Goal: Transaction & Acquisition: Purchase product/service

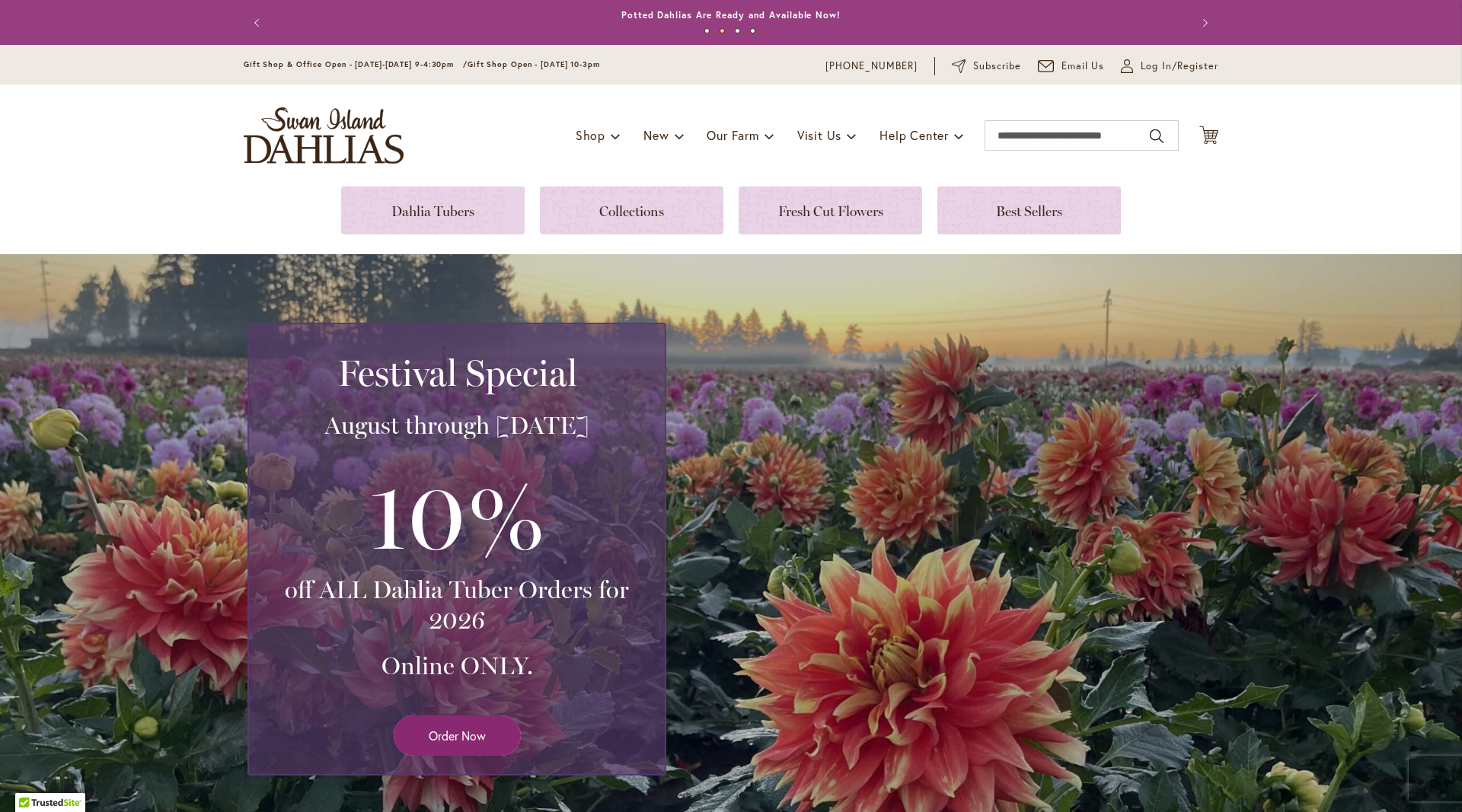
click at [427, 734] on link "Order Now" at bounding box center [457, 736] width 128 height 41
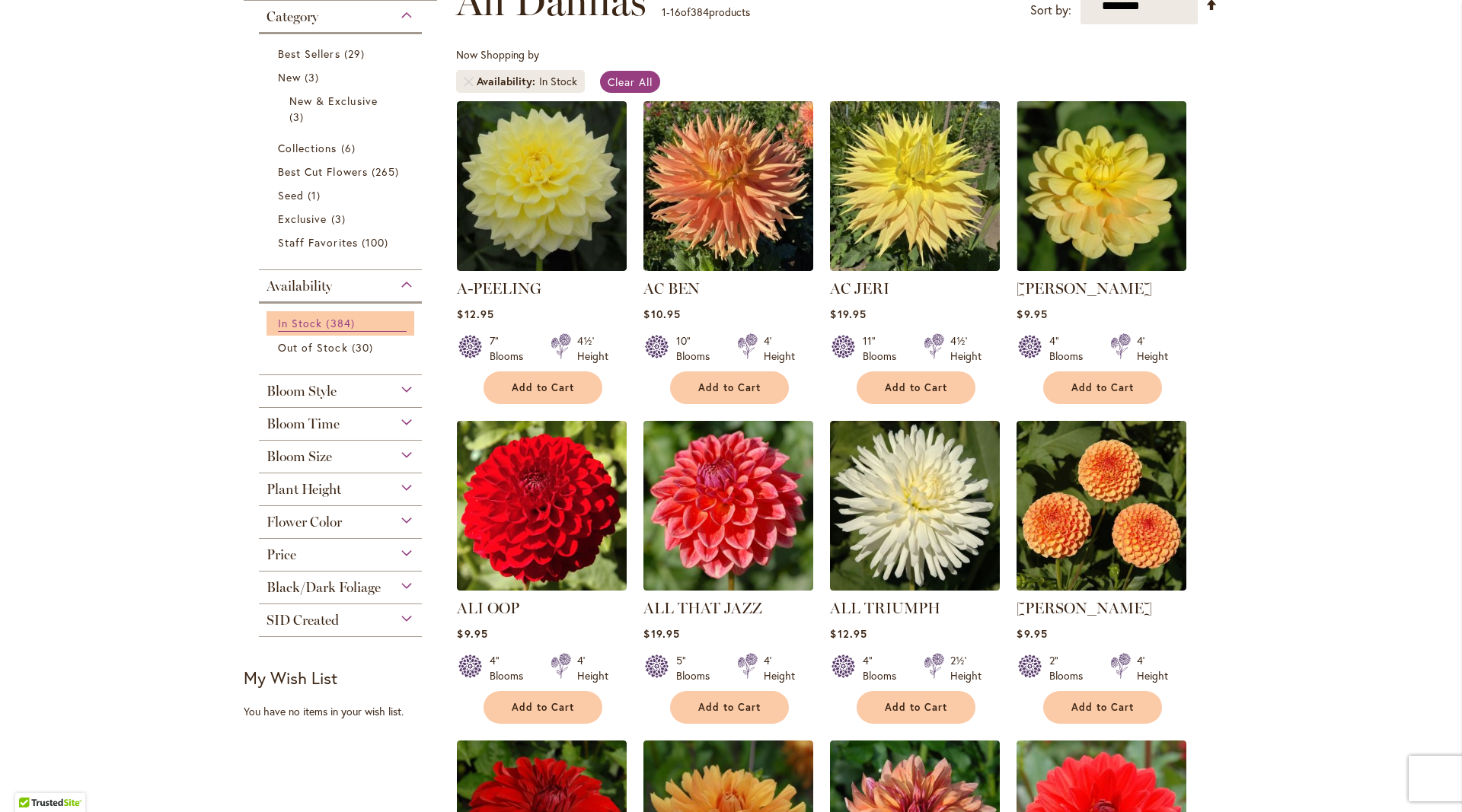
scroll to position [411, 0]
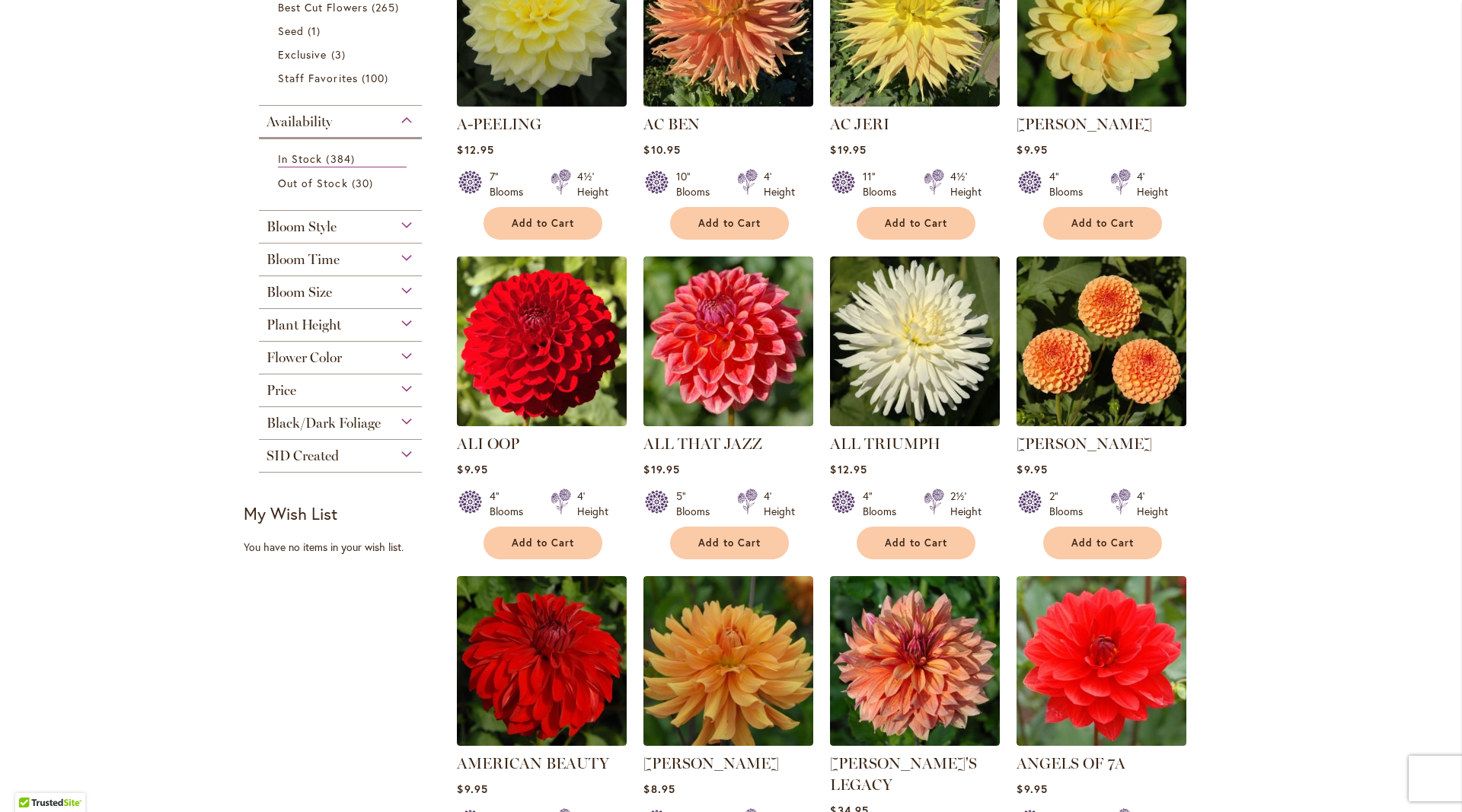
click at [377, 412] on div "Black/Dark Foliage" at bounding box center [340, 419] width 163 height 25
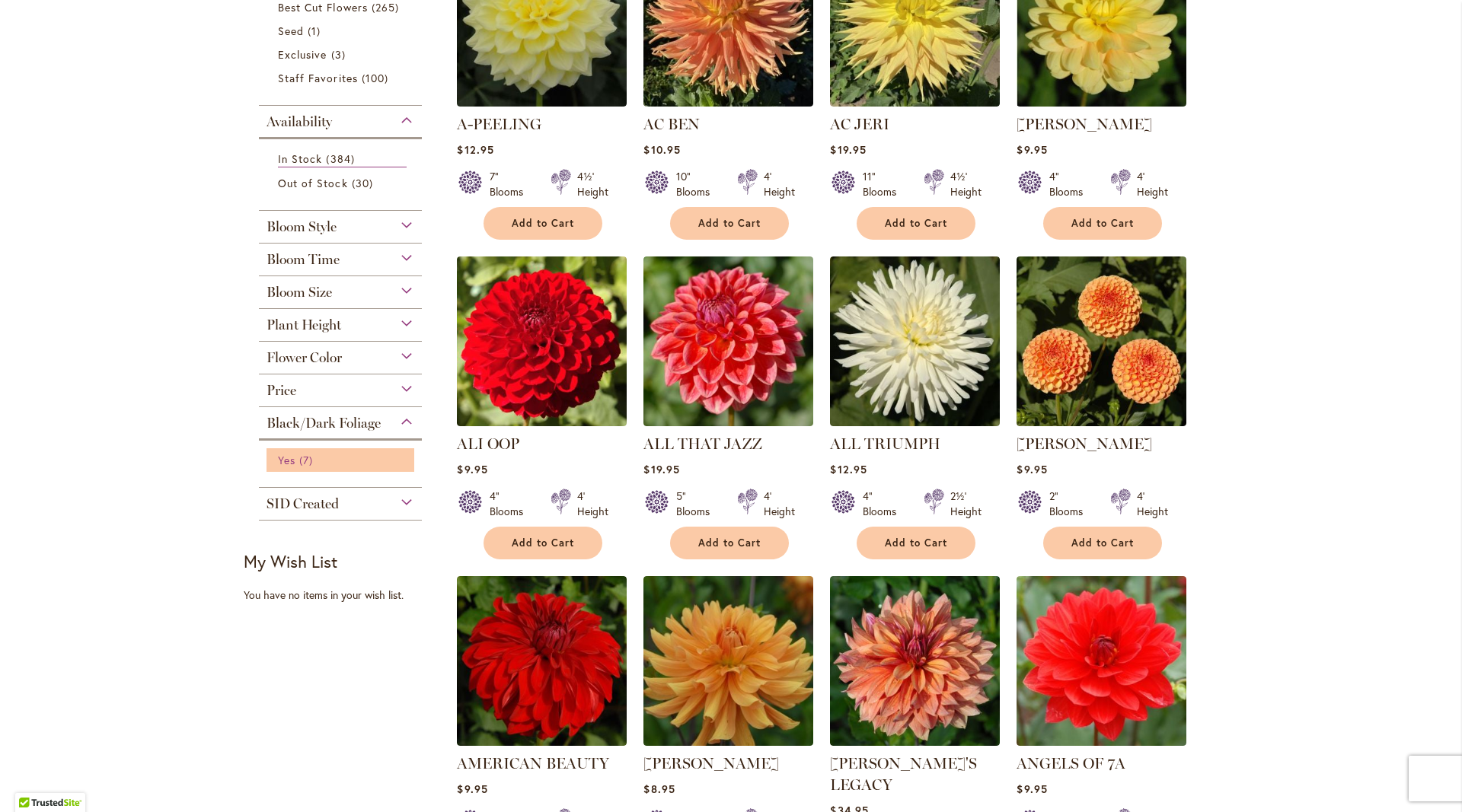
click at [295, 455] on span "Yes" at bounding box center [286, 460] width 18 height 14
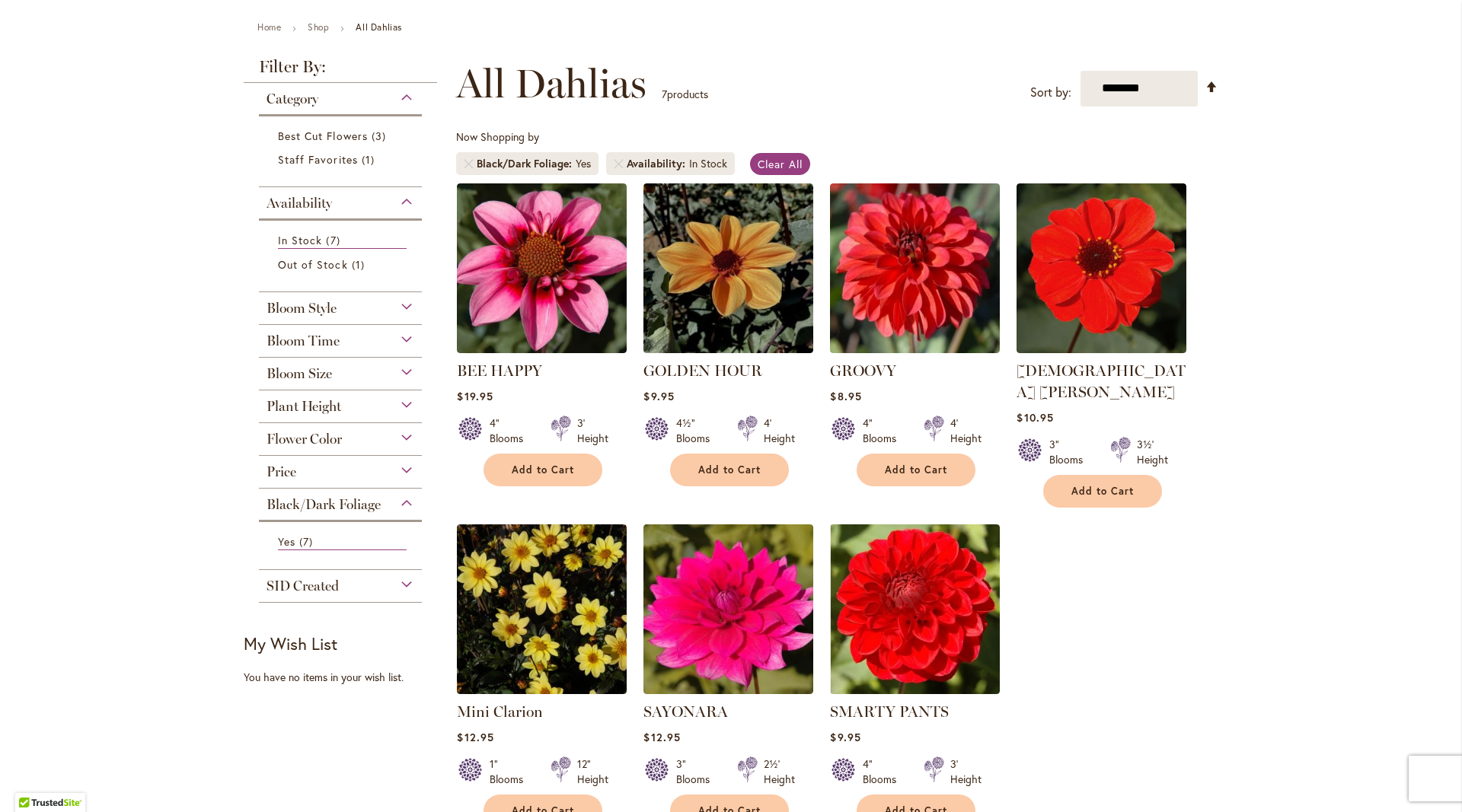
scroll to position [246, 0]
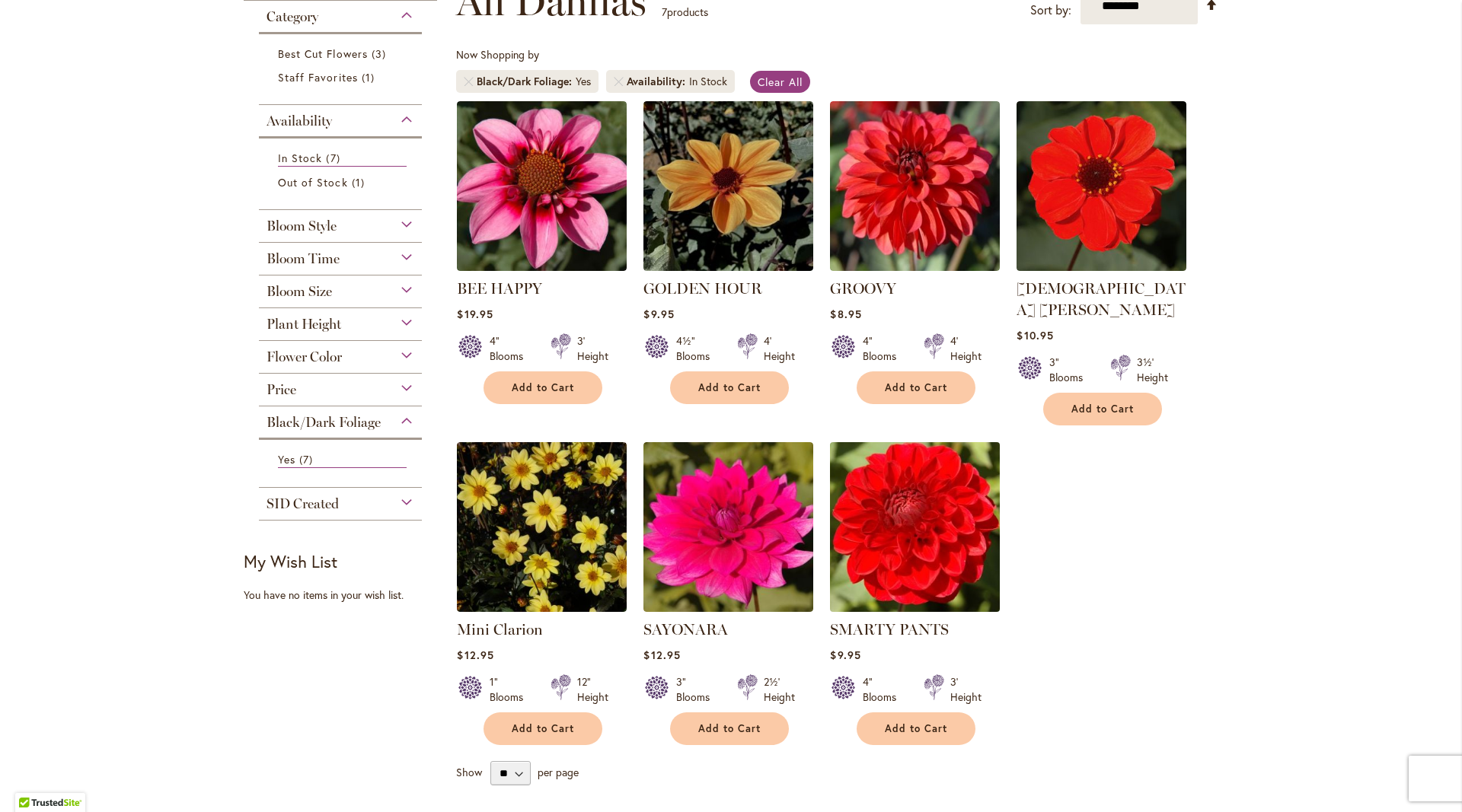
click at [952, 513] on img at bounding box center [915, 527] width 178 height 178
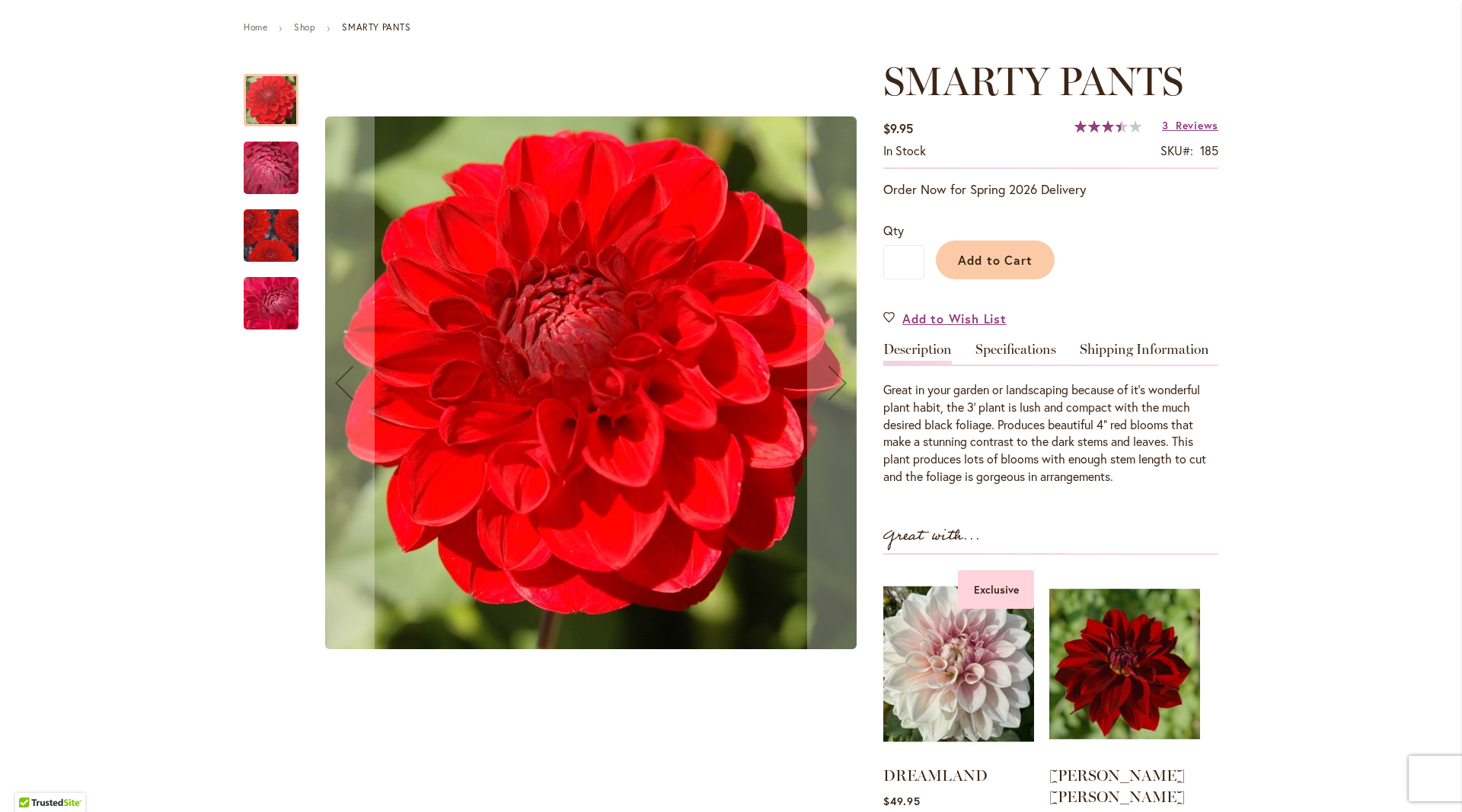
scroll to position [82, 0]
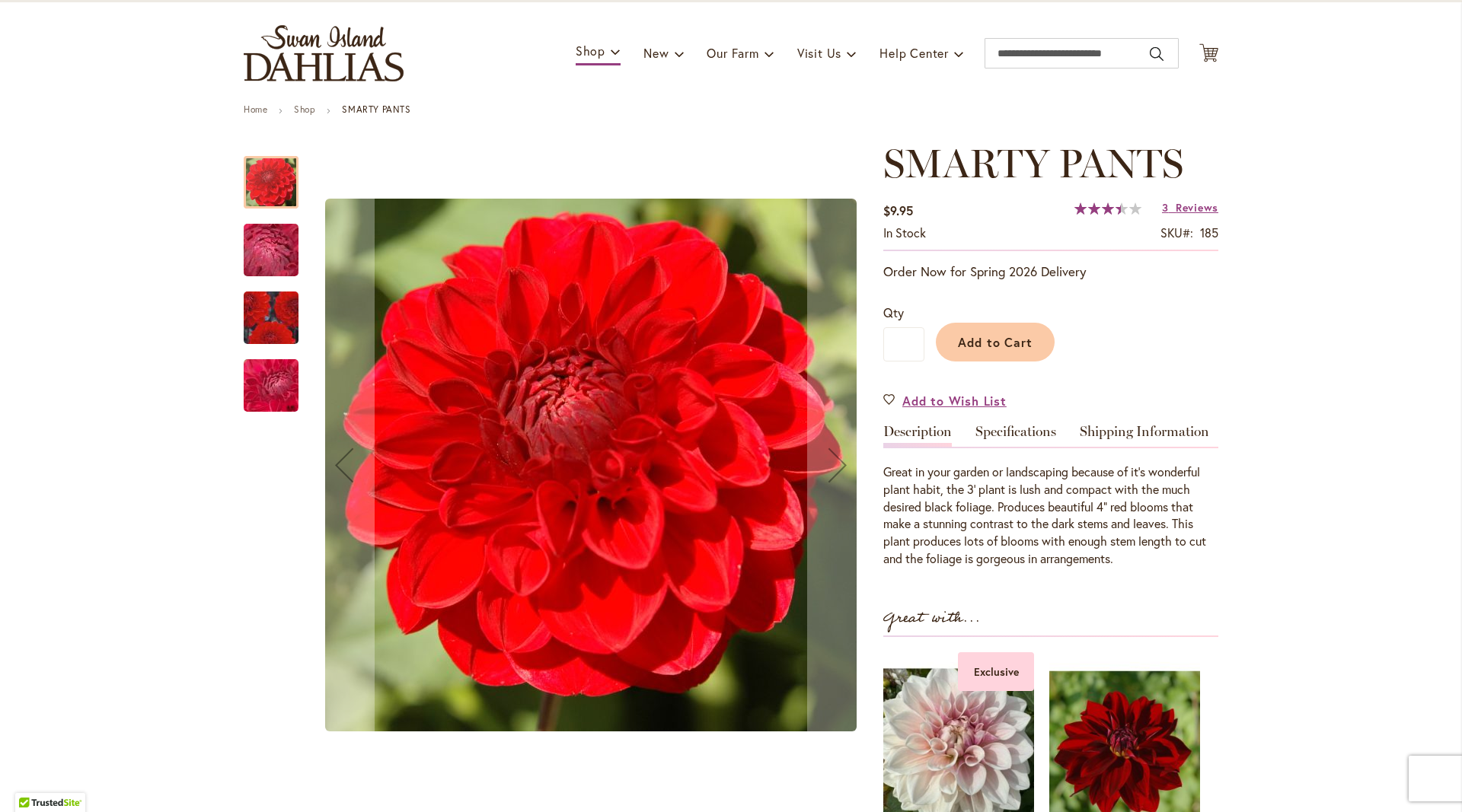
click at [264, 302] on img "SMARTY PANTS" at bounding box center [271, 318] width 110 height 96
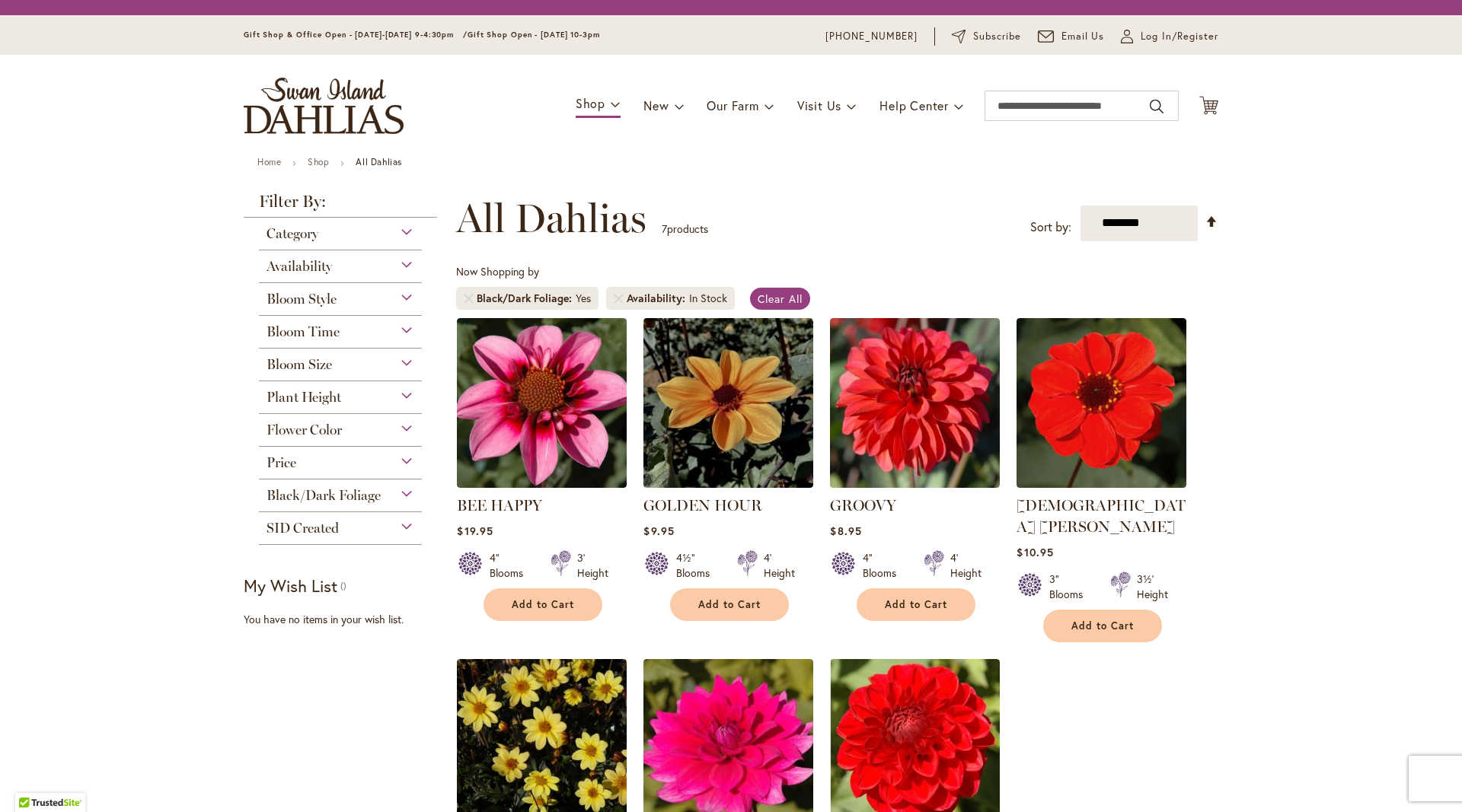
scroll to position [246, 0]
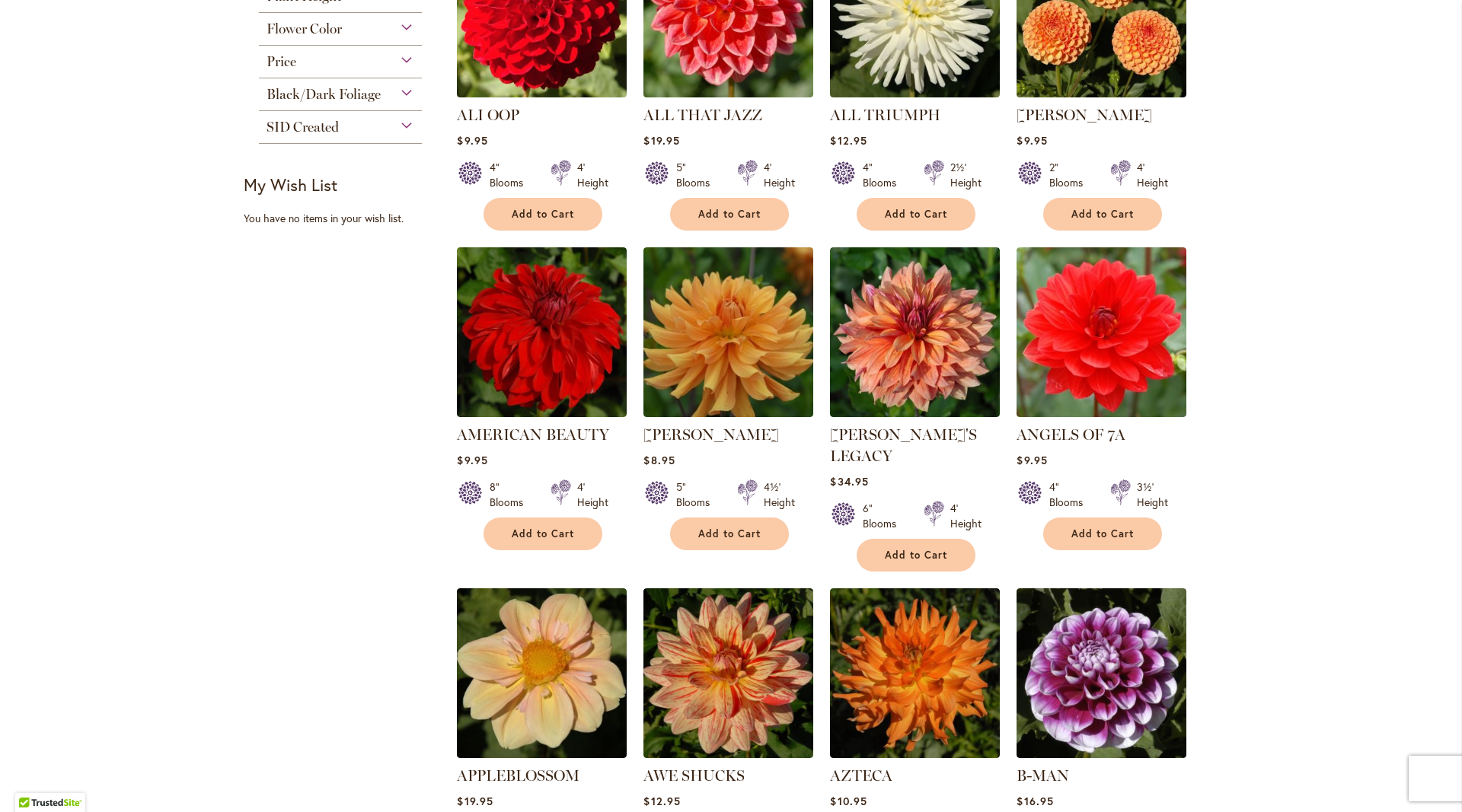
scroll to position [411, 0]
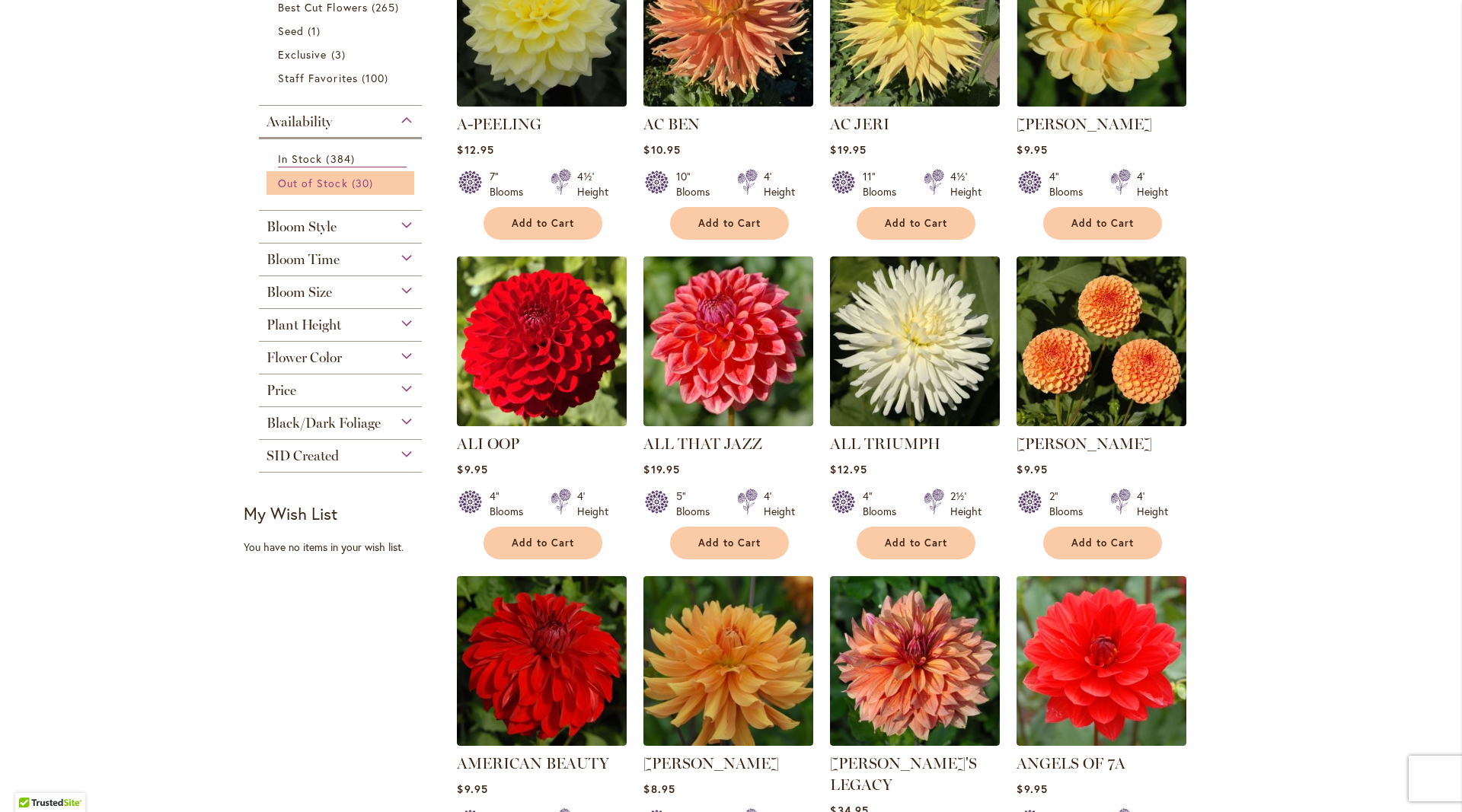
click at [310, 185] on span "Out of Stock" at bounding box center [313, 182] width 70 height 14
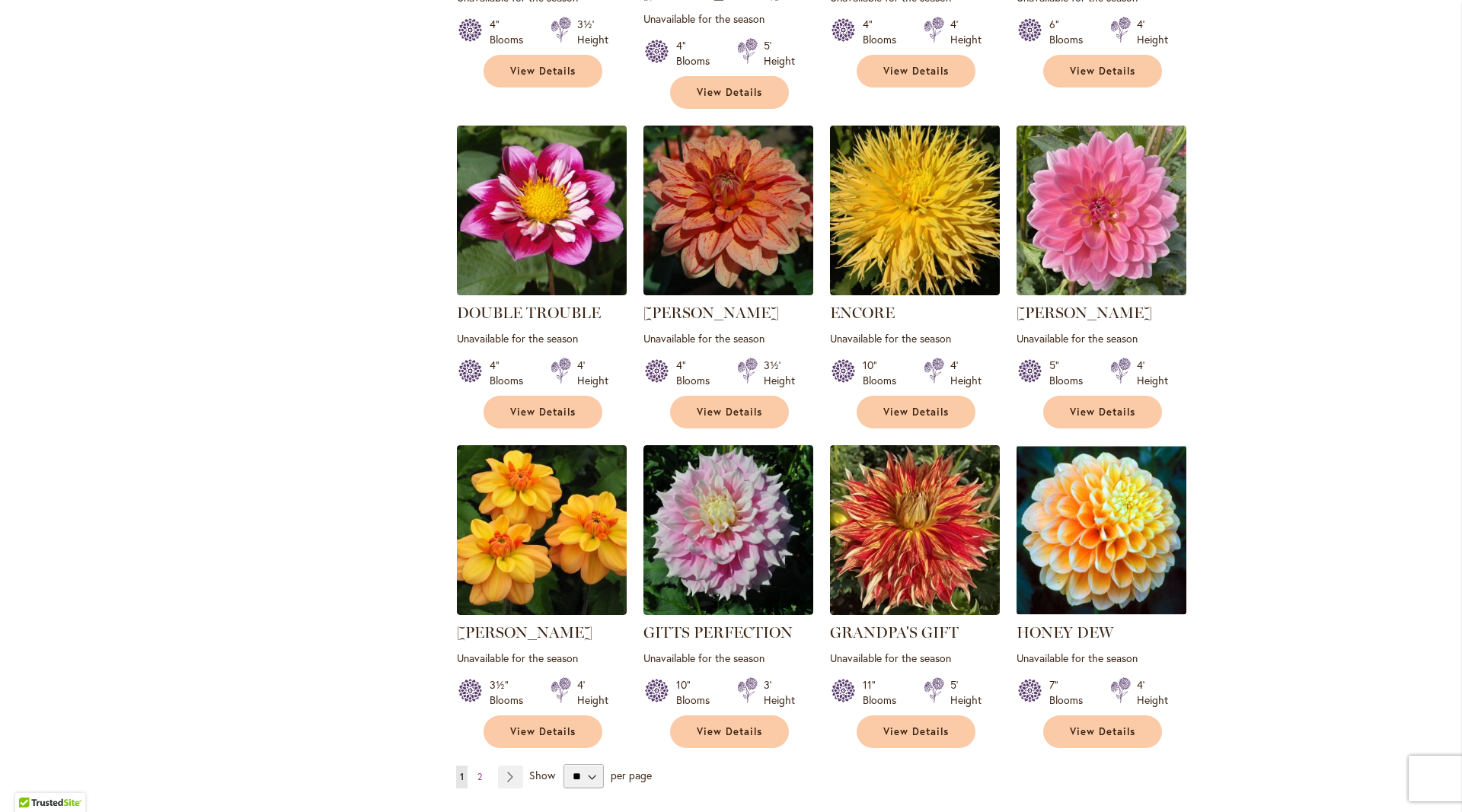
scroll to position [987, 0]
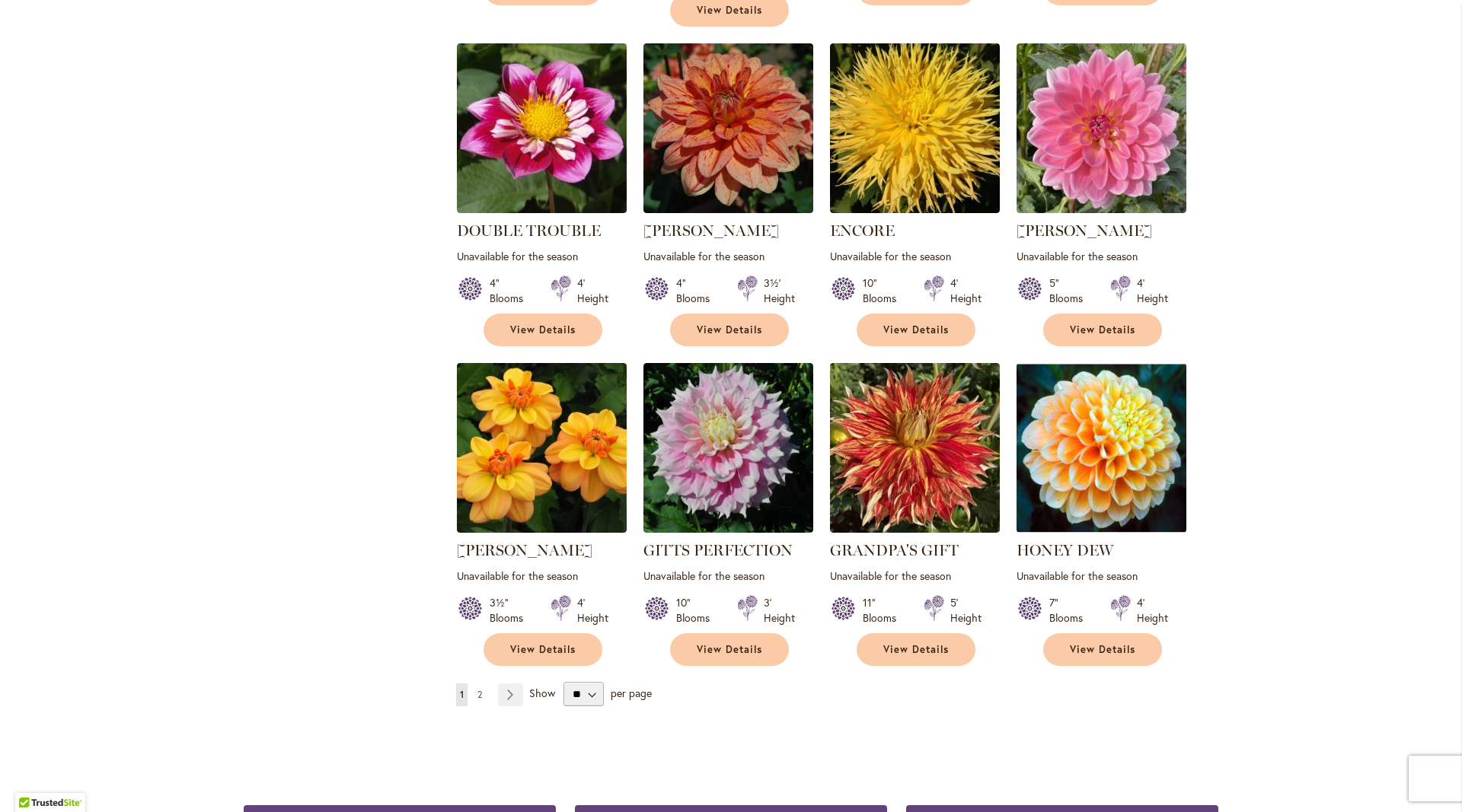
click at [480, 684] on link "Page 2" at bounding box center [480, 695] width 12 height 23
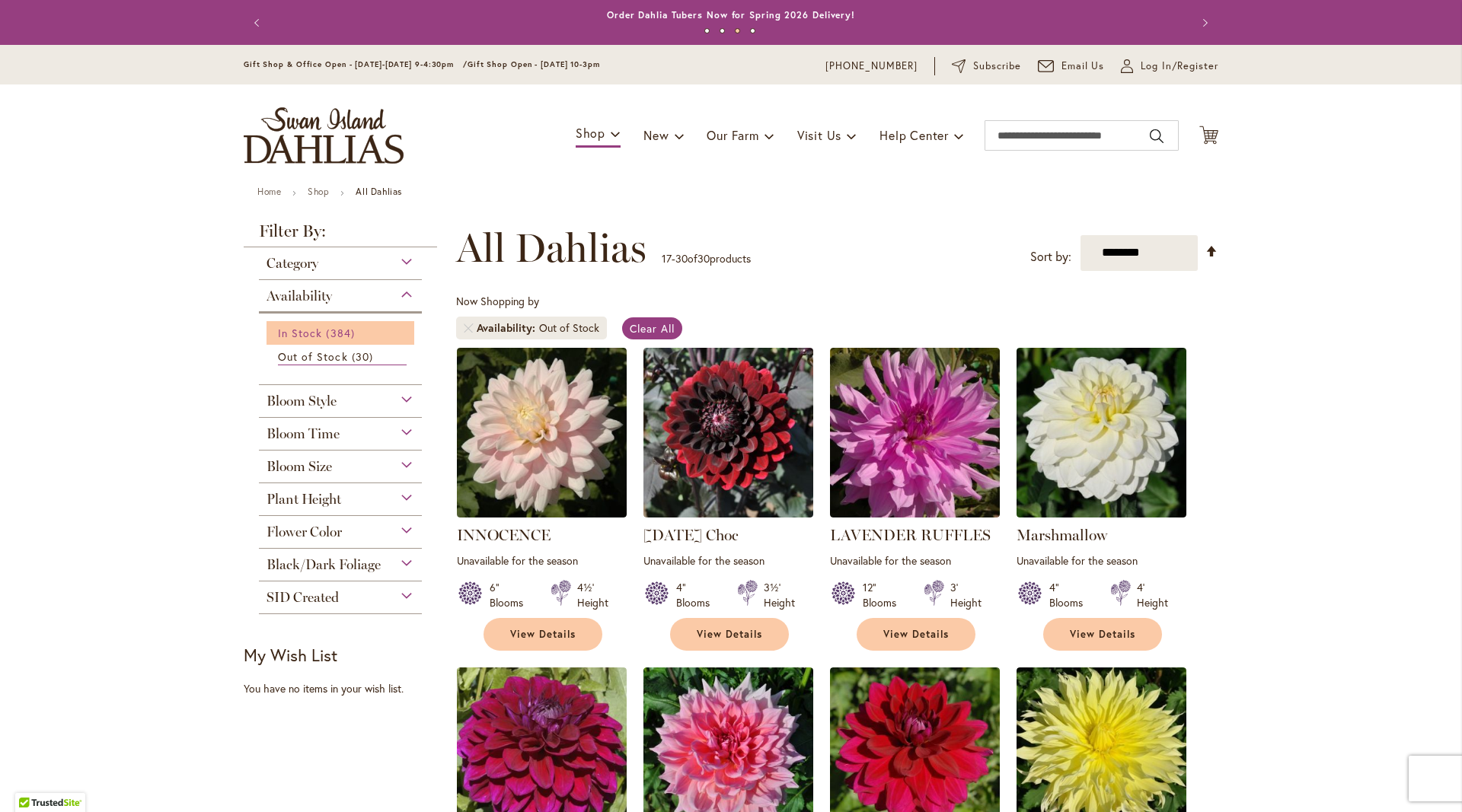
click at [324, 332] on link "In Stock 384 items" at bounding box center [342, 332] width 128 height 16
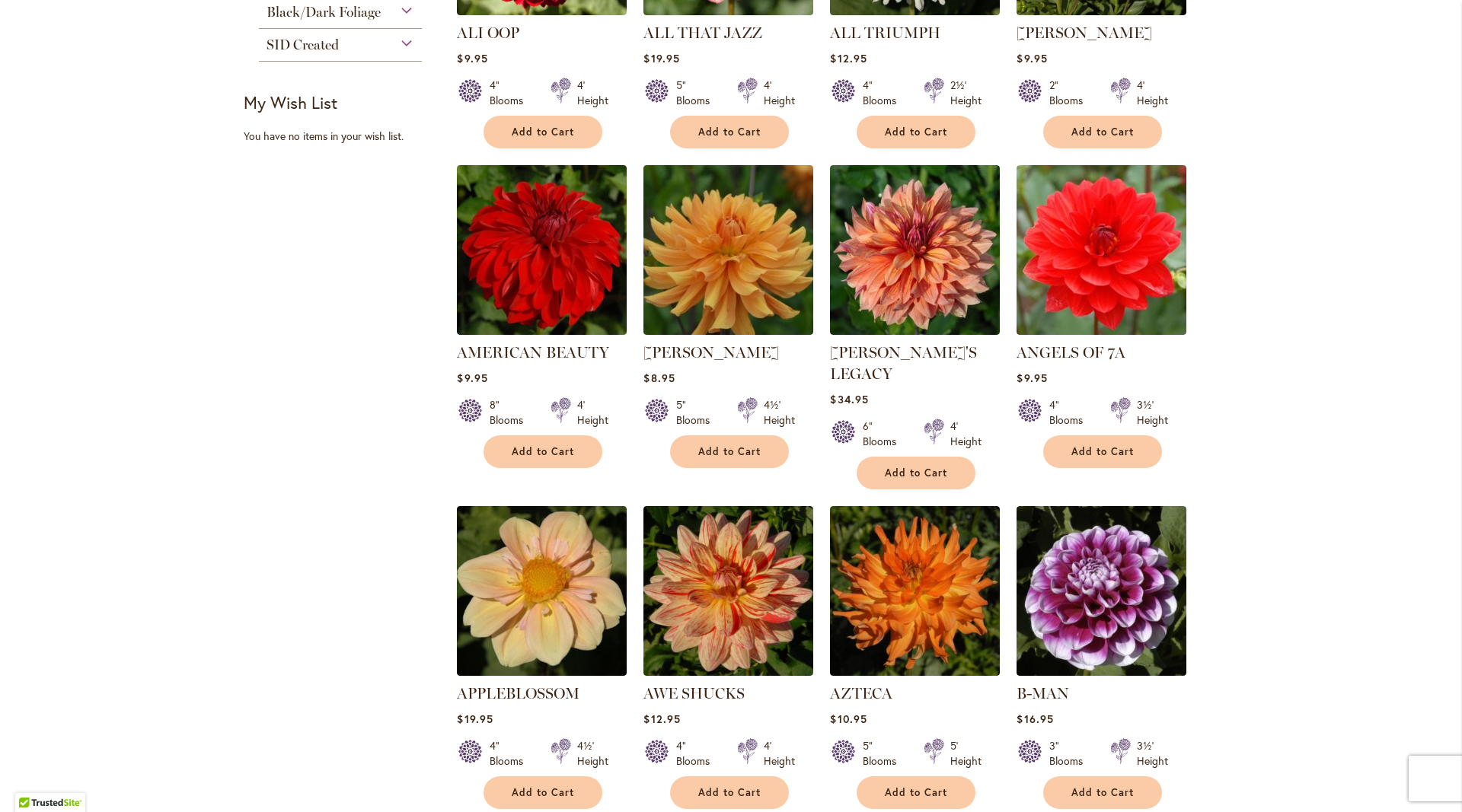
scroll to position [987, 0]
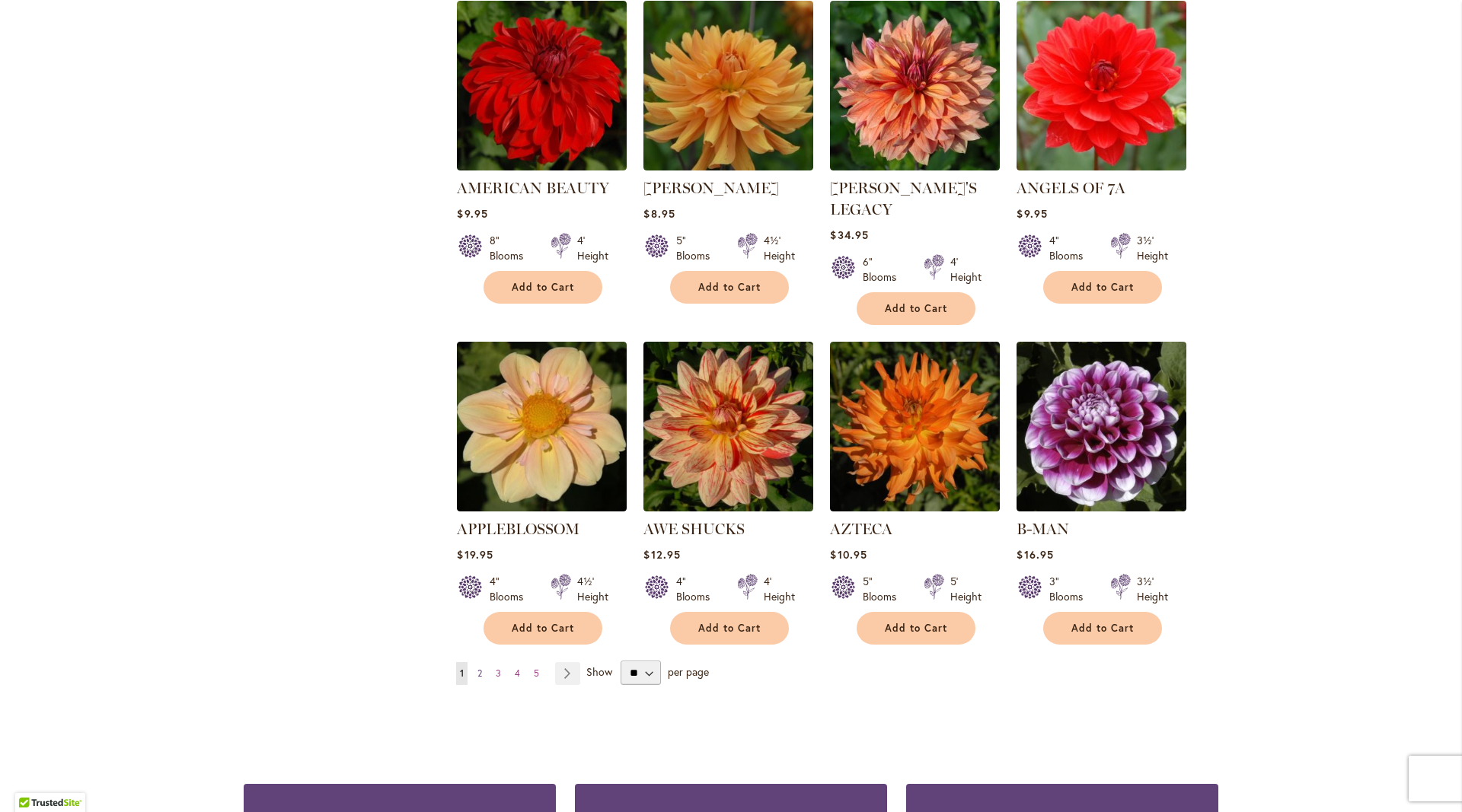
click at [484, 663] on link "Page 2" at bounding box center [480, 674] width 12 height 23
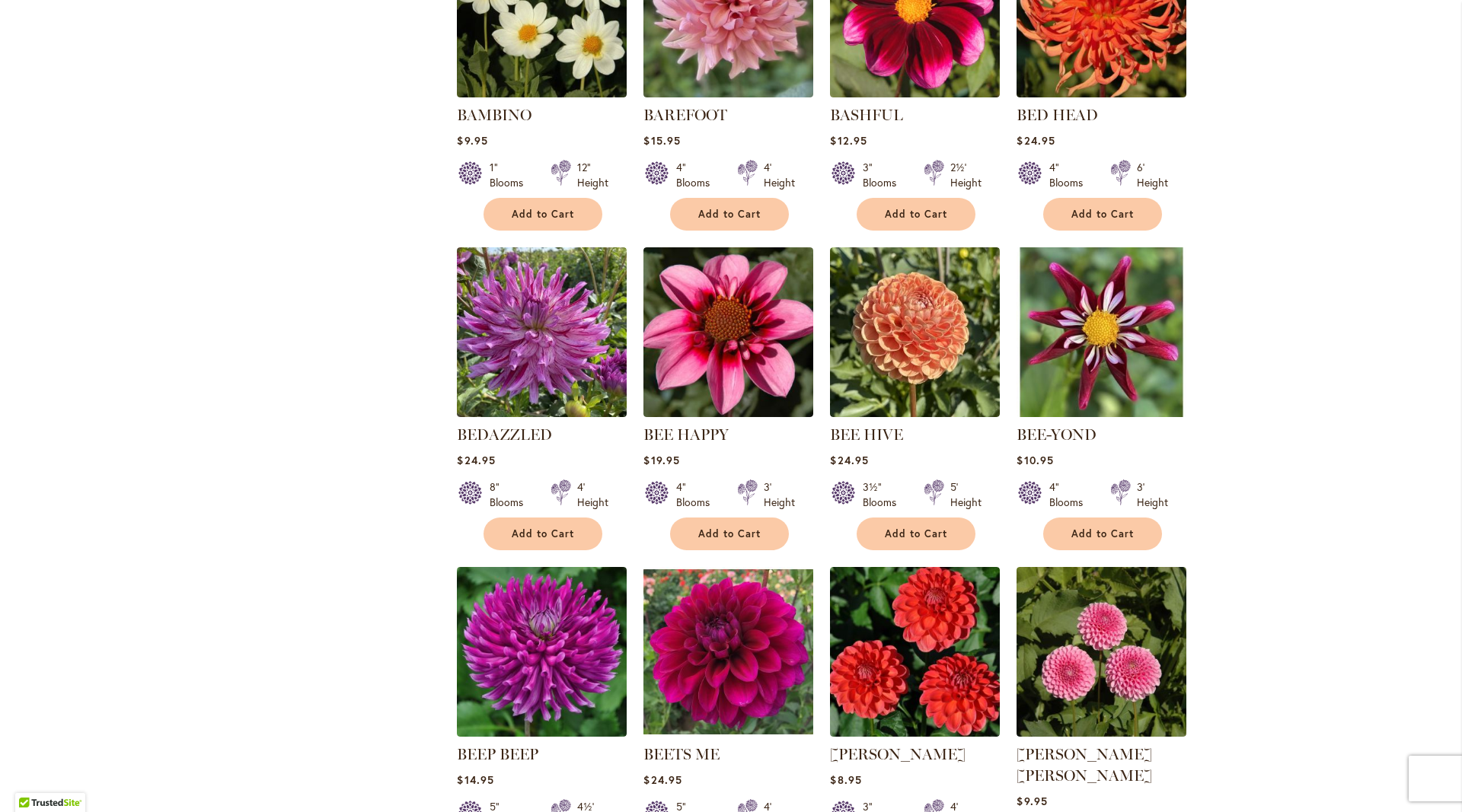
scroll to position [1151, 0]
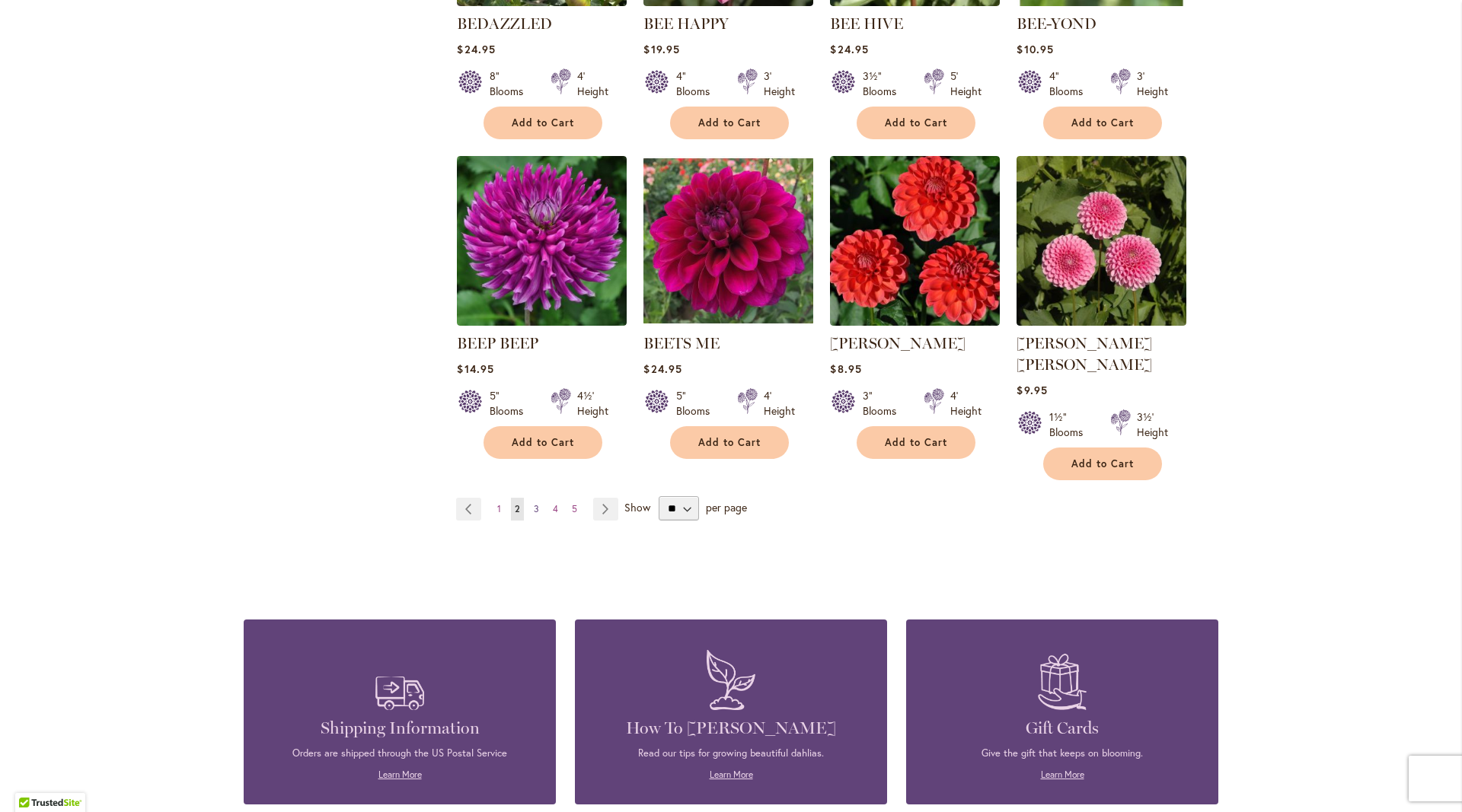
click at [535, 503] on span "3" at bounding box center [536, 509] width 6 height 11
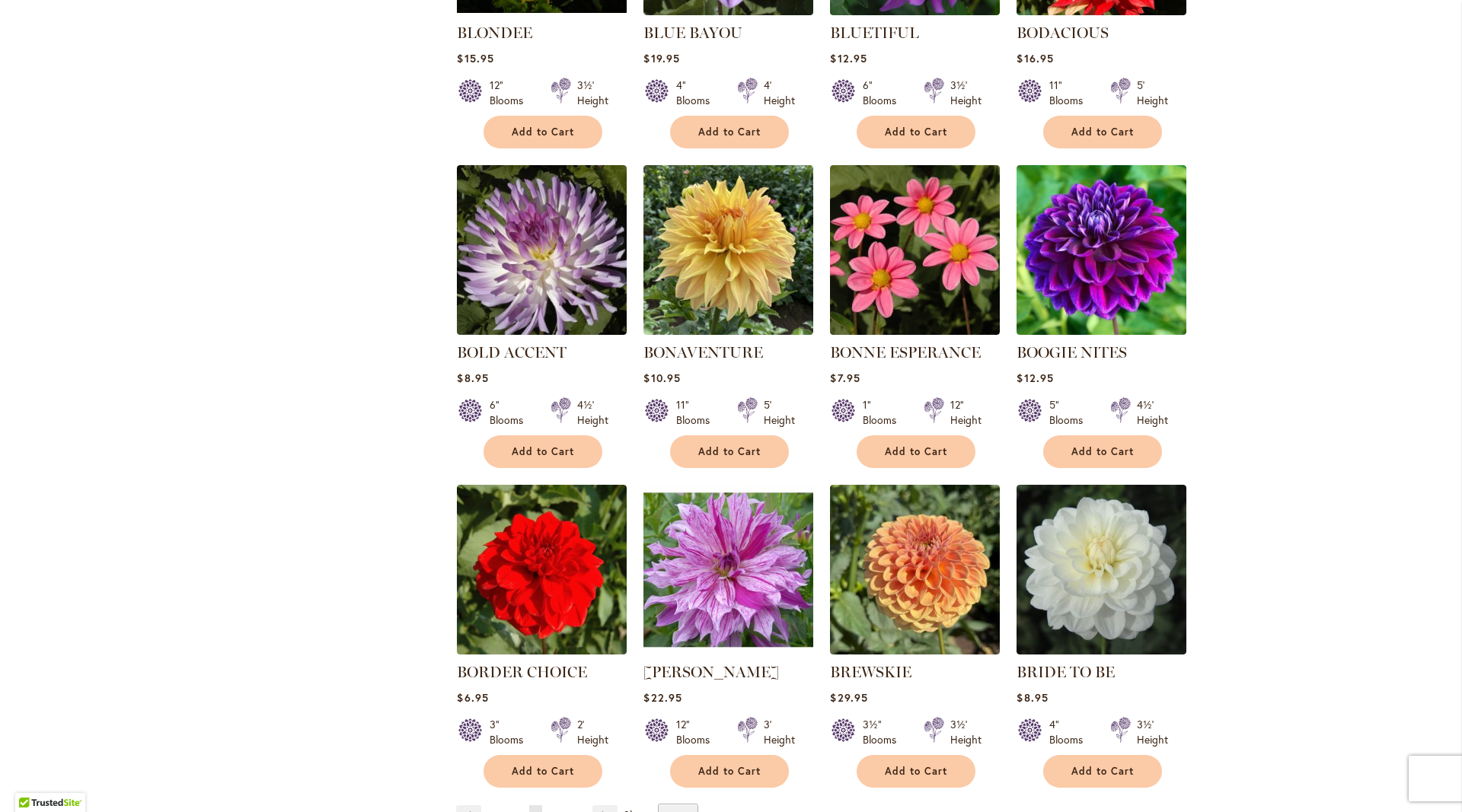
scroll to position [1069, 0]
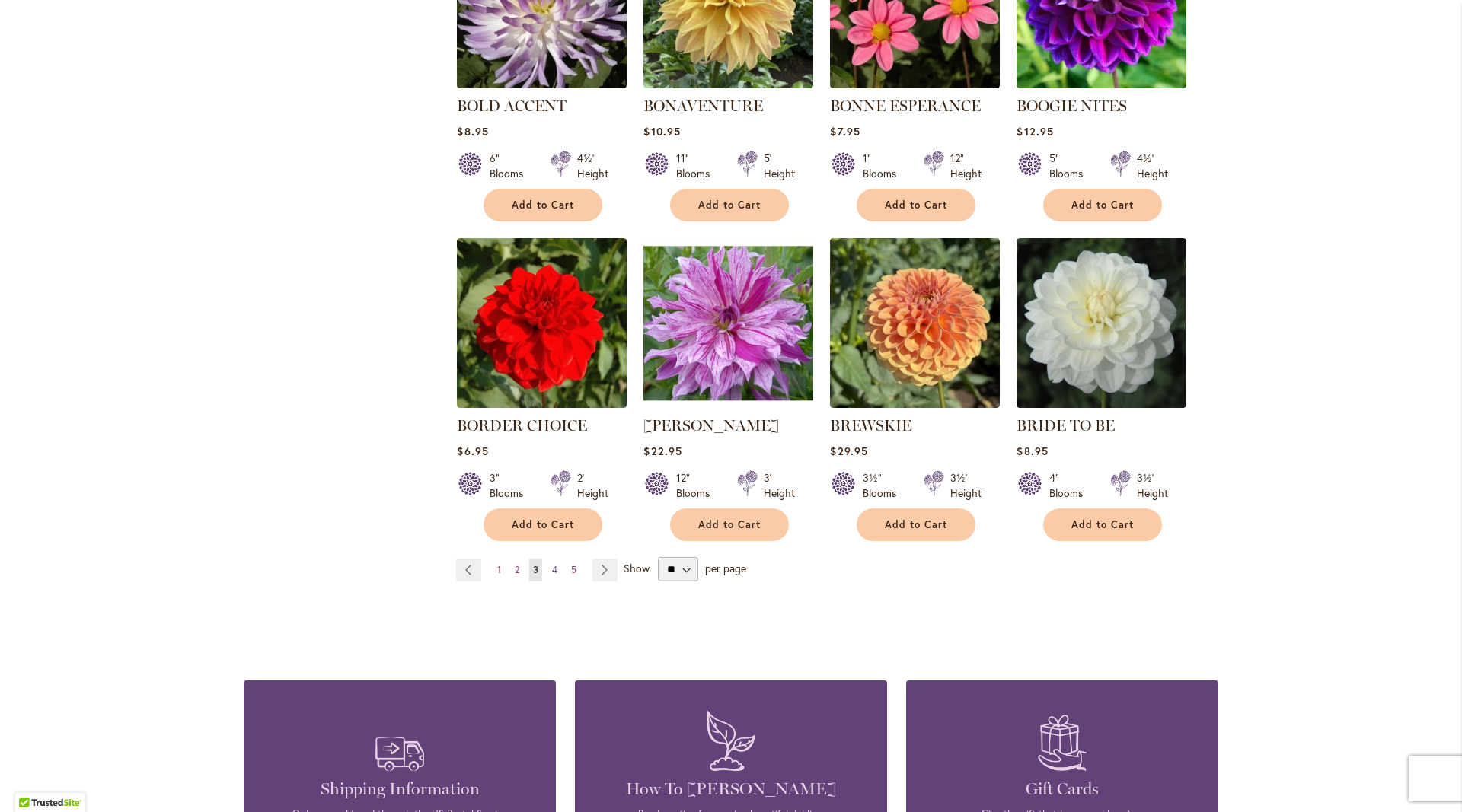
click at [556, 572] on span "4" at bounding box center [555, 570] width 6 height 11
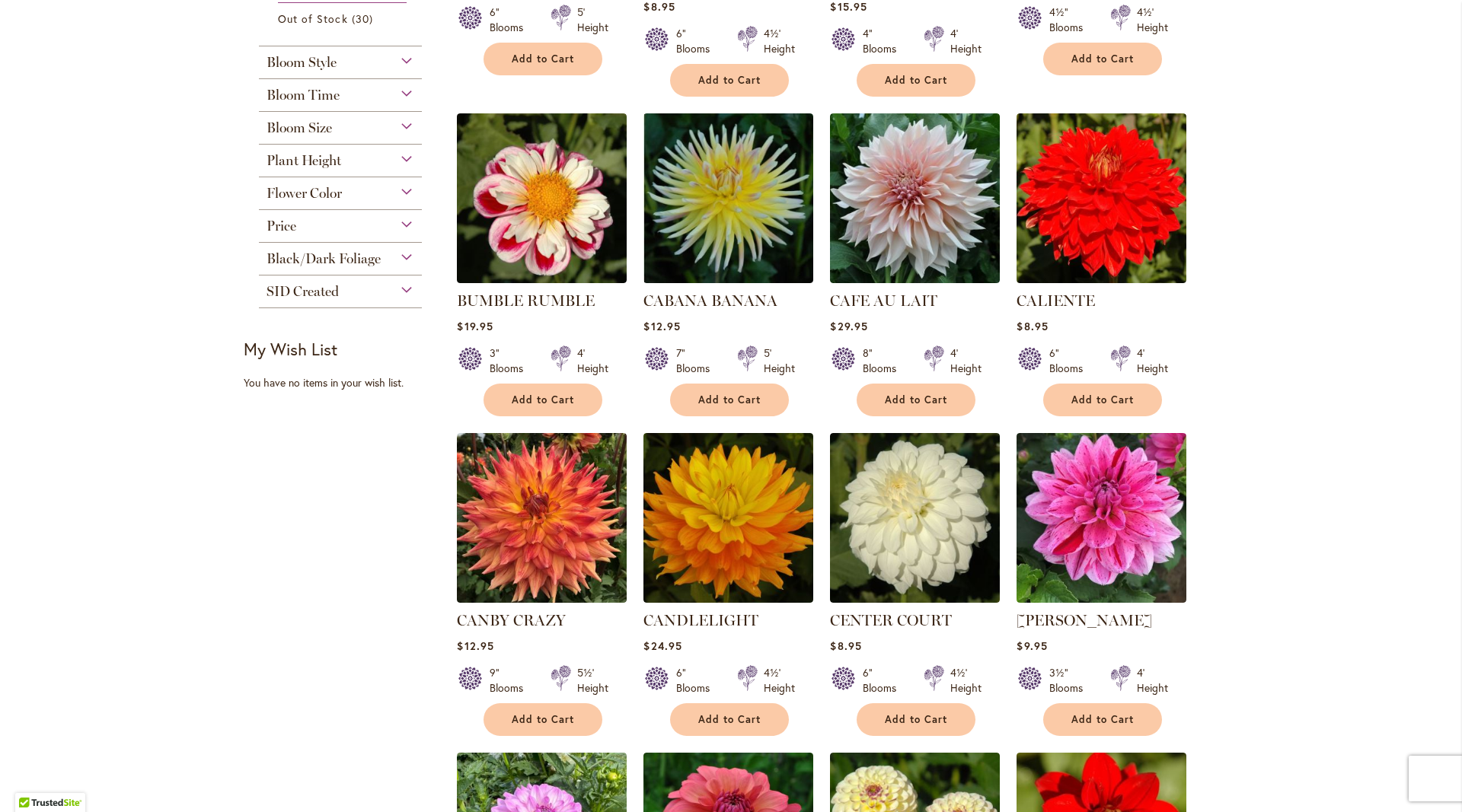
scroll to position [905, 0]
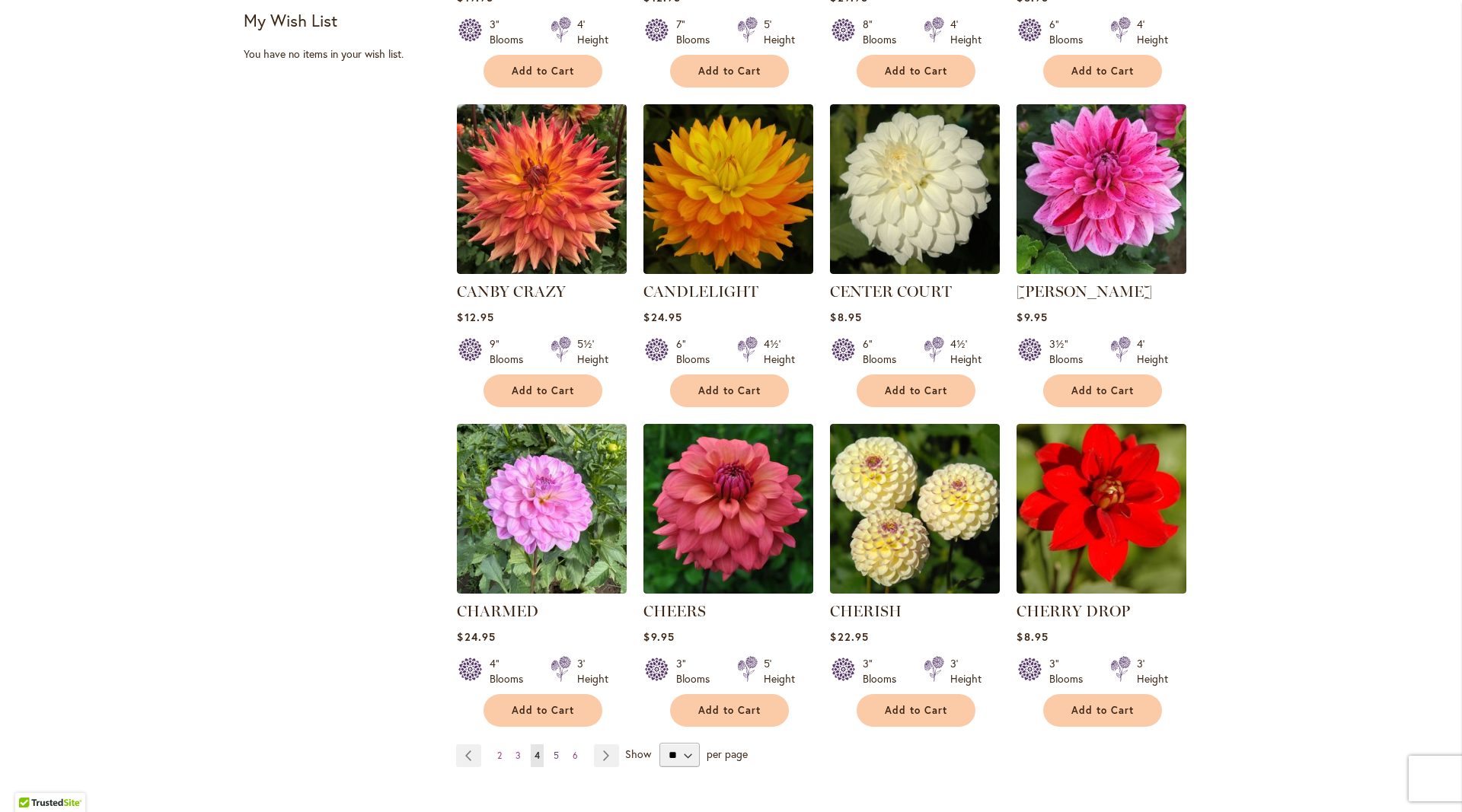
click at [557, 753] on span "5" at bounding box center [556, 755] width 6 height 11
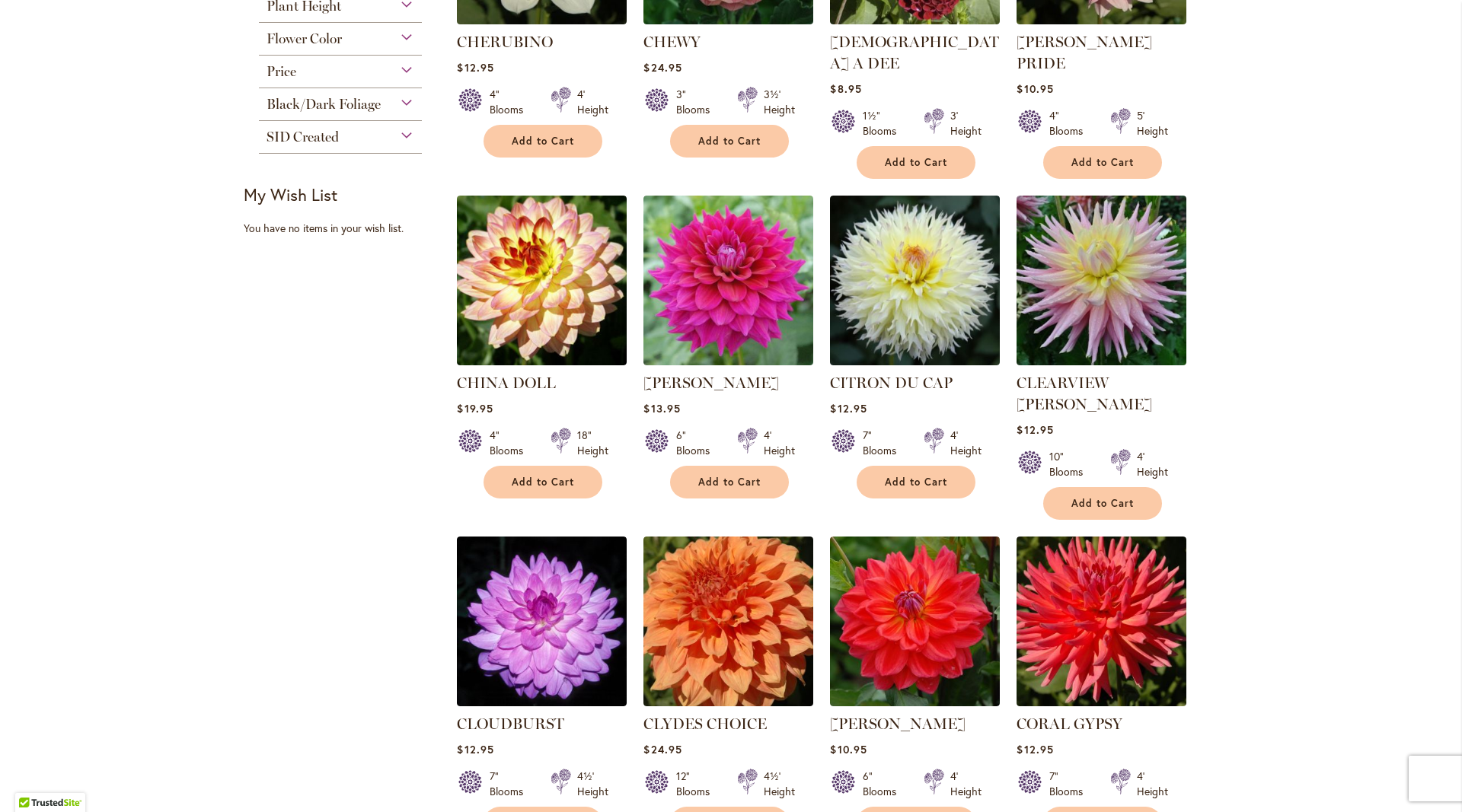
scroll to position [1069, 0]
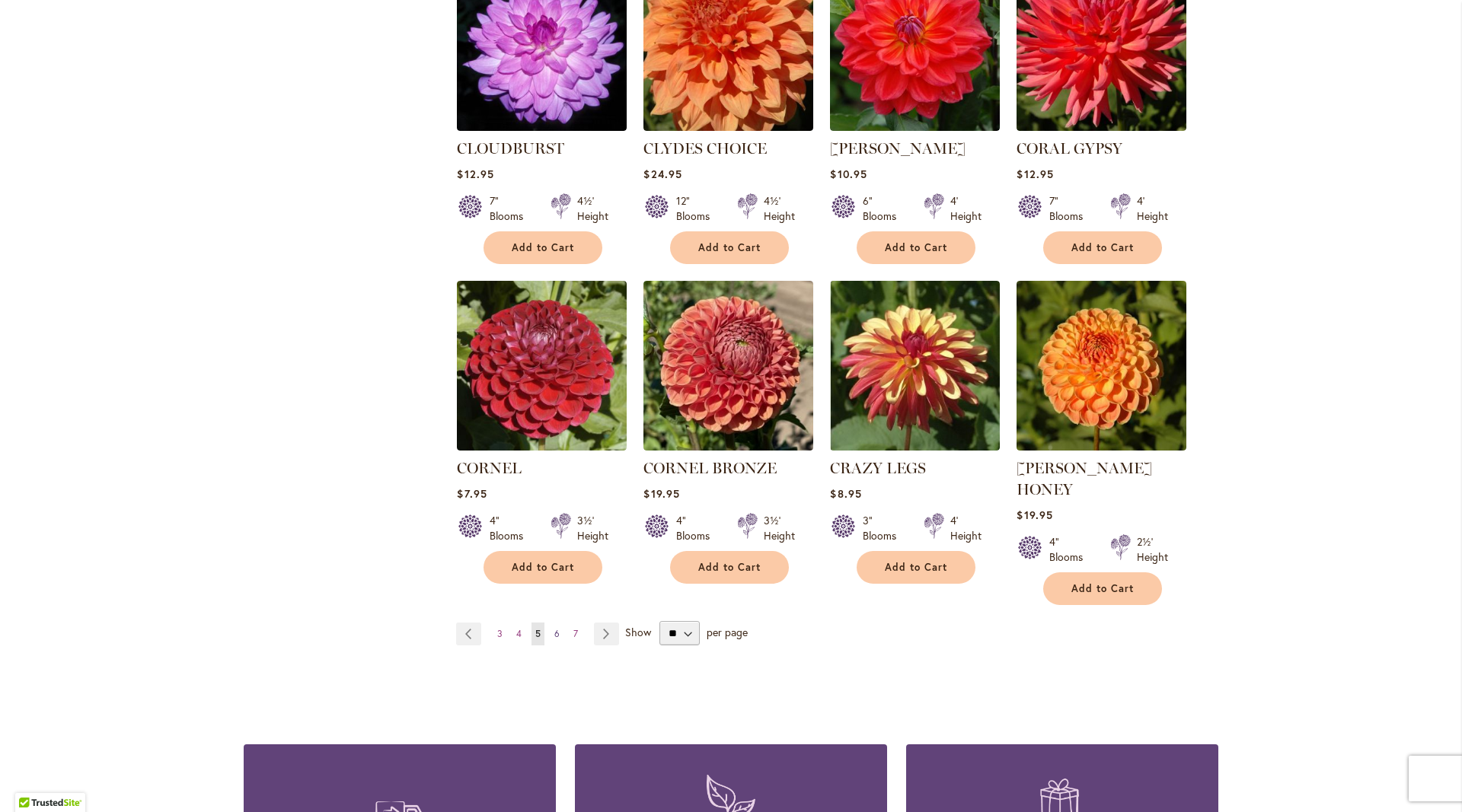
click at [553, 623] on link "Page 6" at bounding box center [557, 634] width 13 height 23
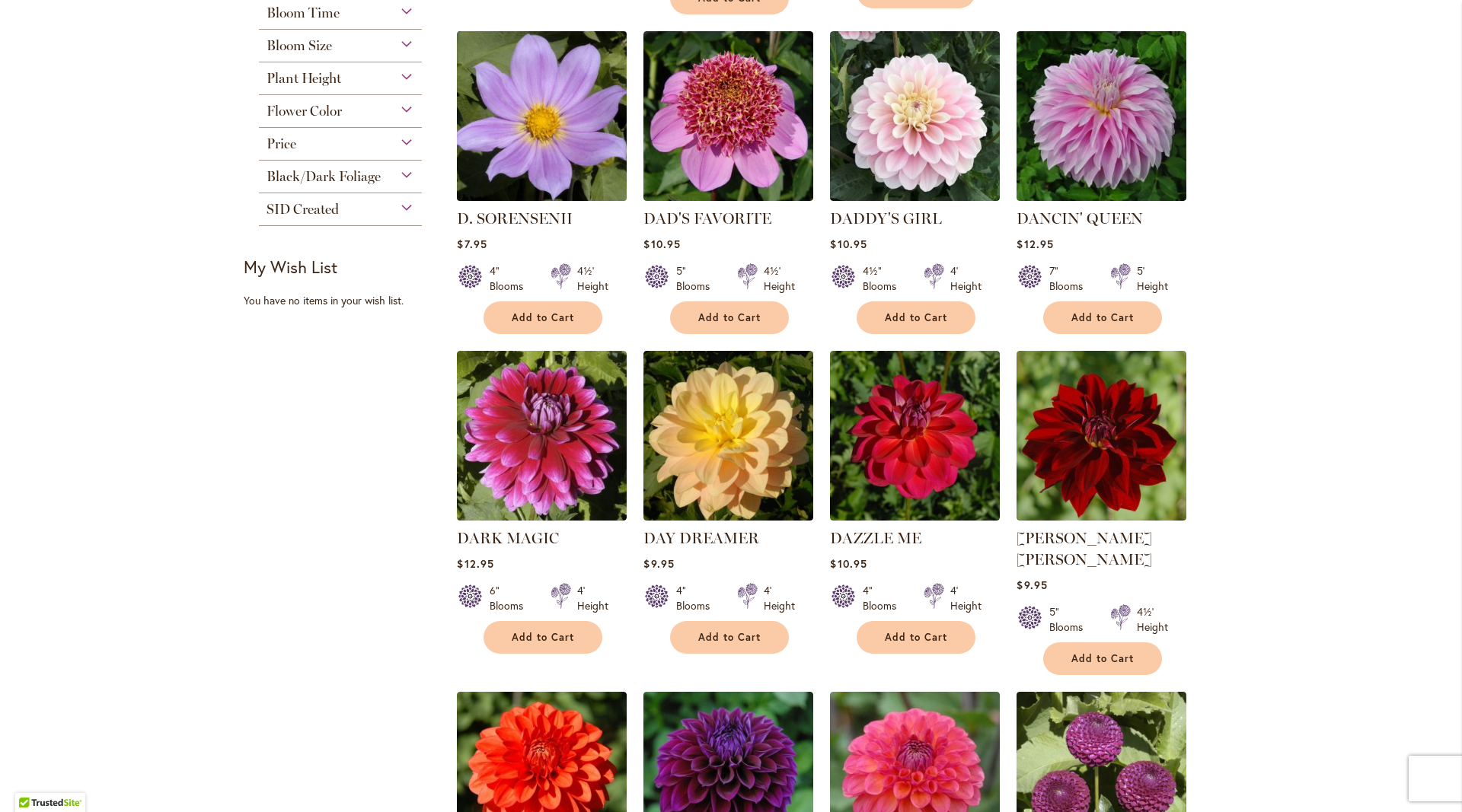
scroll to position [987, 0]
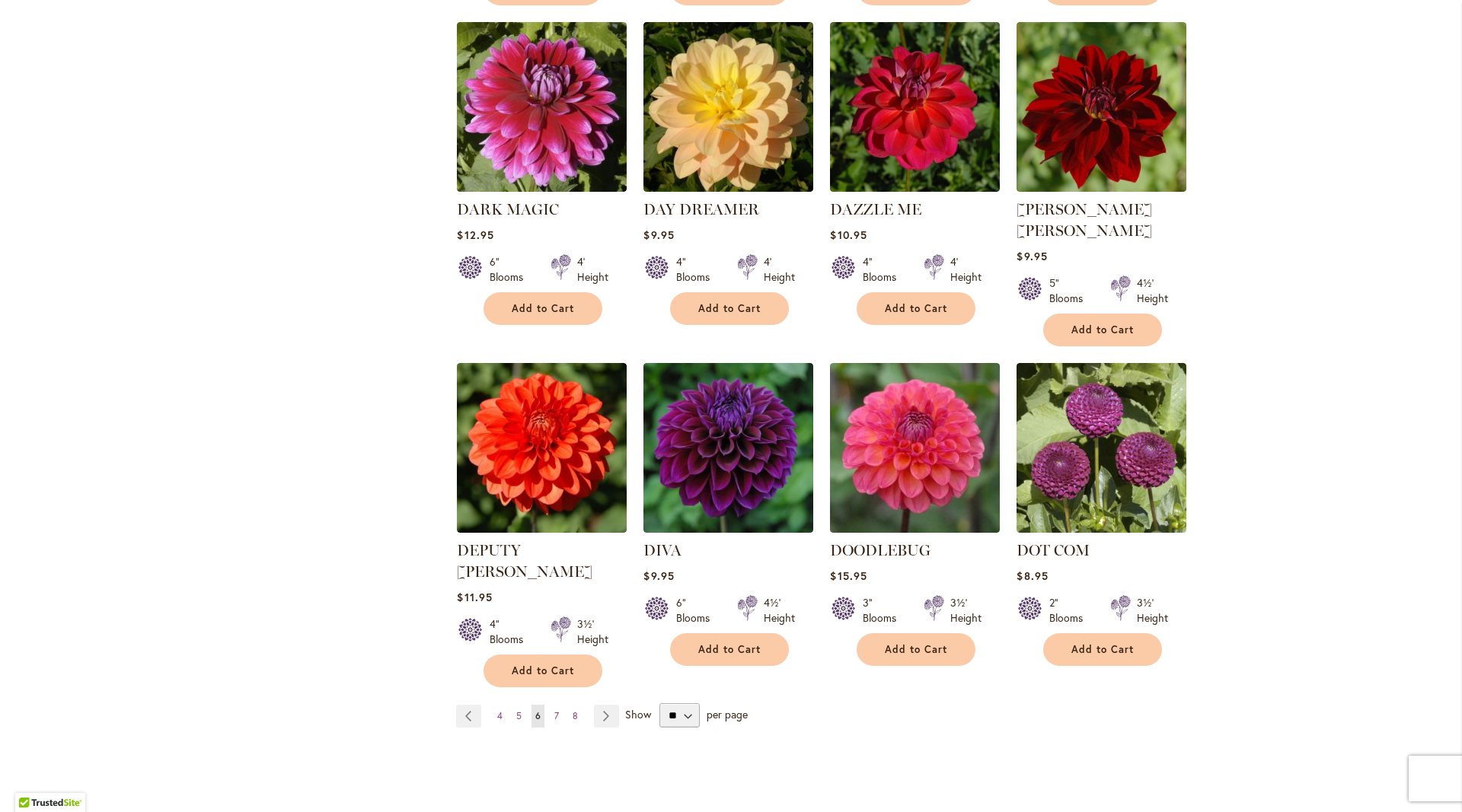
click at [571, 433] on img at bounding box center [542, 448] width 170 height 170
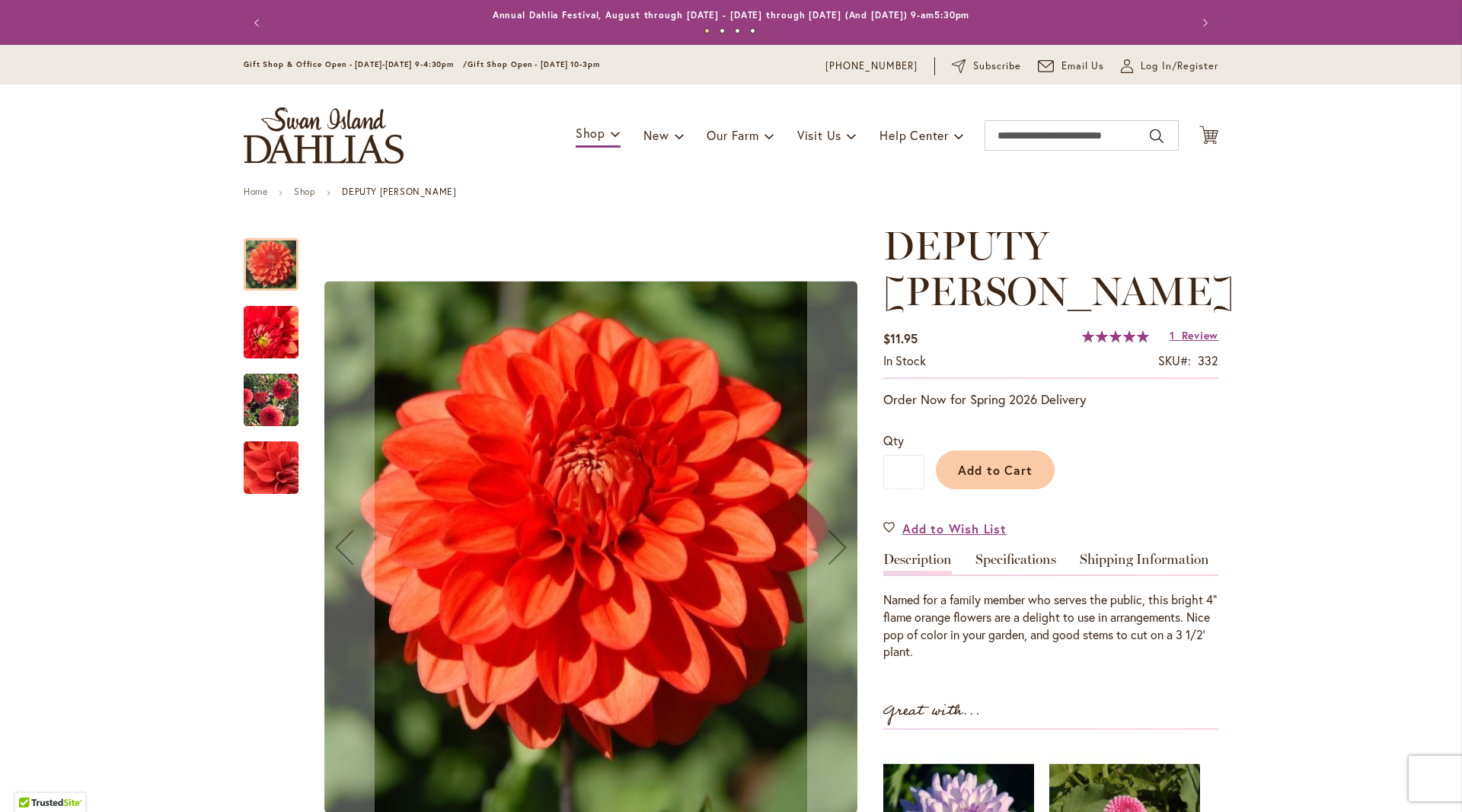
click at [265, 410] on img "DEPUTY BOB" at bounding box center [271, 400] width 110 height 87
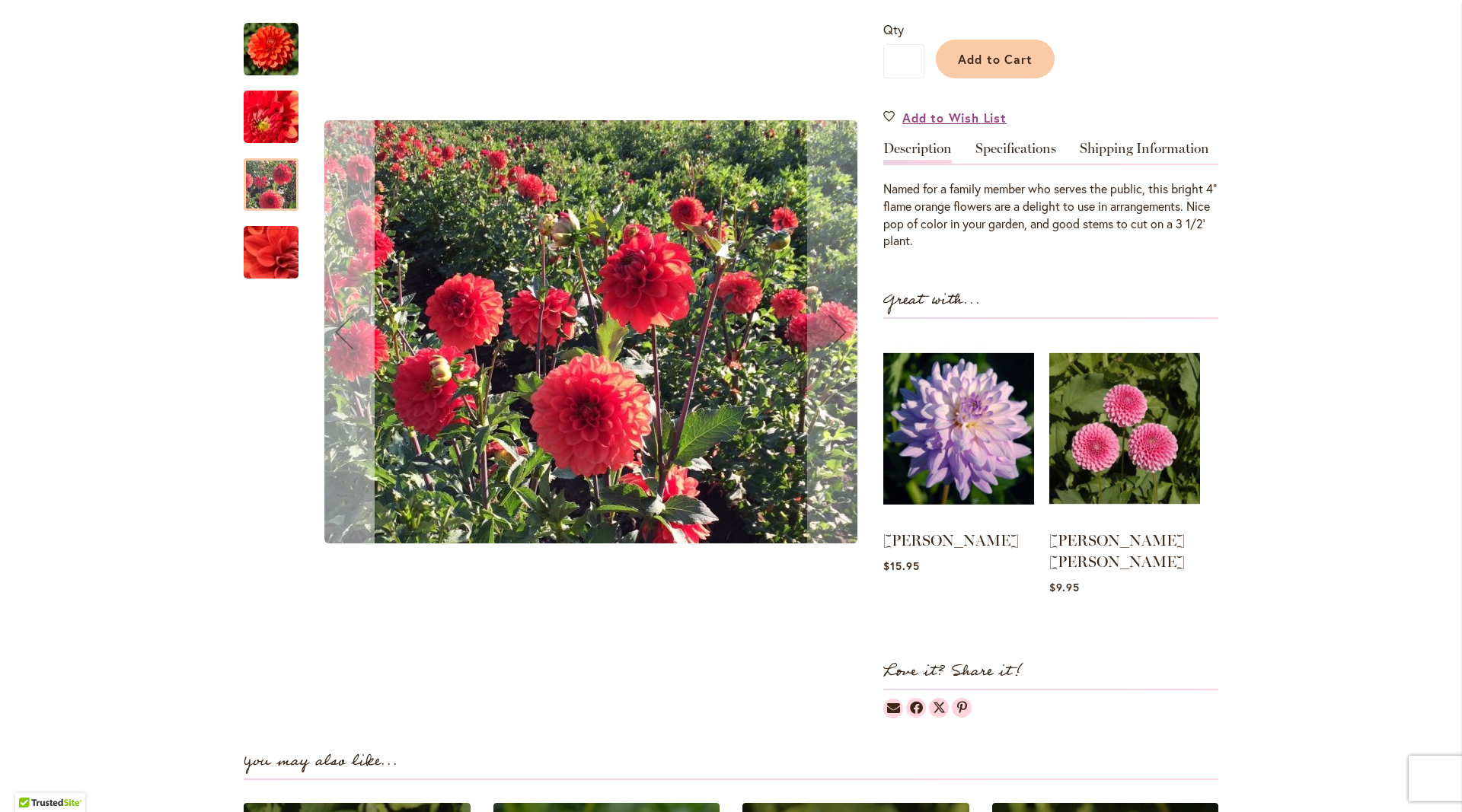
scroll to position [82, 0]
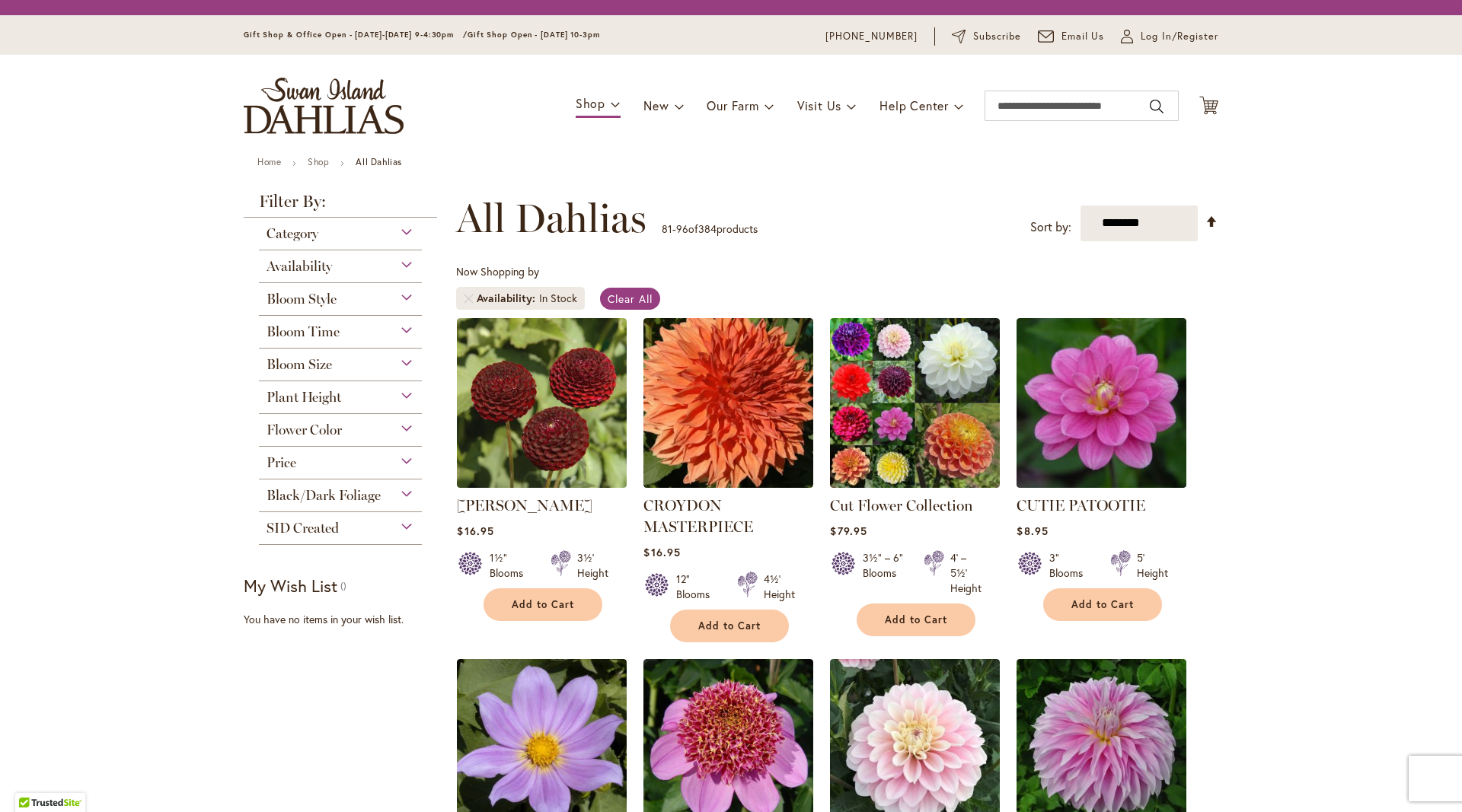
scroll to position [987, 0]
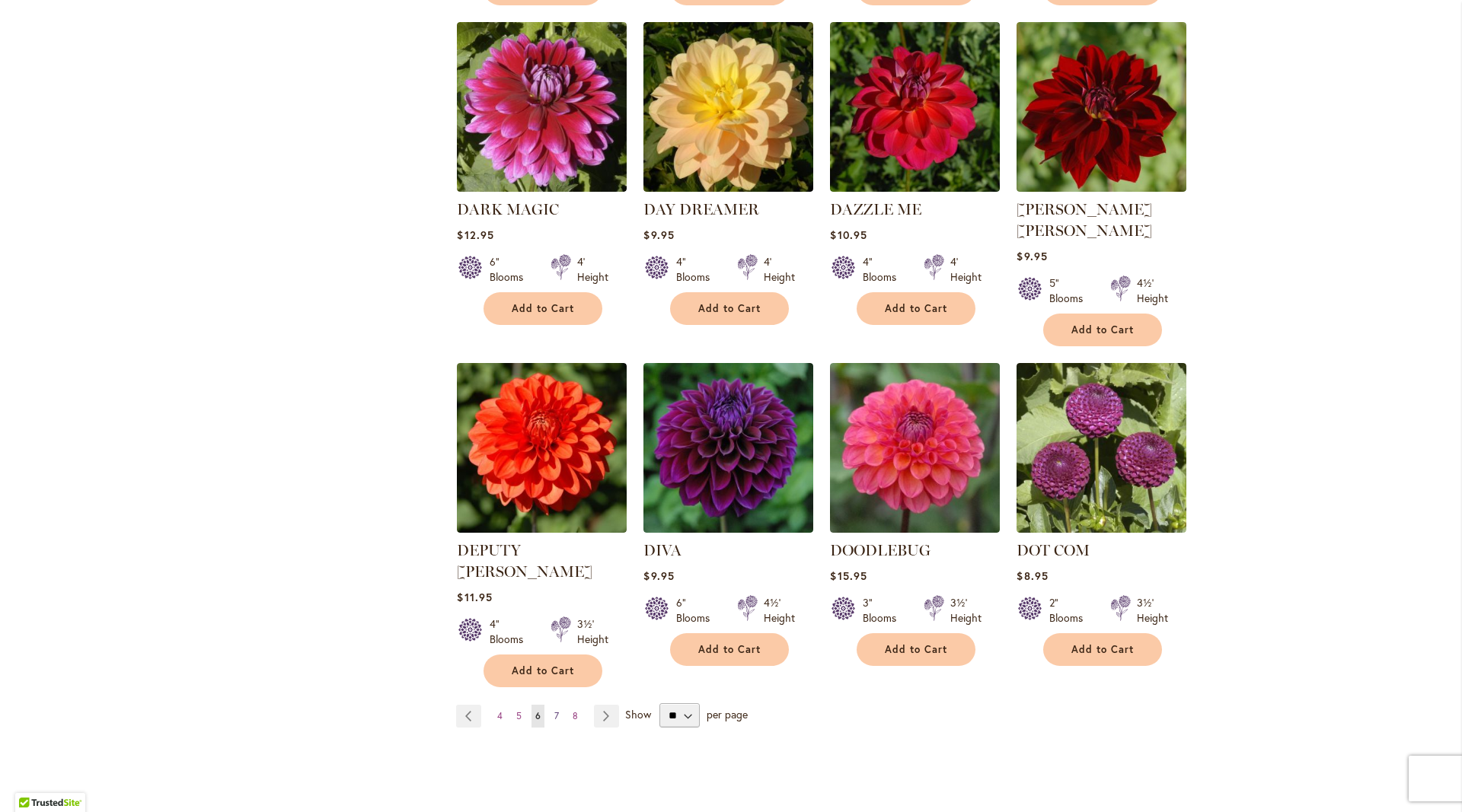
click at [557, 710] on span "7" at bounding box center [556, 716] width 5 height 11
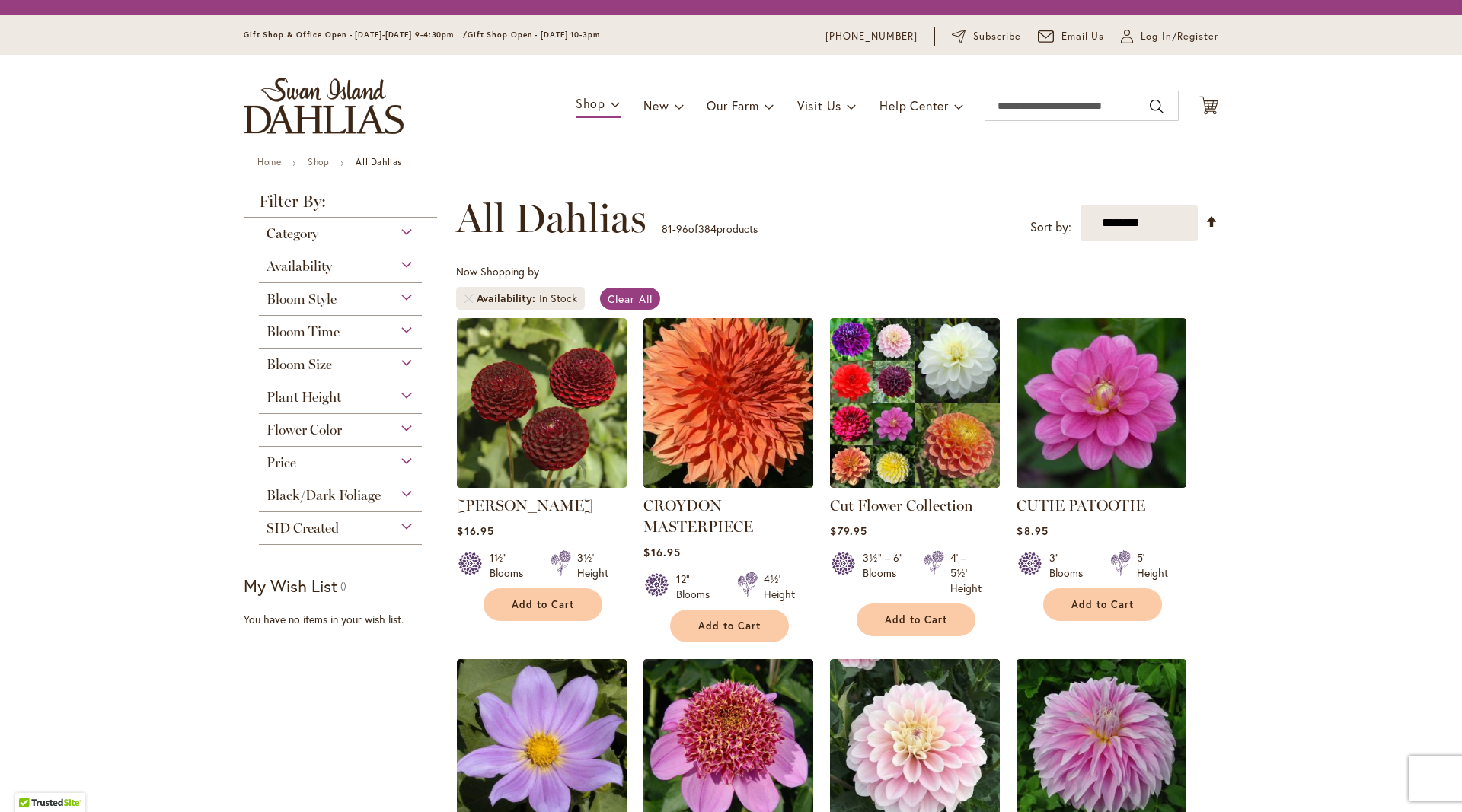
scroll to position [987, 0]
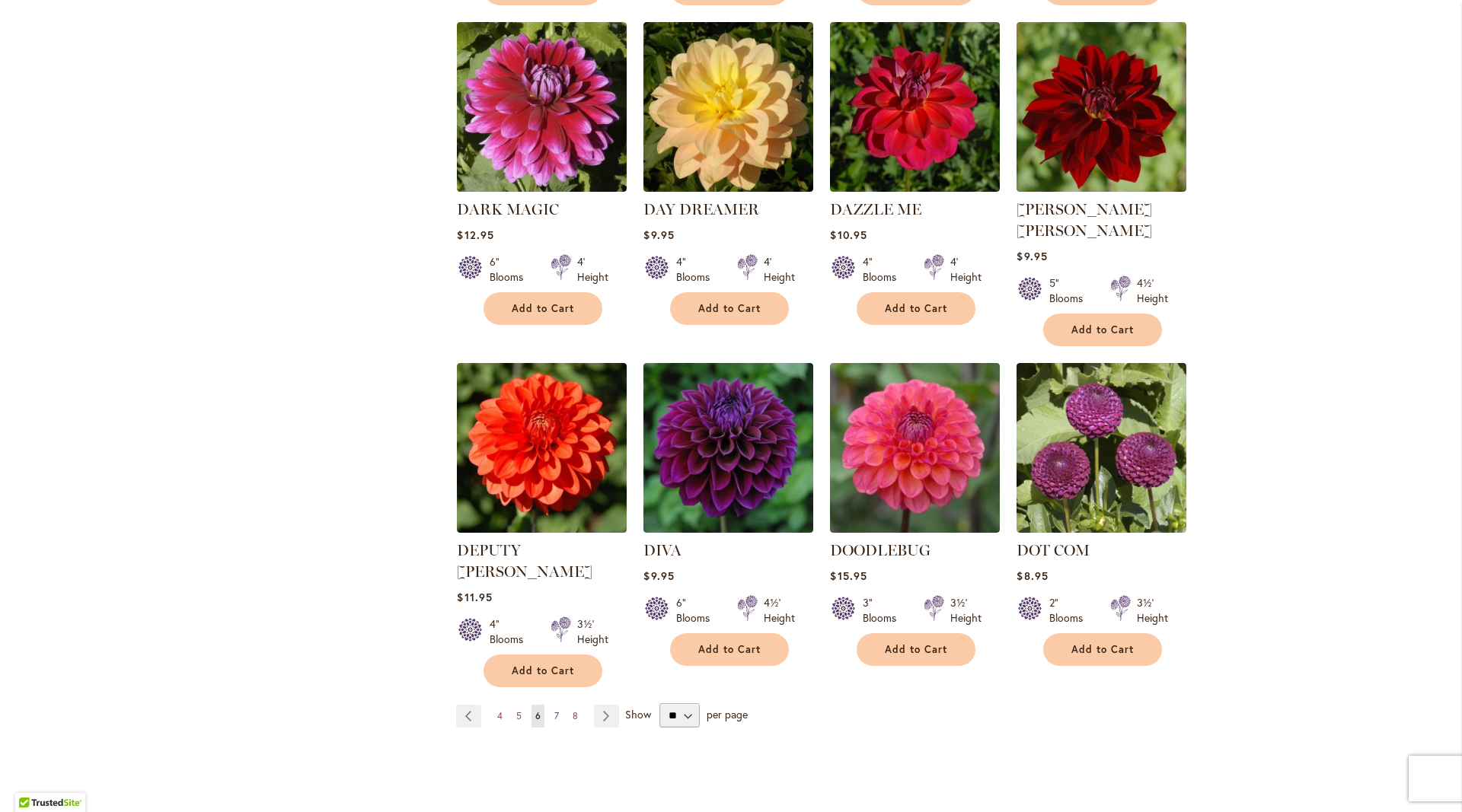
click at [560, 705] on link "Page 7" at bounding box center [556, 717] width 12 height 23
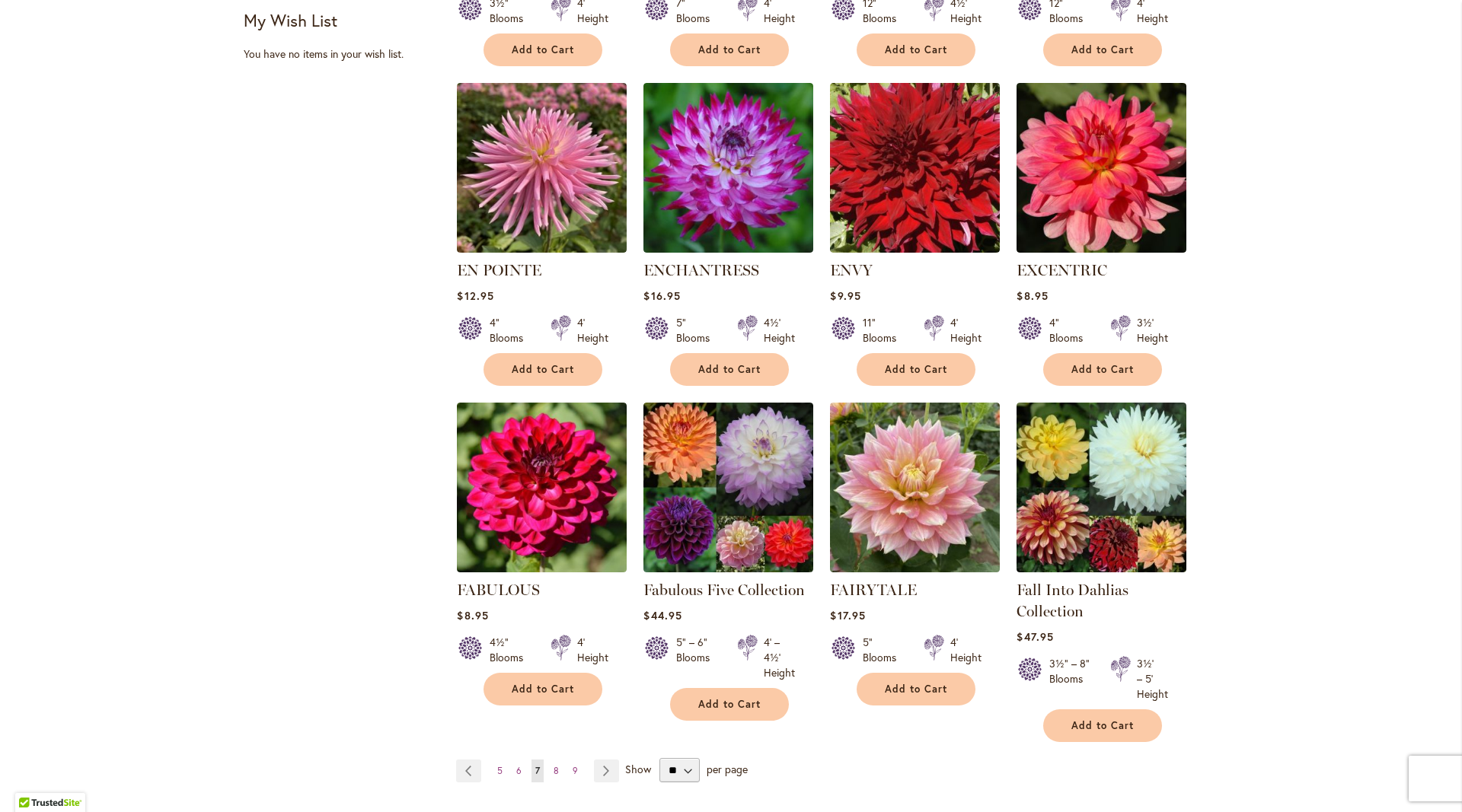
scroll to position [987, 0]
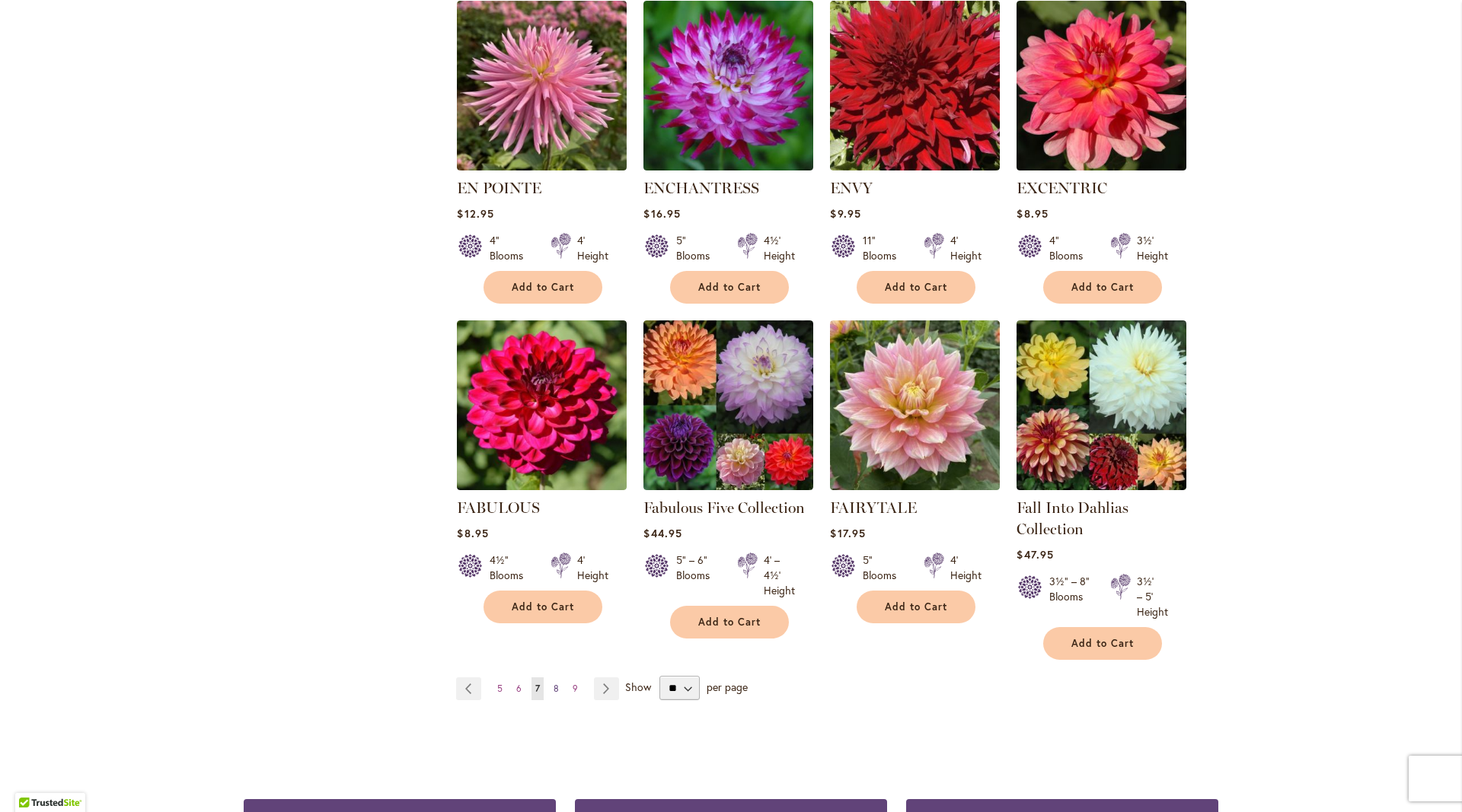
click at [558, 685] on span "8" at bounding box center [556, 688] width 6 height 11
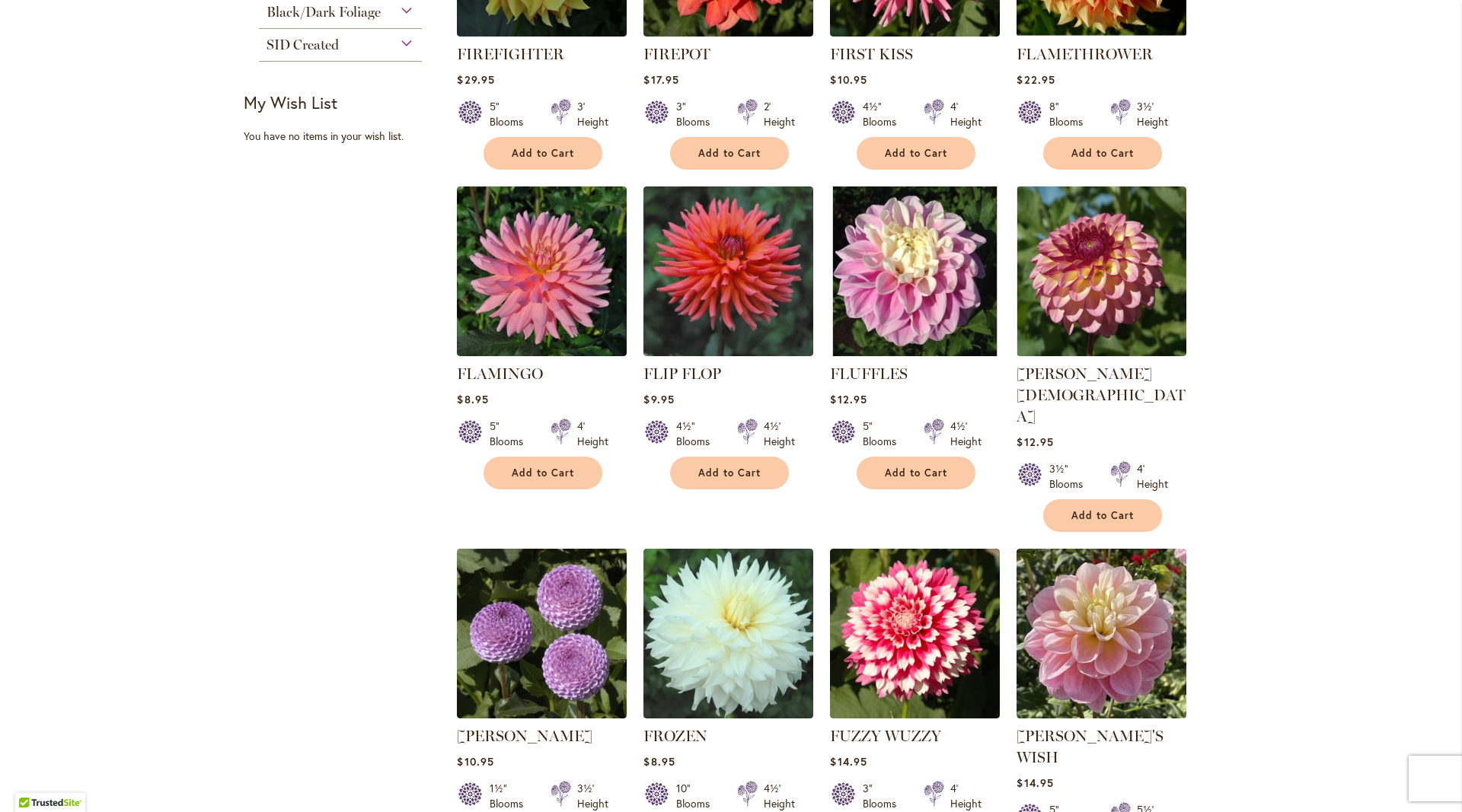
scroll to position [1069, 0]
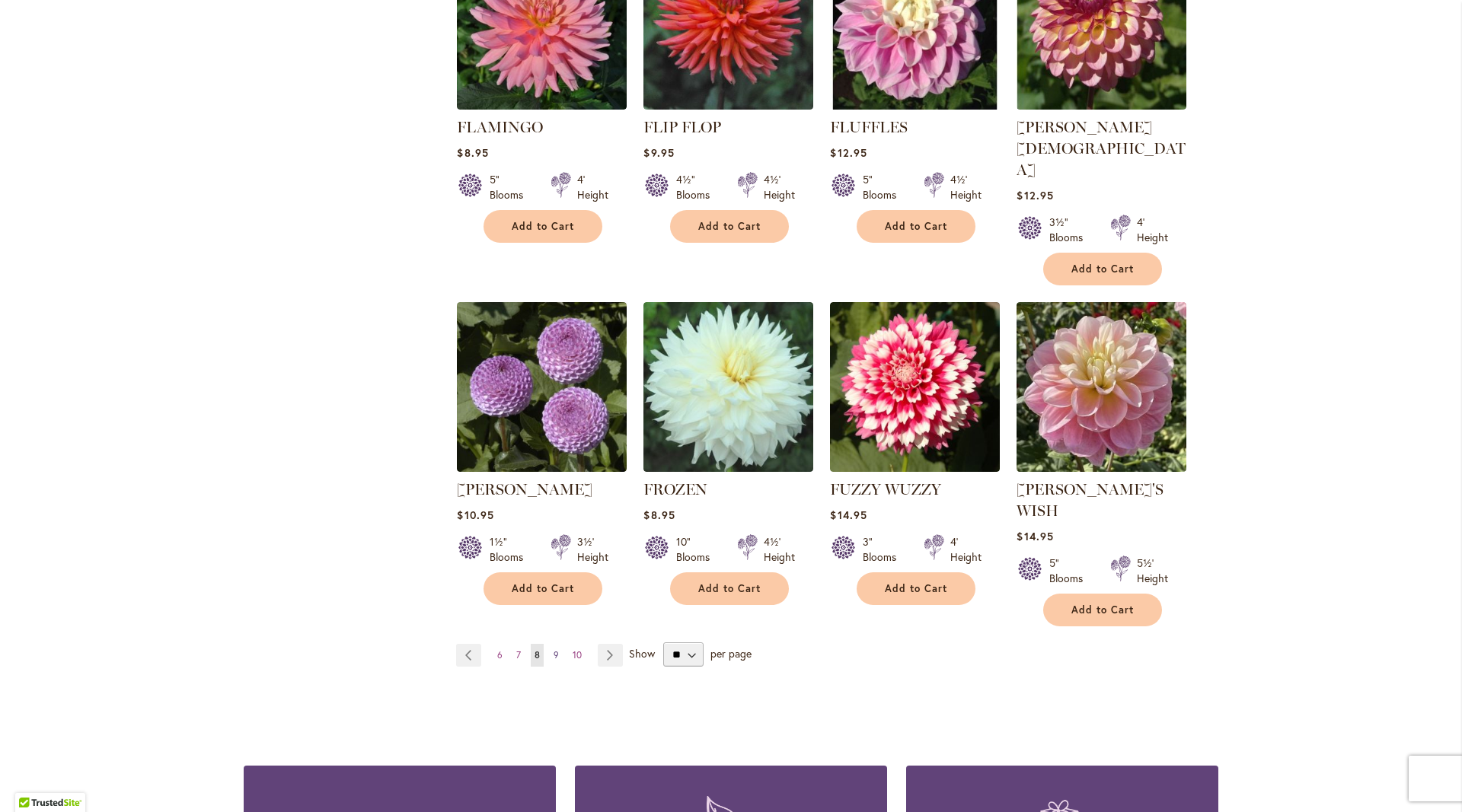
click at [558, 644] on link "Page 9" at bounding box center [556, 655] width 13 height 23
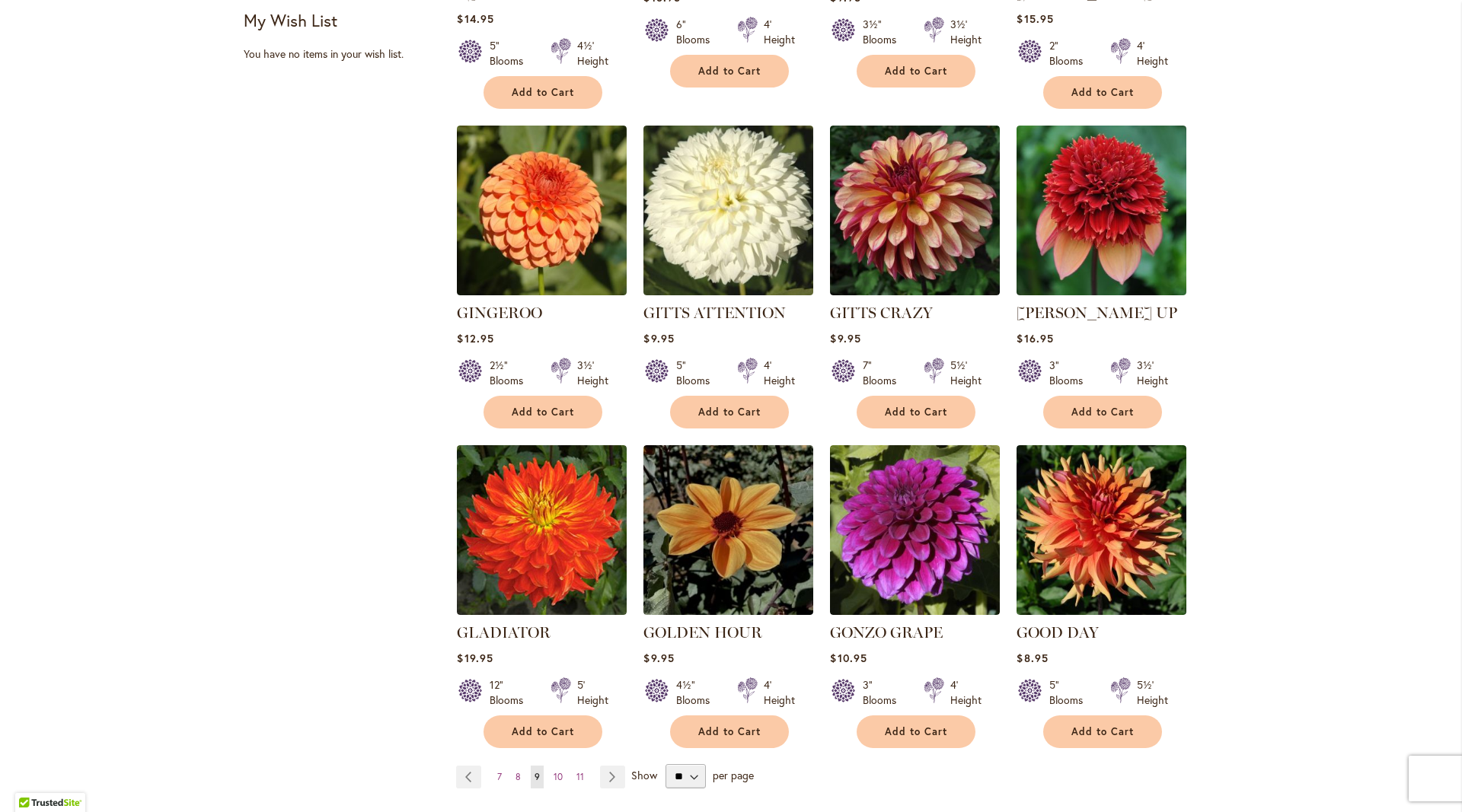
scroll to position [1233, 0]
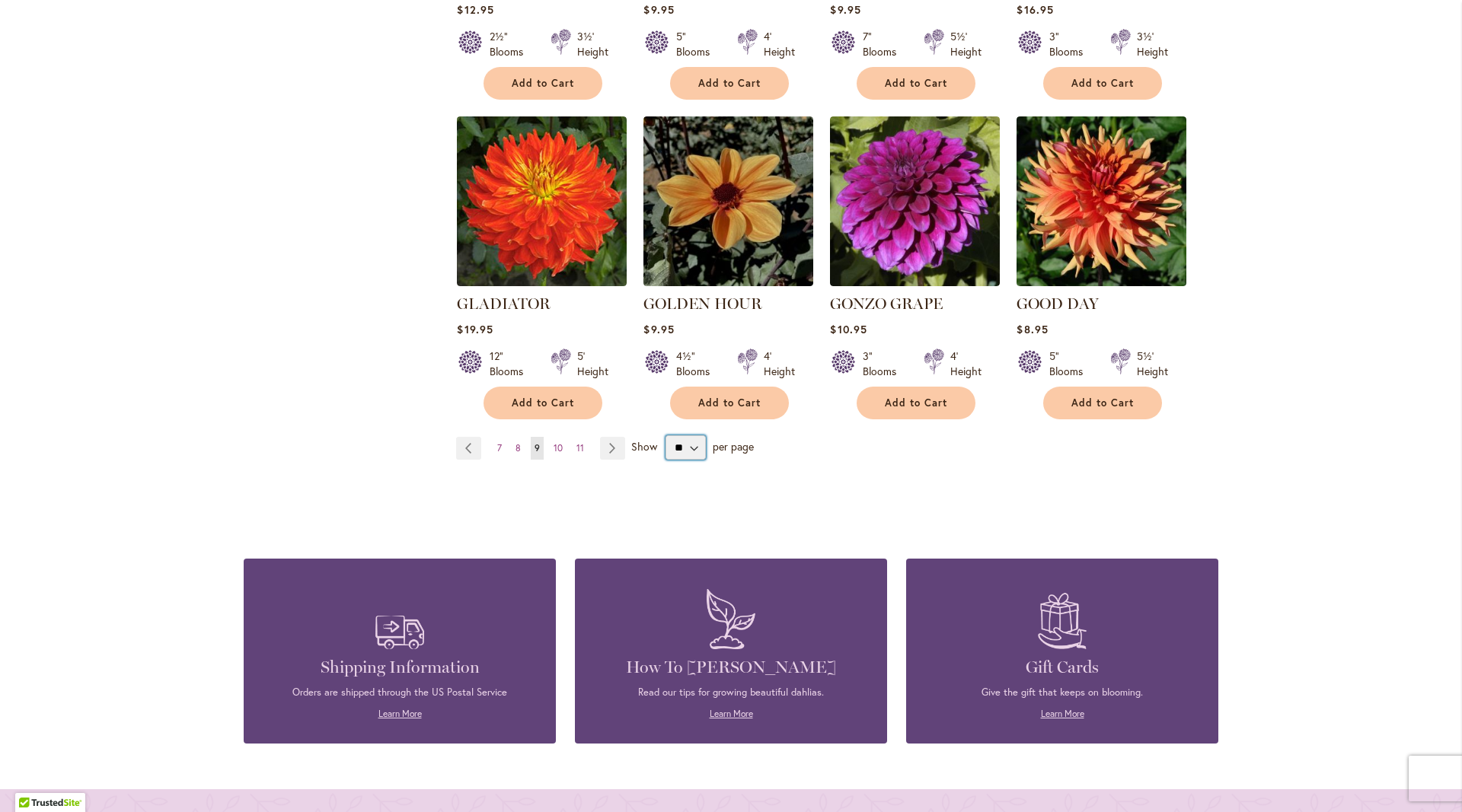
click at [666, 435] on select "** ** ** **" at bounding box center [686, 448] width 41 height 25
select select "**"
click option "**" at bounding box center [0, 0] width 0 height 0
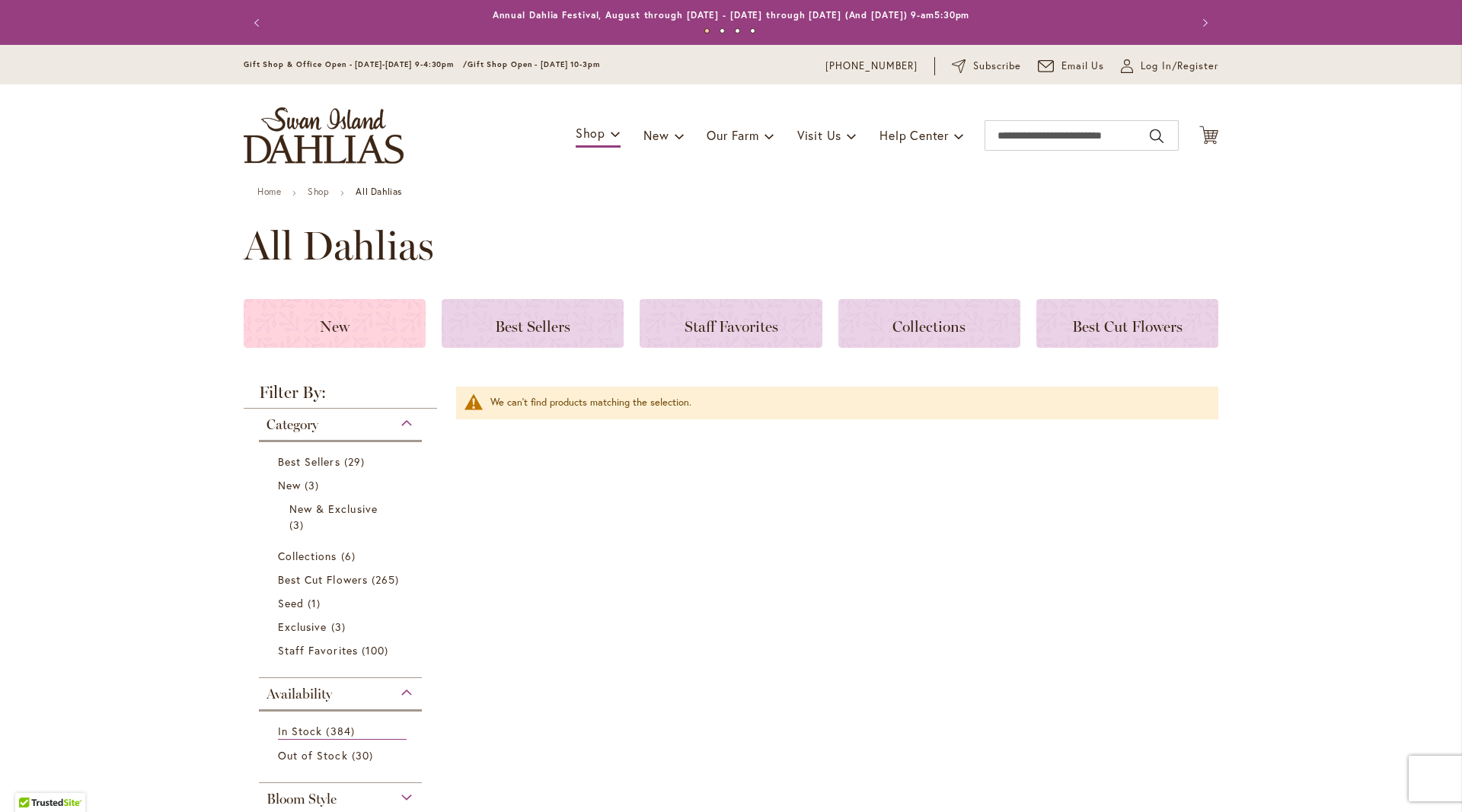
click at [314, 330] on h3 "New" at bounding box center [334, 324] width 145 height 17
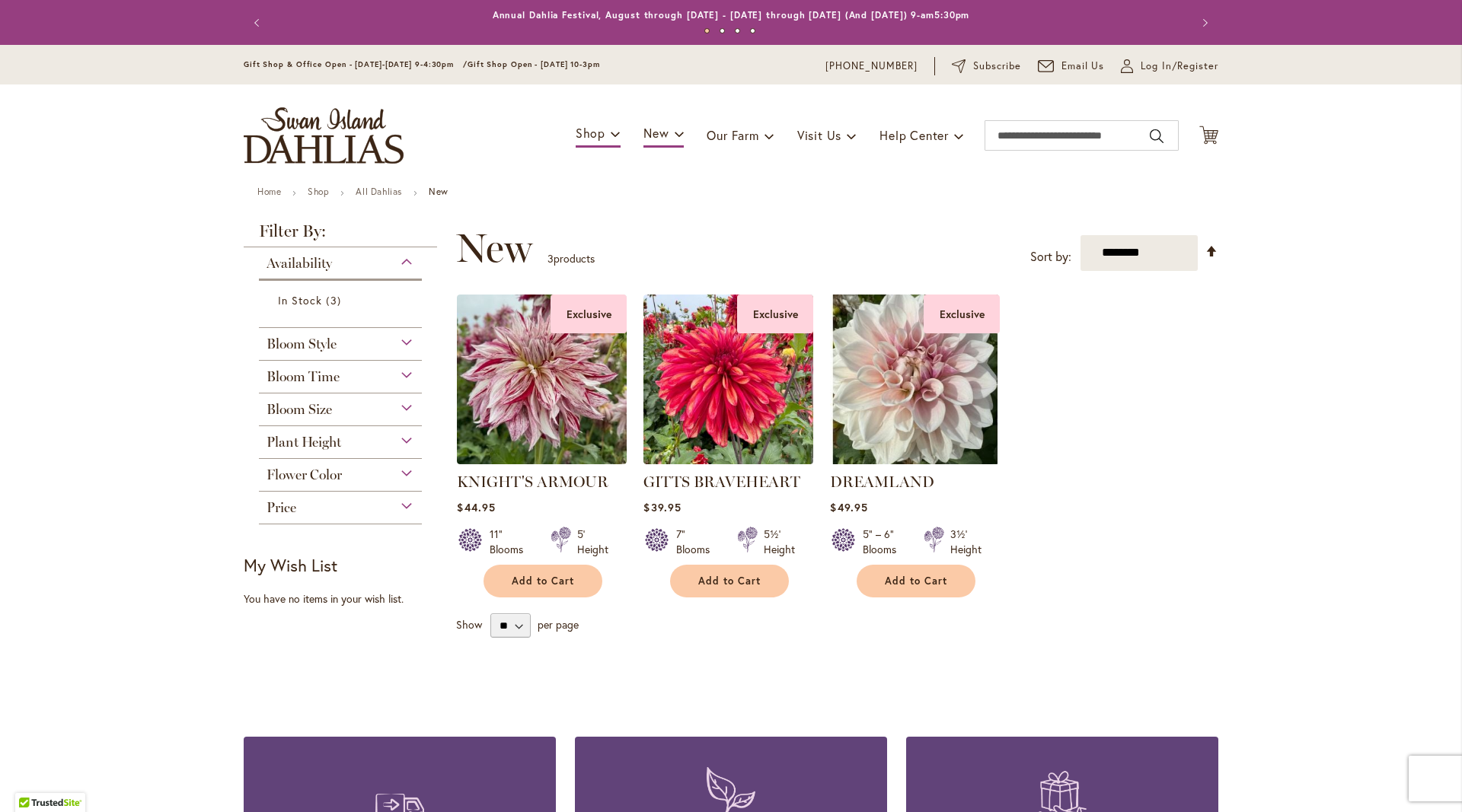
click at [304, 141] on img "store logo" at bounding box center [323, 136] width 160 height 57
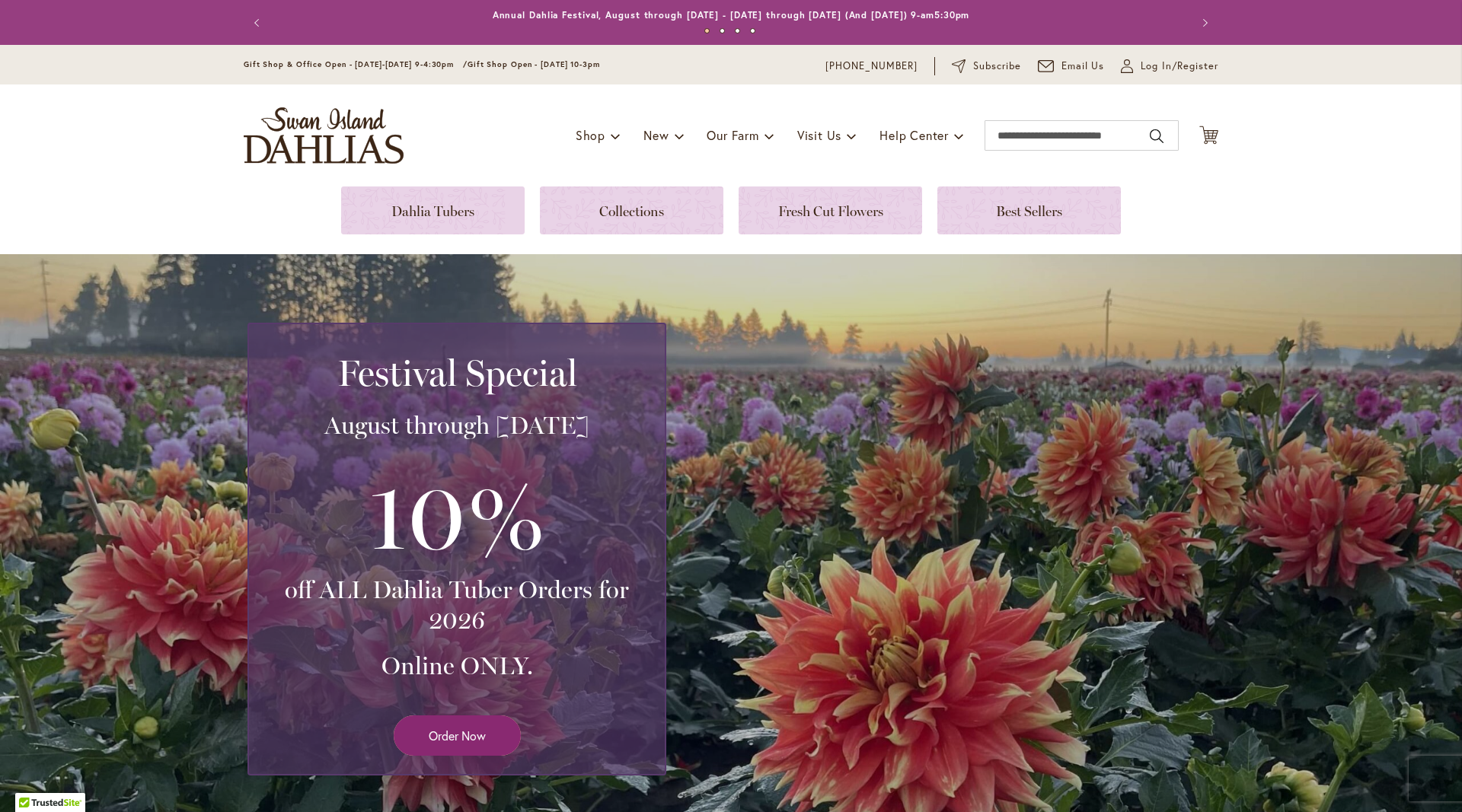
click at [474, 735] on span "Order Now" at bounding box center [457, 736] width 57 height 18
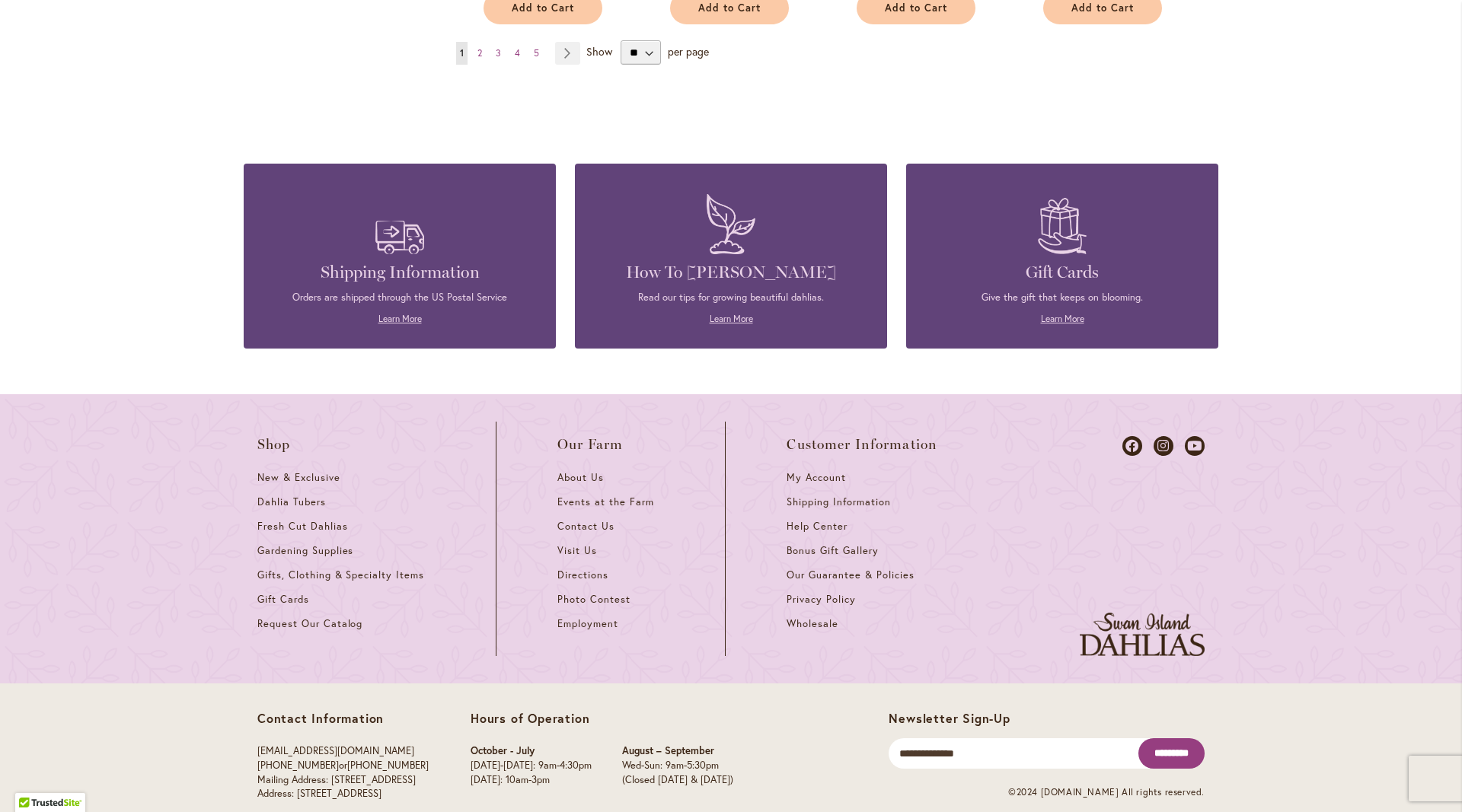
scroll to position [1361, 0]
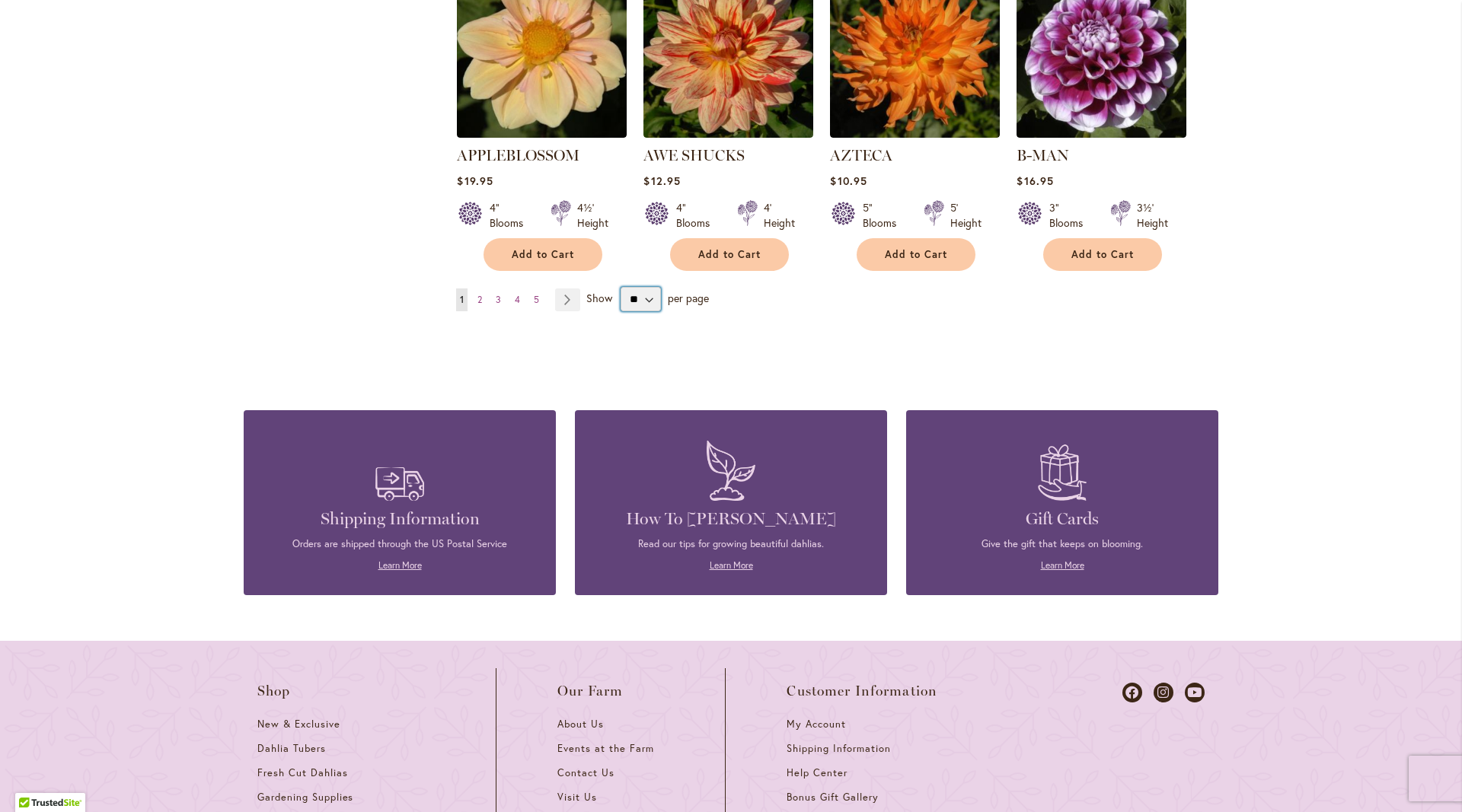
click at [620, 287] on select "** ** ** **" at bounding box center [640, 299] width 41 height 25
select select "**"
click option "**" at bounding box center [0, 0] width 0 height 0
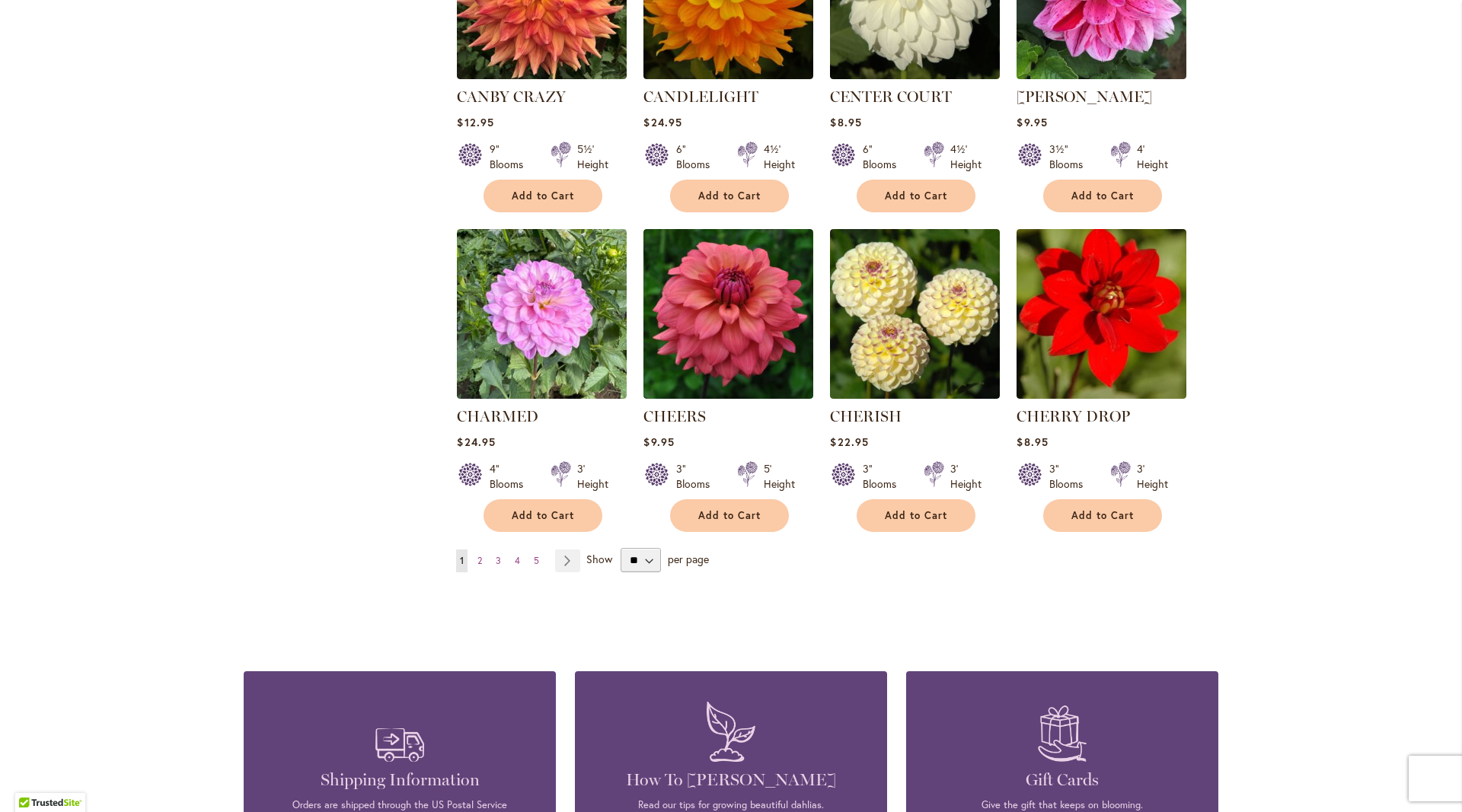
scroll to position [4897, 0]
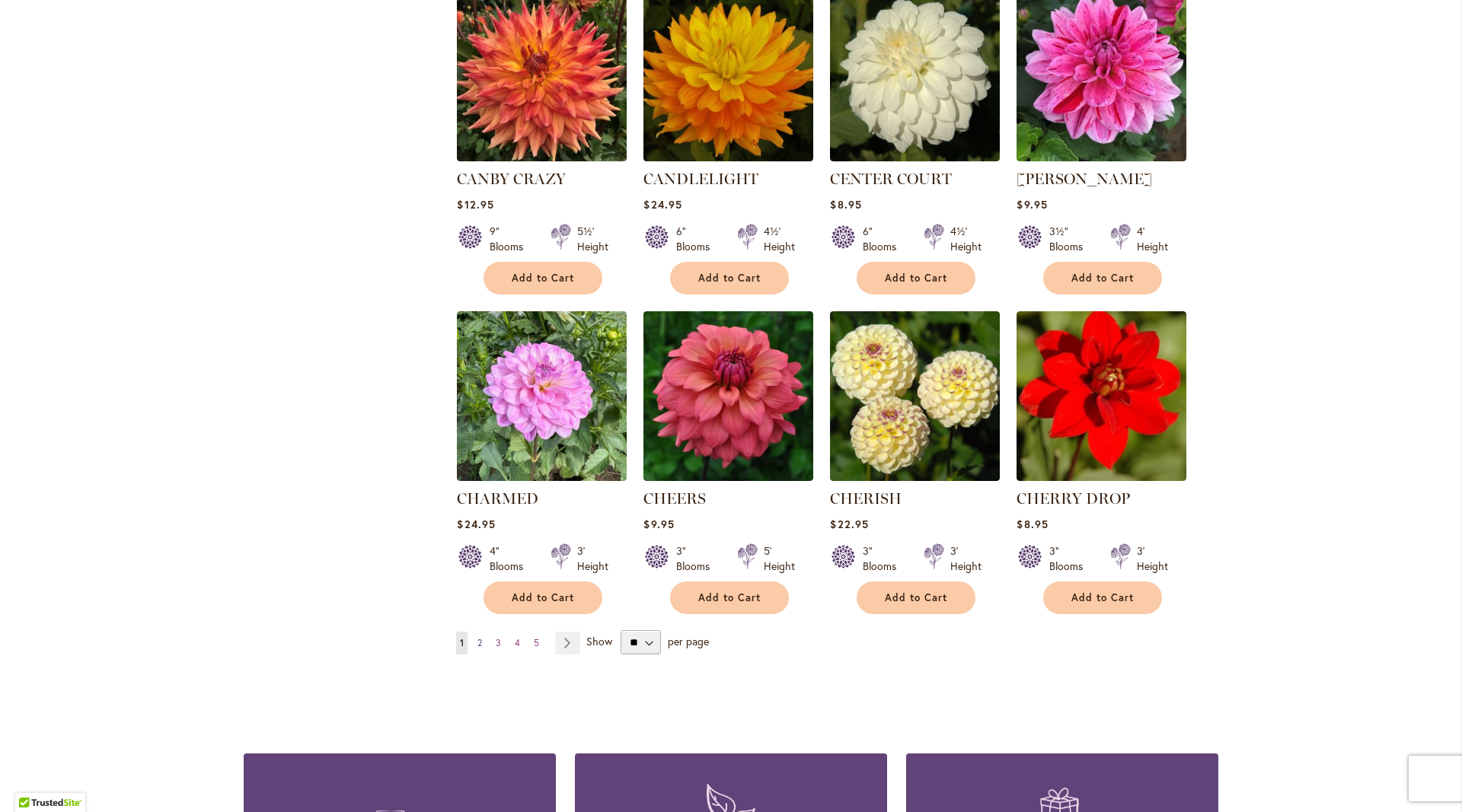
click at [484, 632] on link "Page 2" at bounding box center [480, 643] width 12 height 23
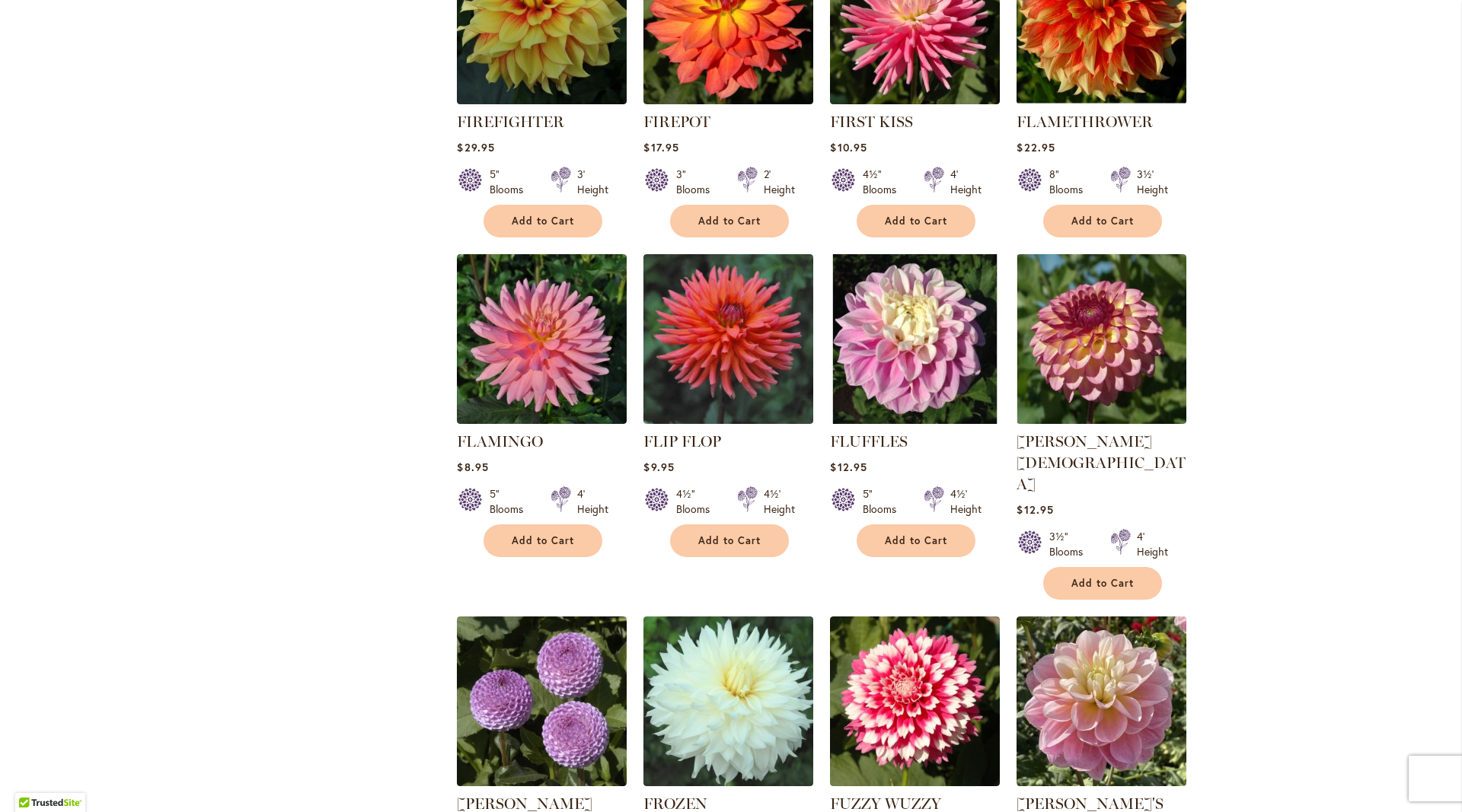
scroll to position [5003, 0]
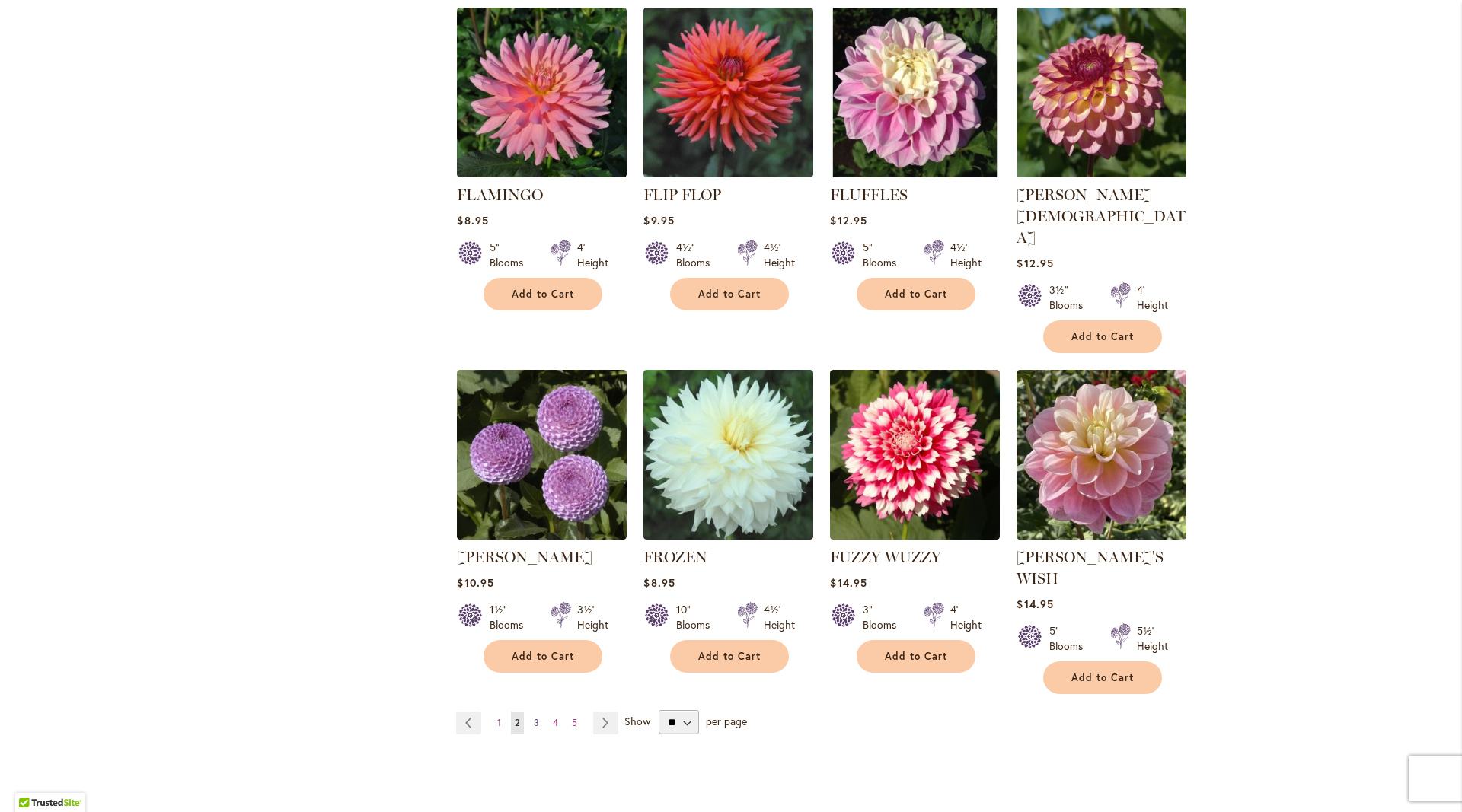
click at [542, 712] on link "Page 3" at bounding box center [536, 723] width 13 height 23
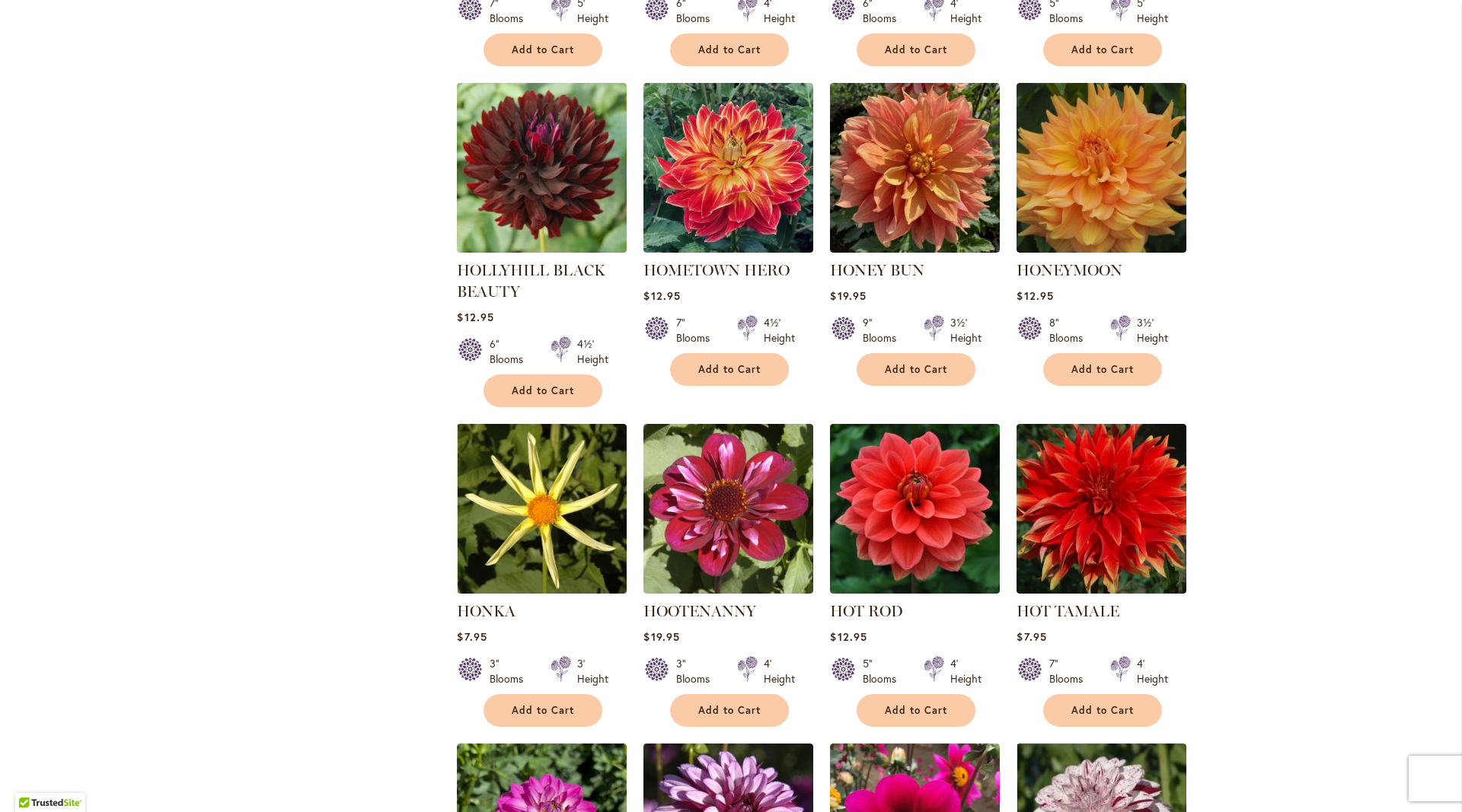
scroll to position [3088, 0]
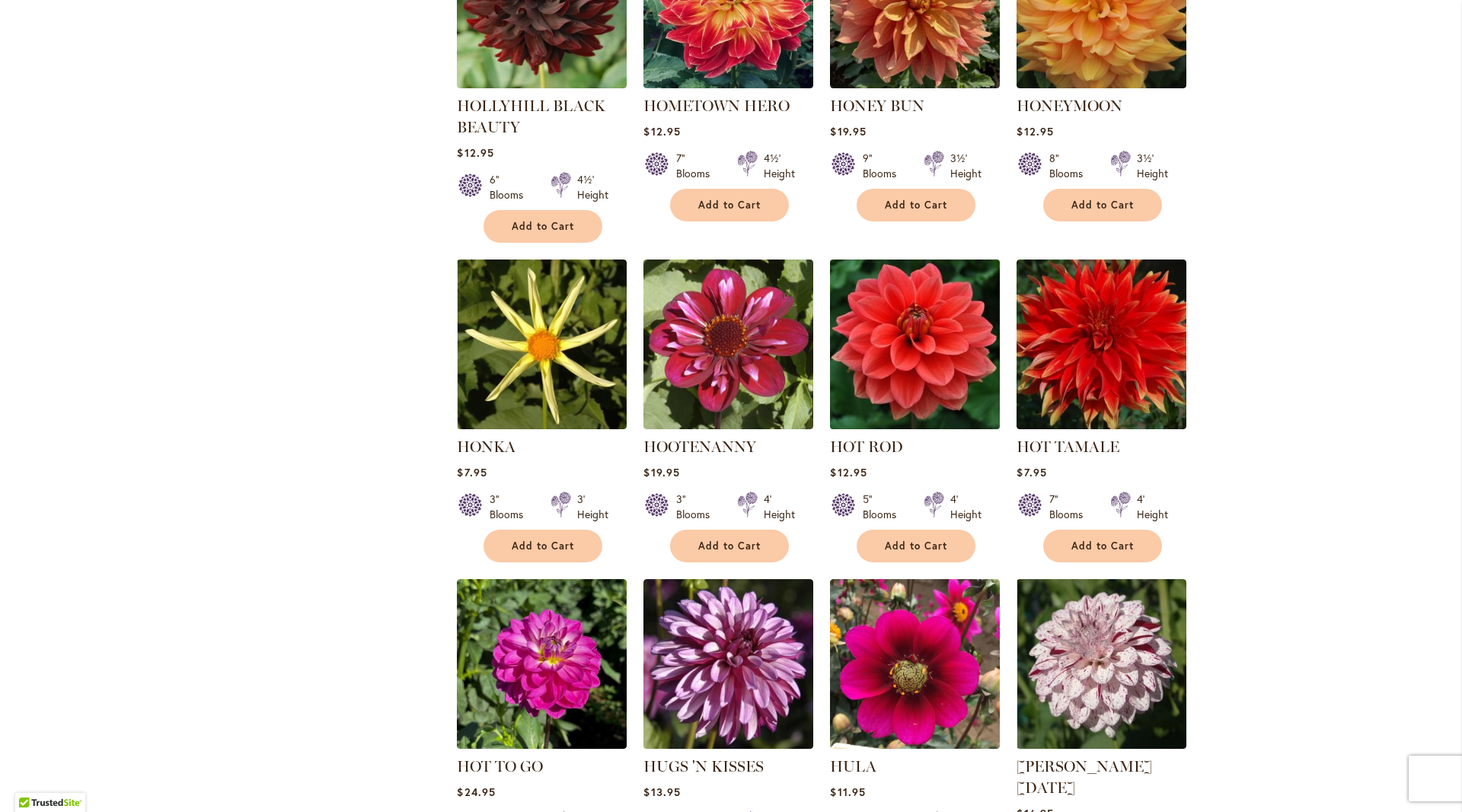
click at [919, 287] on img at bounding box center [915, 344] width 178 height 178
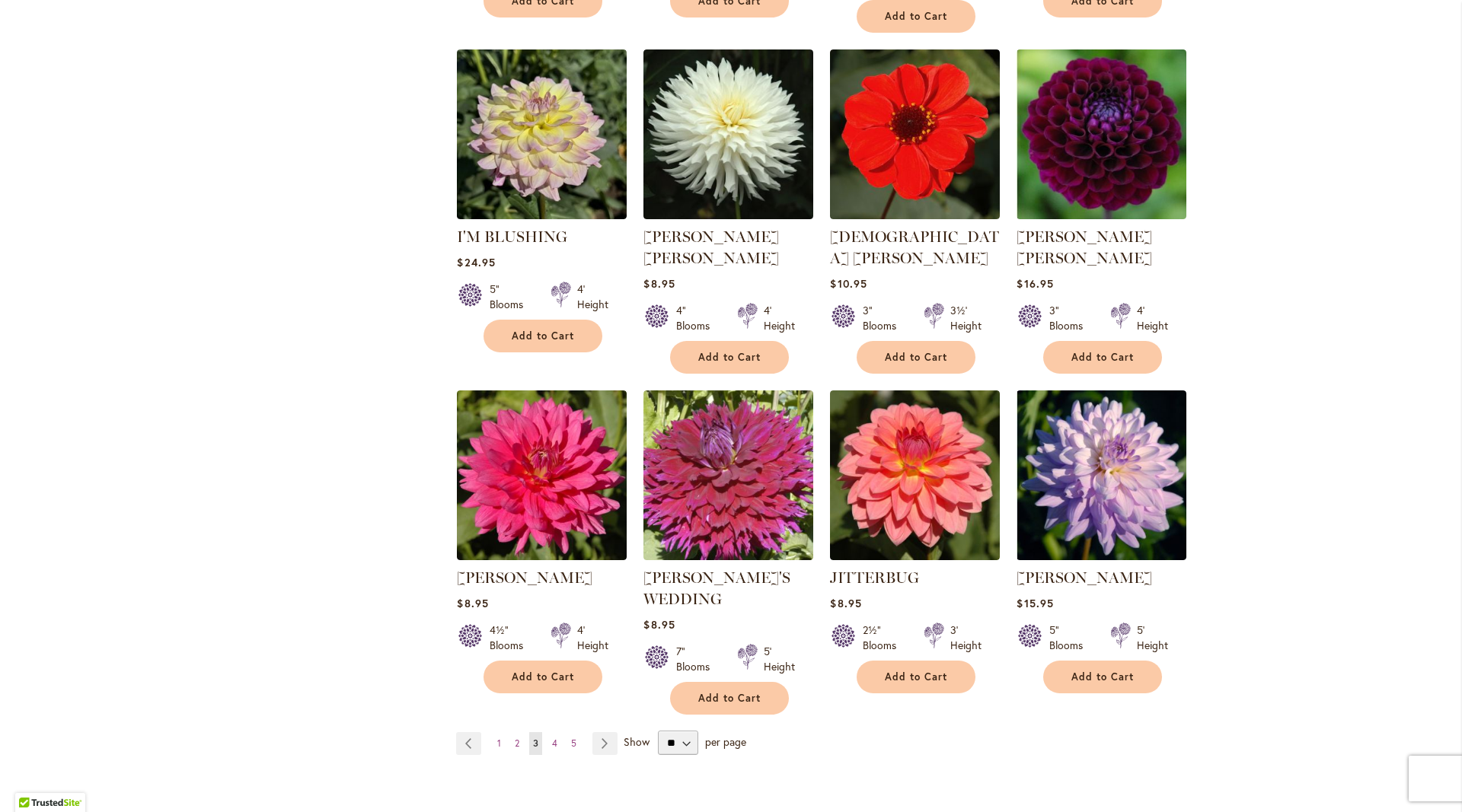
scroll to position [5099, 0]
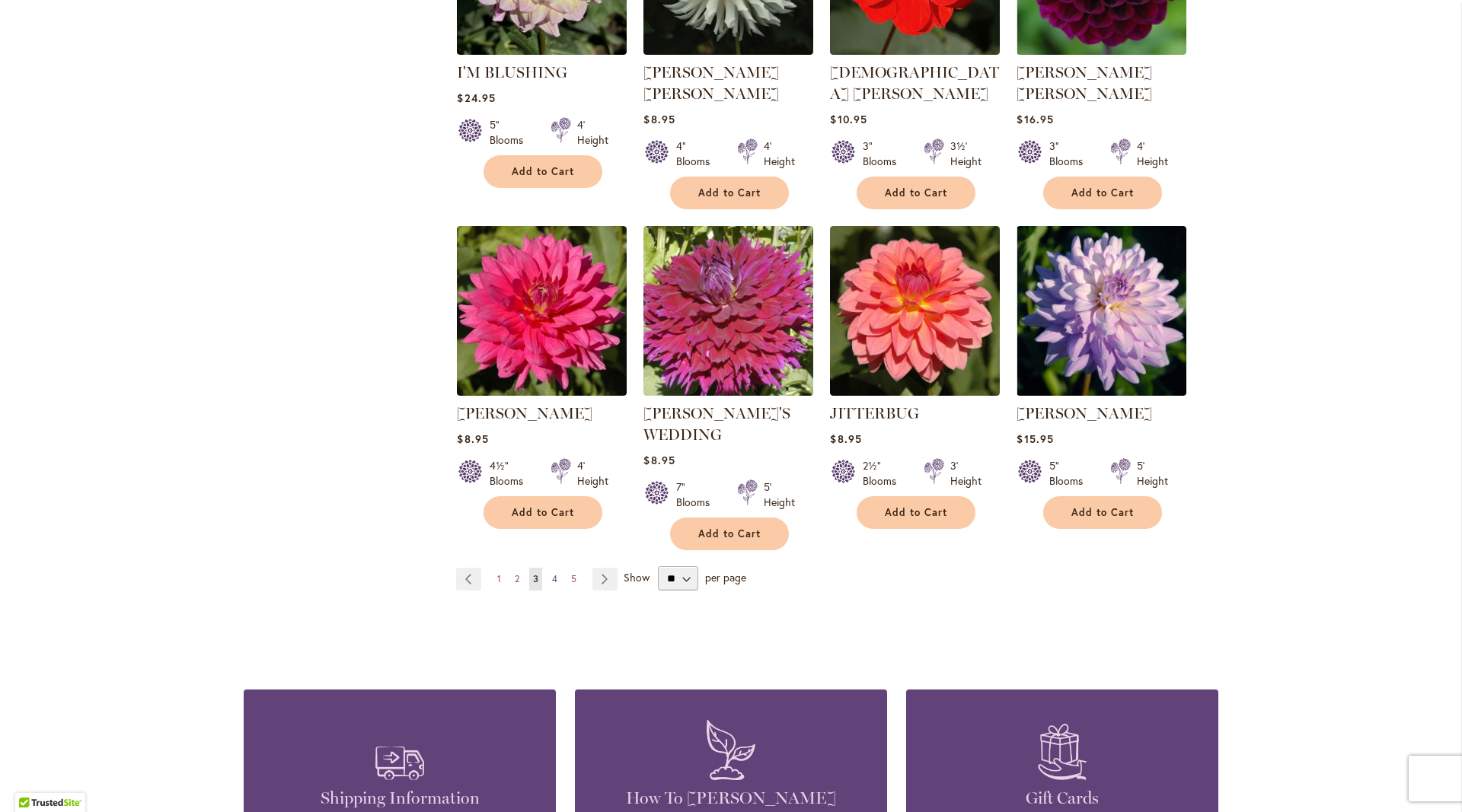
click at [558, 568] on link "Page 4" at bounding box center [555, 580] width 13 height 23
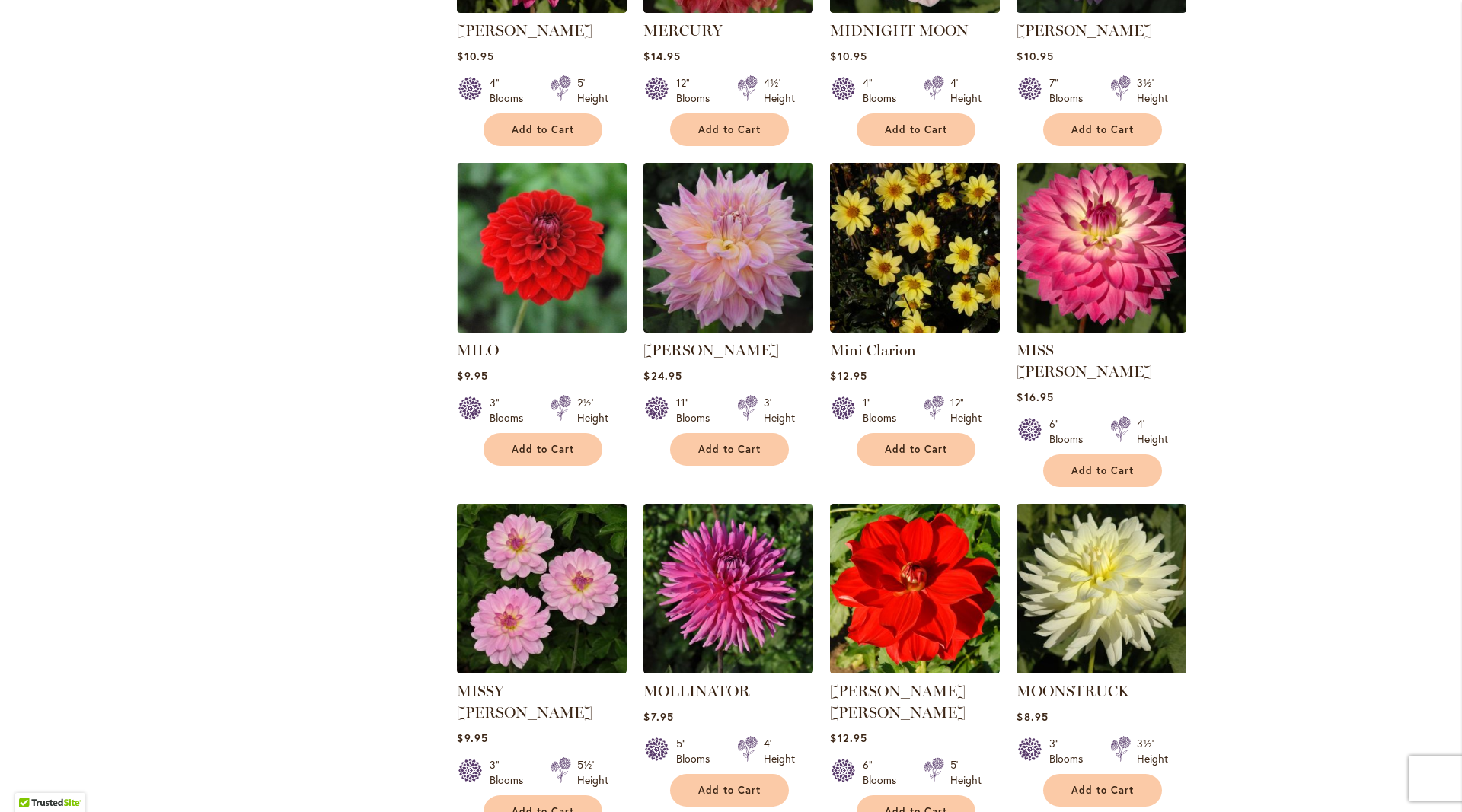
scroll to position [4921, 0]
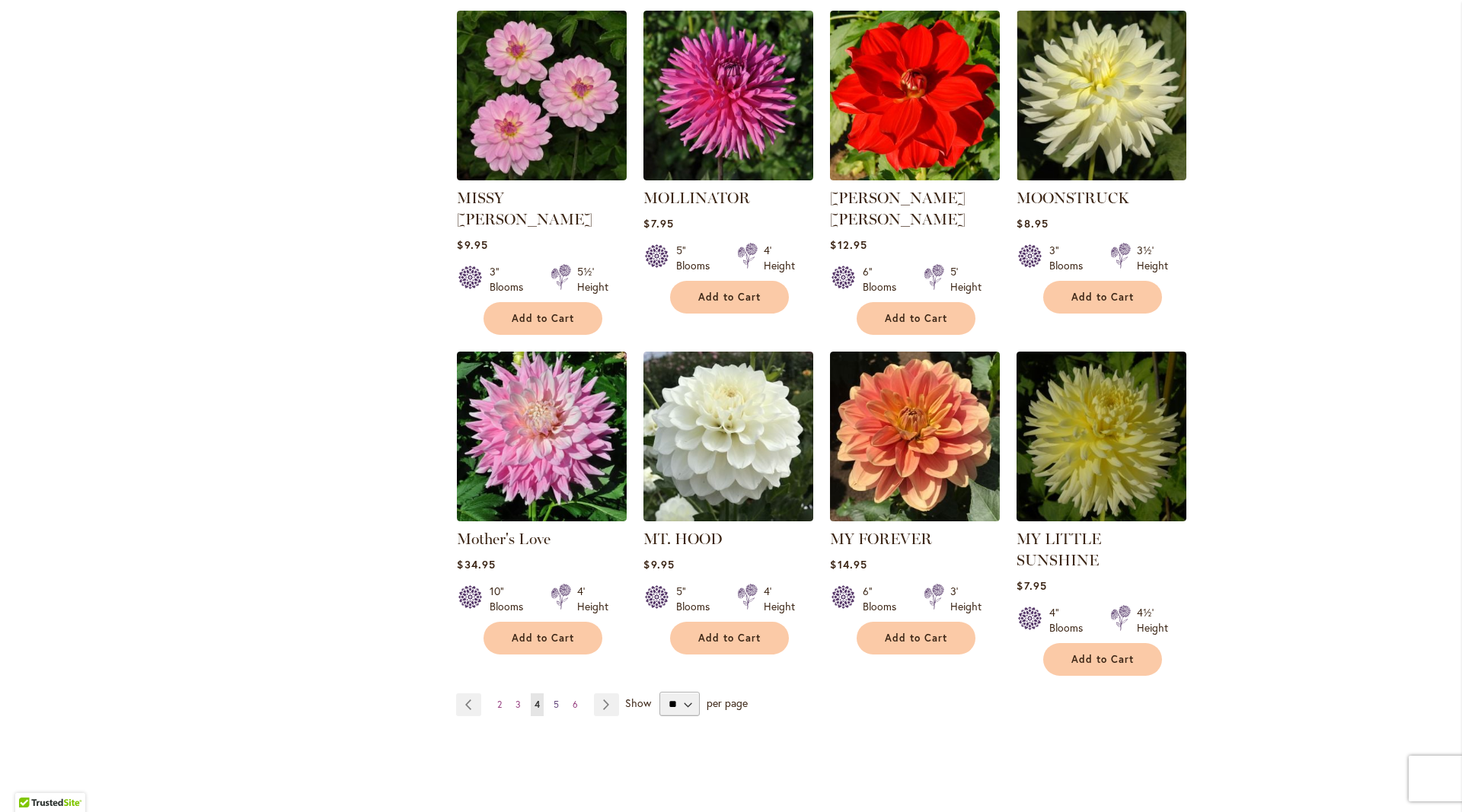
click at [552, 694] on link "Page 5" at bounding box center [556, 705] width 13 height 23
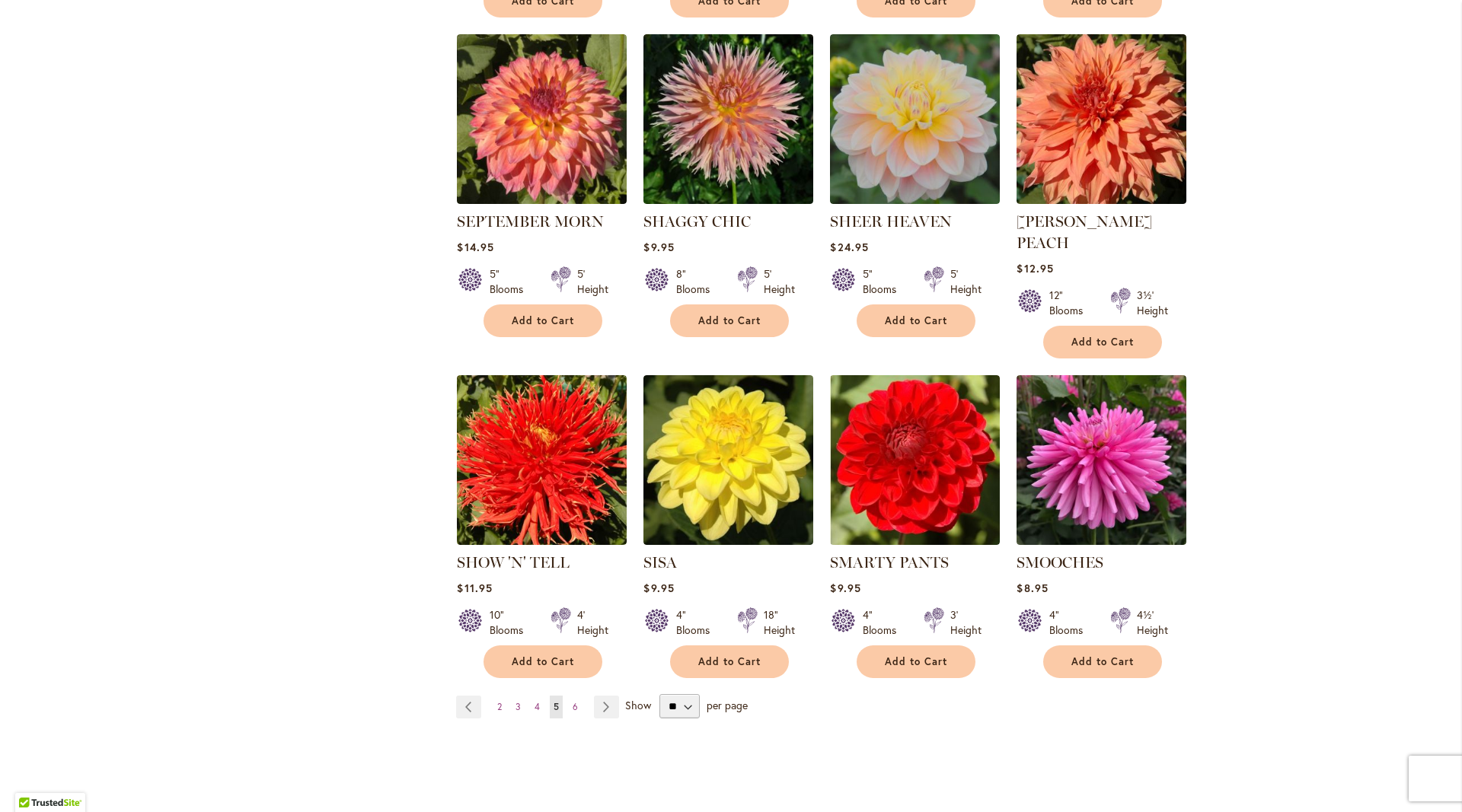
scroll to position [4980, 0]
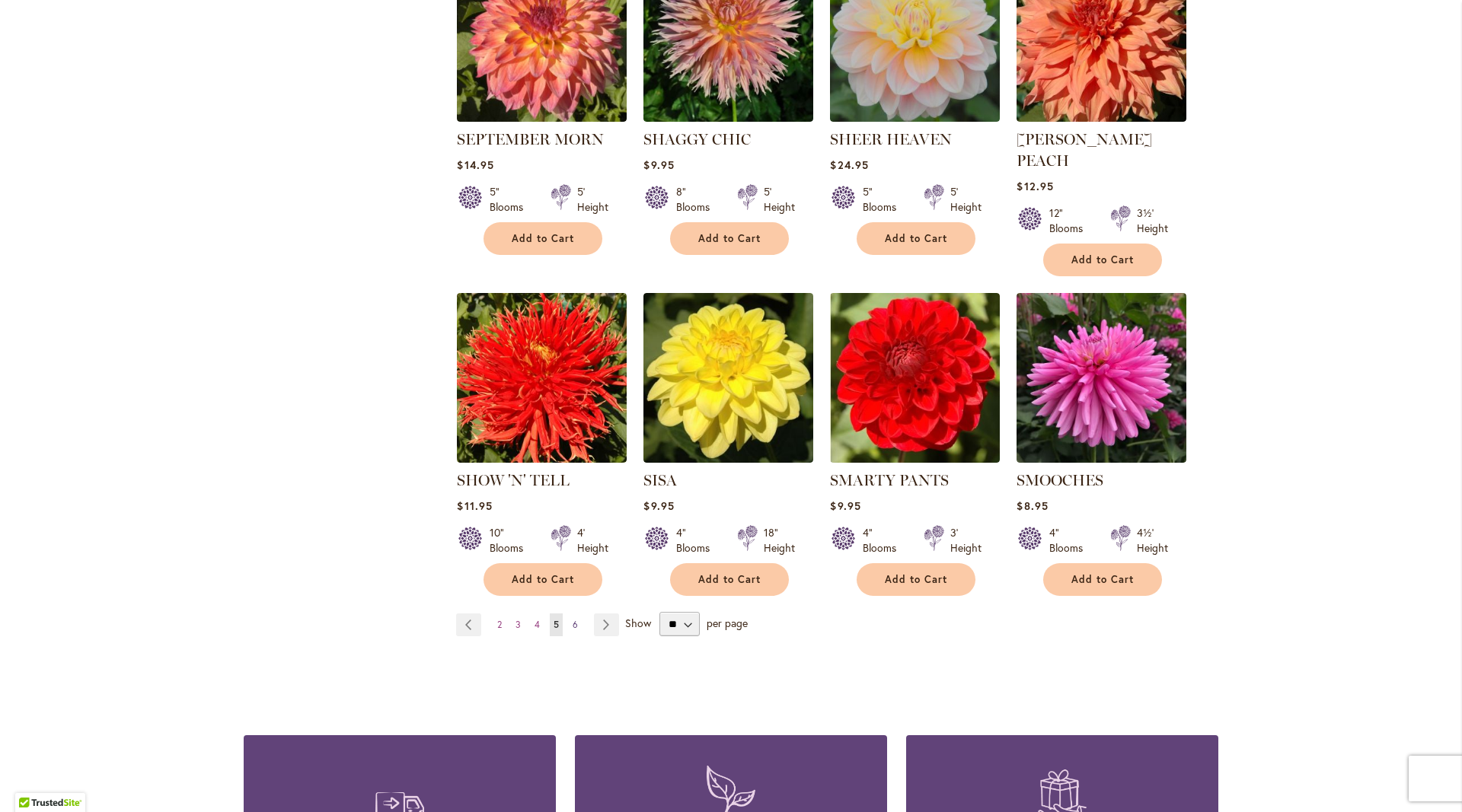
click at [572, 614] on link "Page 6" at bounding box center [575, 625] width 13 height 23
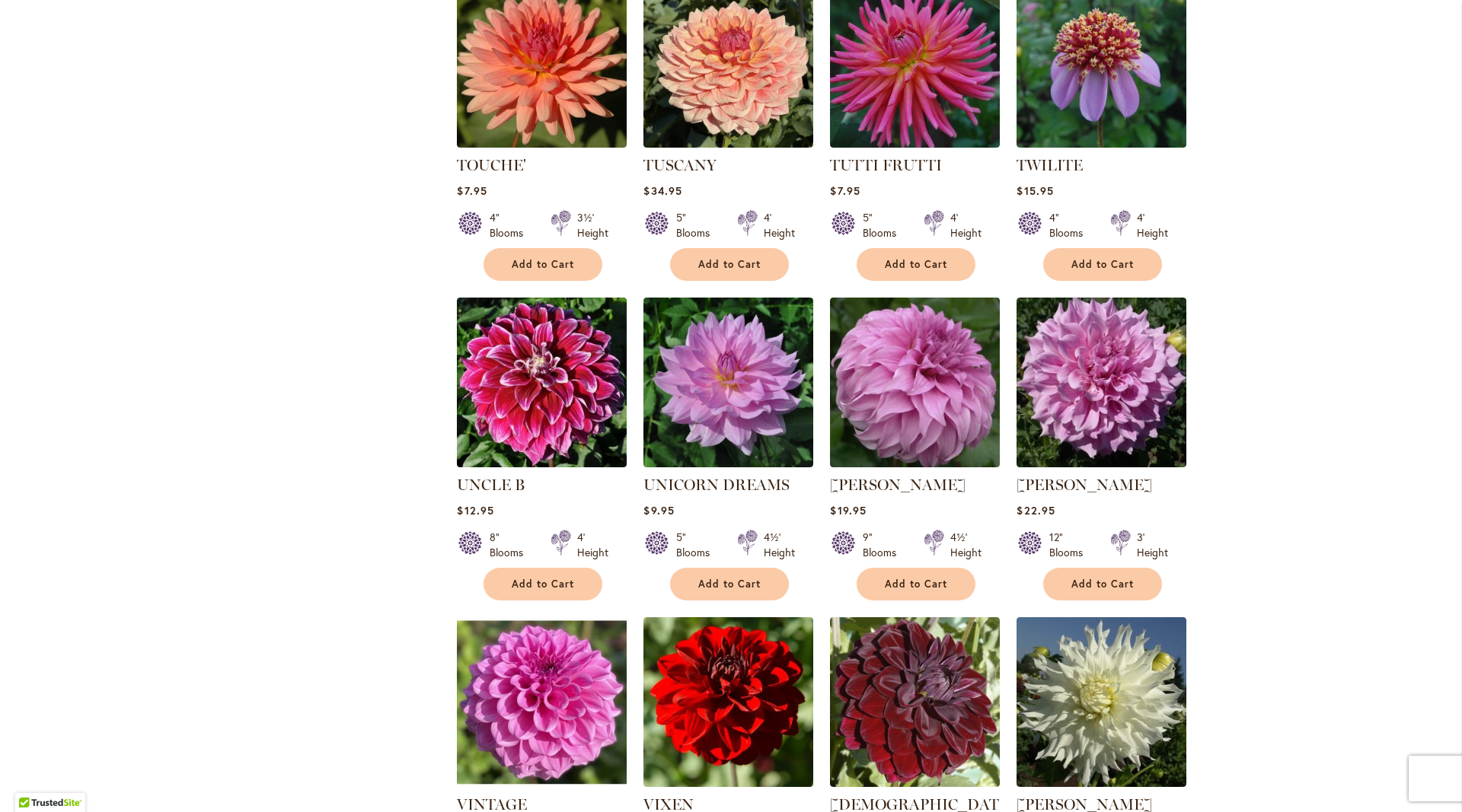
scroll to position [3279, 0]
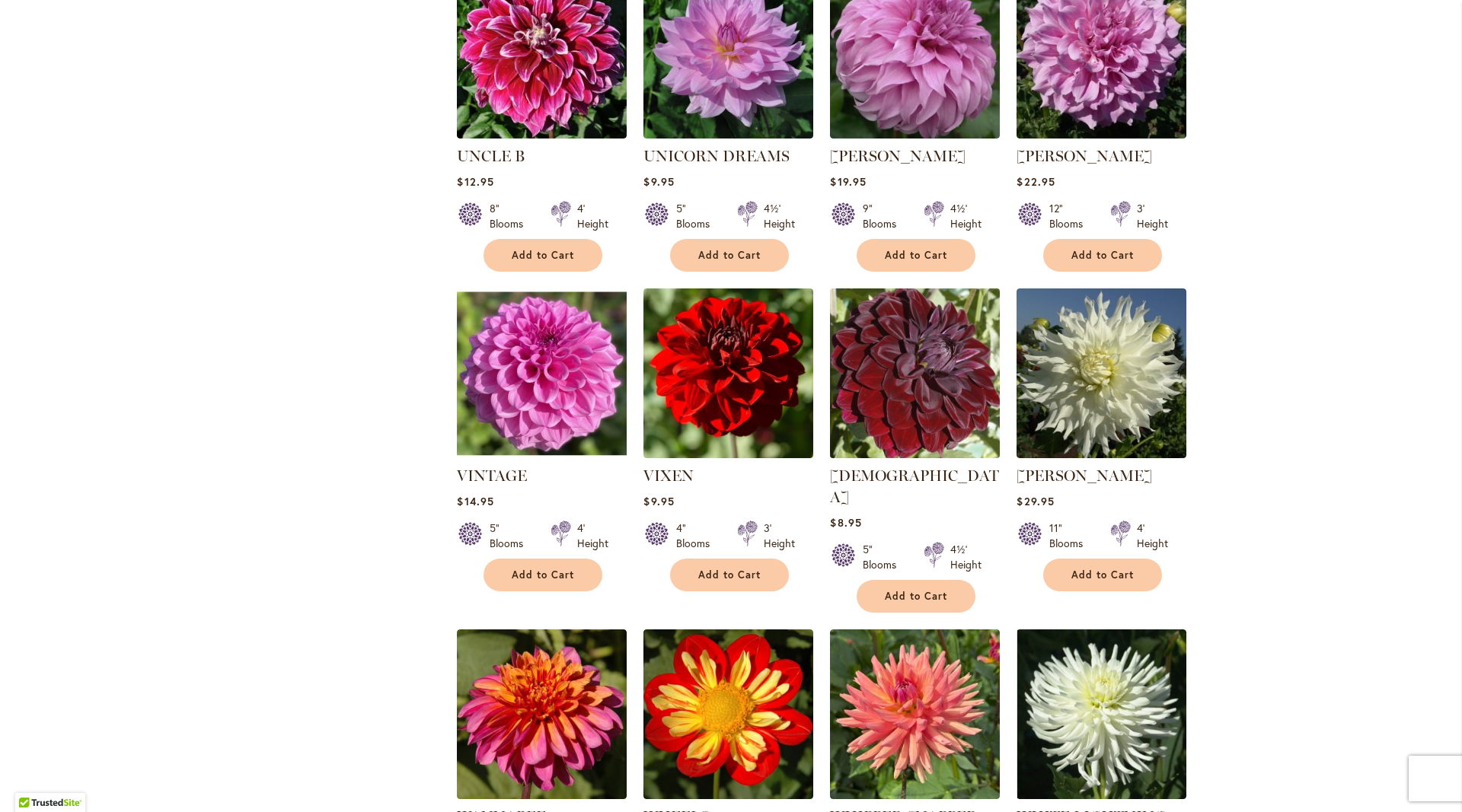
click at [924, 364] on img at bounding box center [915, 373] width 178 height 178
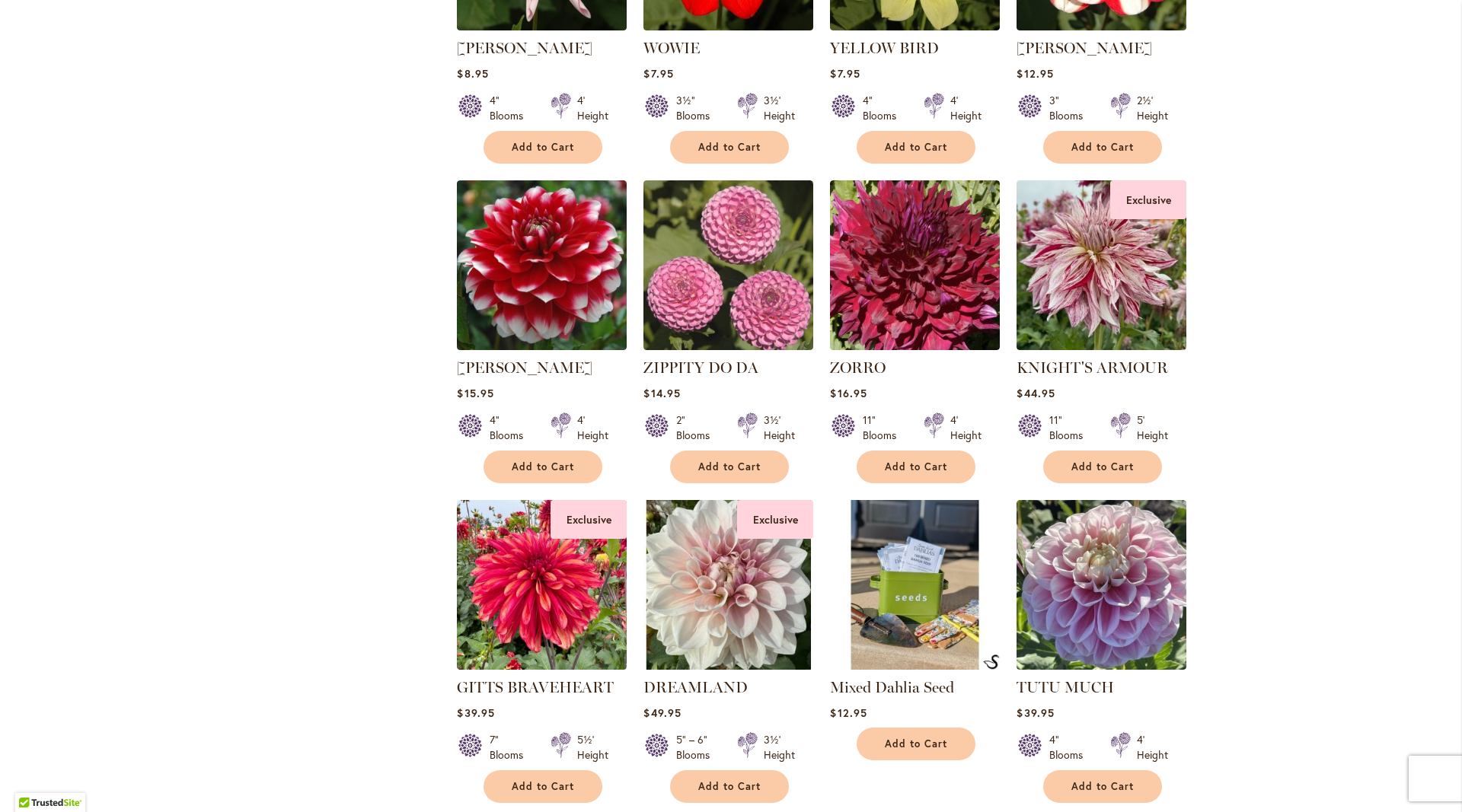
scroll to position [4770, 0]
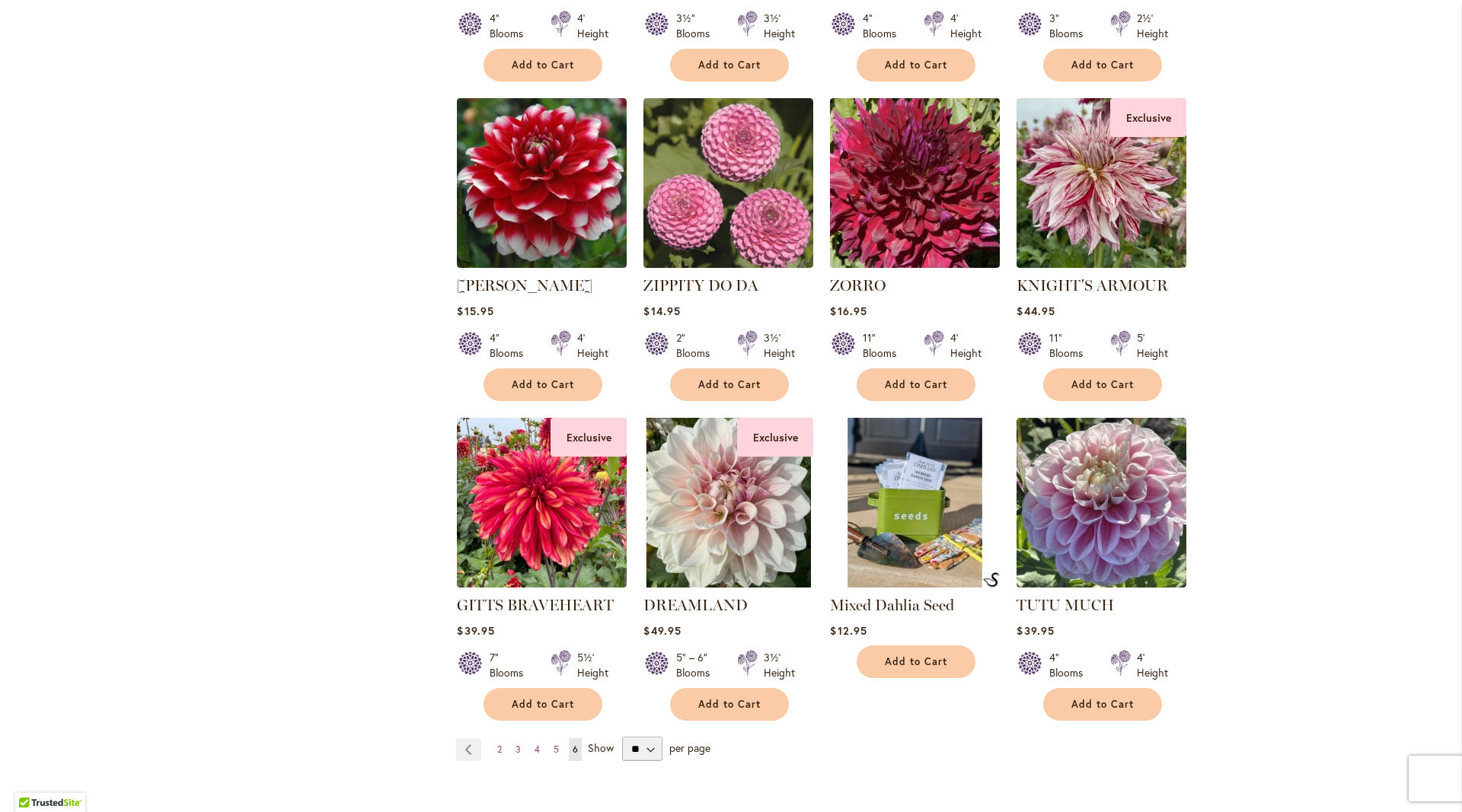
click at [911, 481] on img at bounding box center [915, 502] width 178 height 178
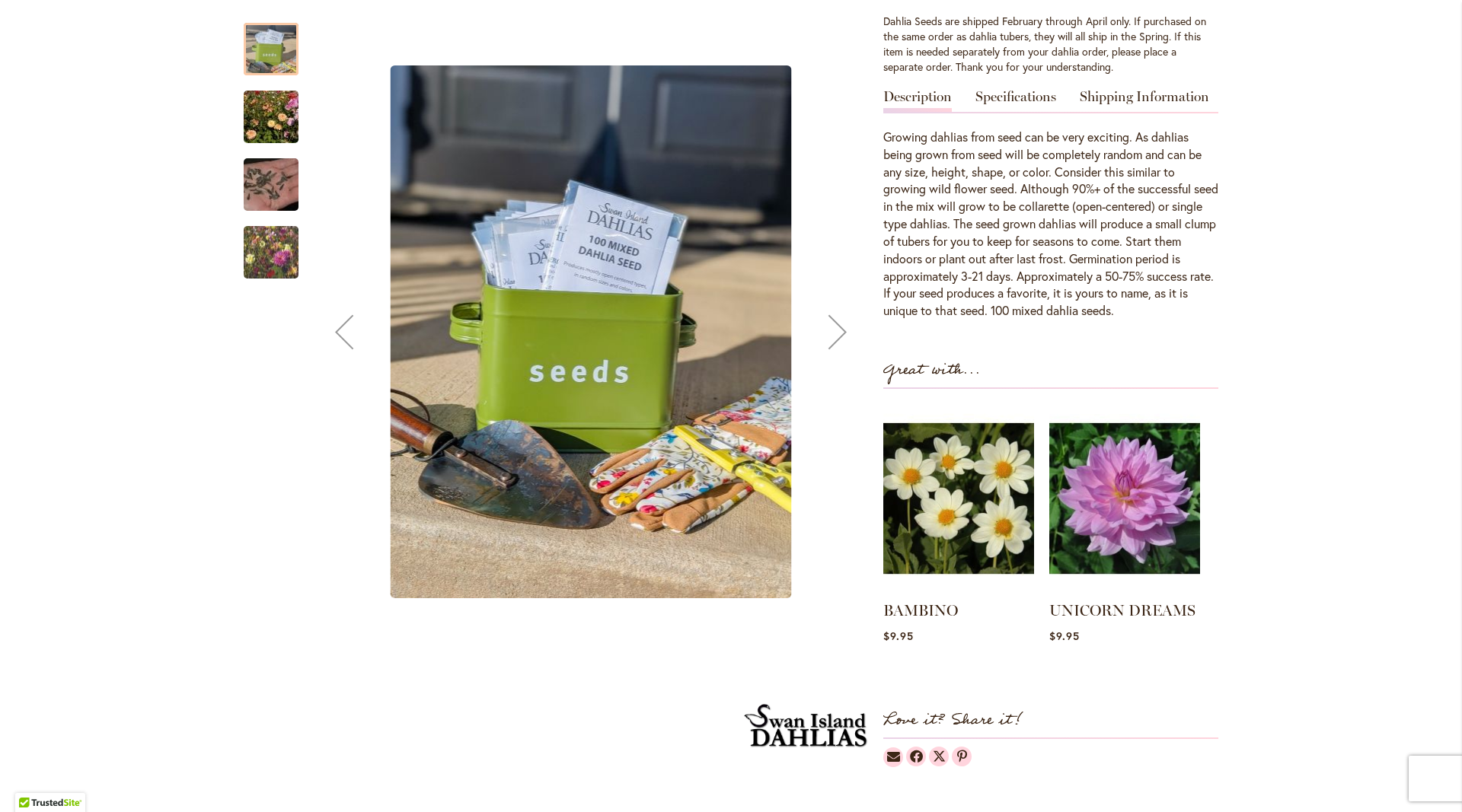
scroll to position [82, 0]
